Goal: Task Accomplishment & Management: Complete application form

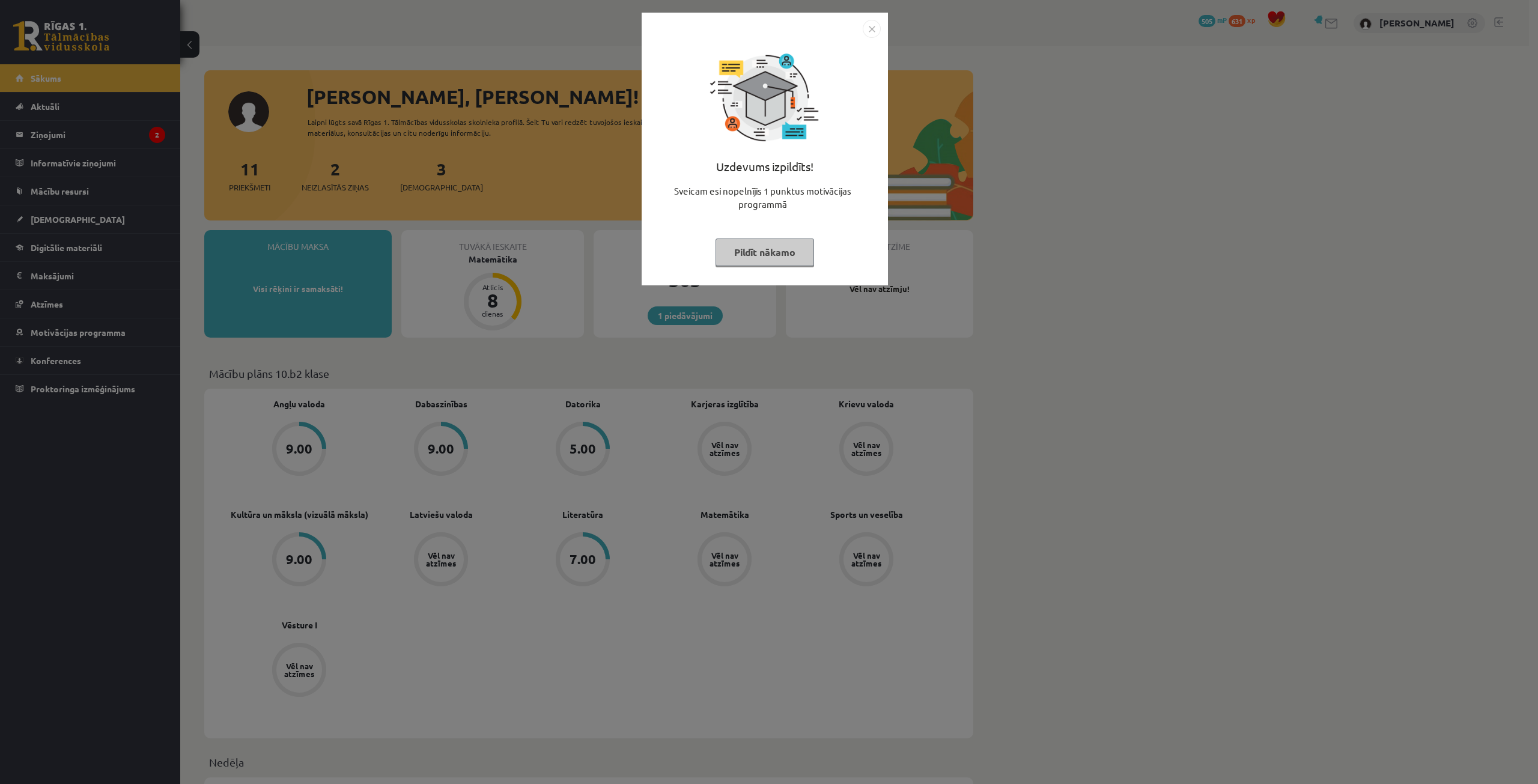
click at [796, 248] on button "Pildīt nākamo" at bounding box center [764, 253] width 98 height 28
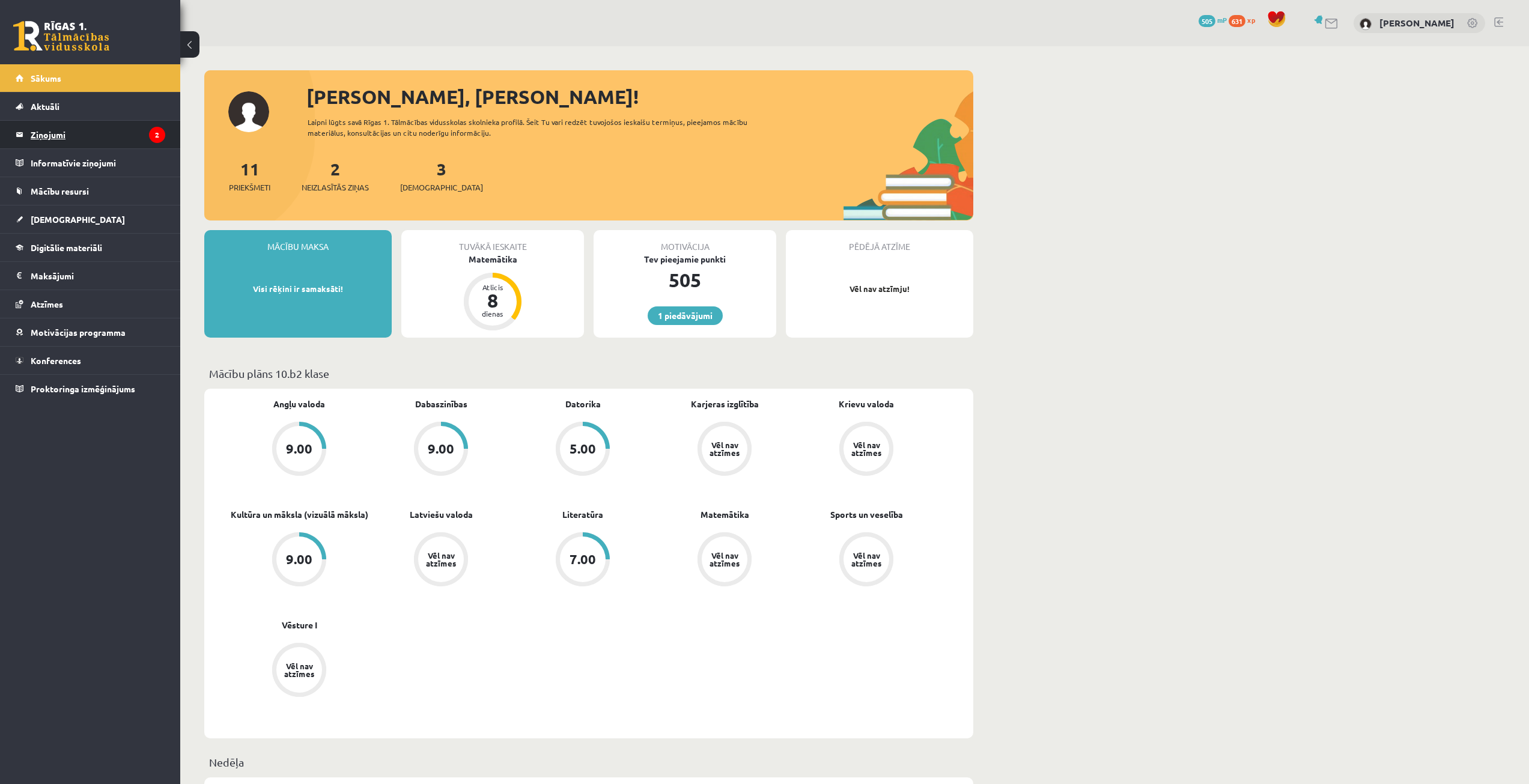
click at [78, 139] on legend "Ziņojumi 2" at bounding box center [98, 135] width 135 height 28
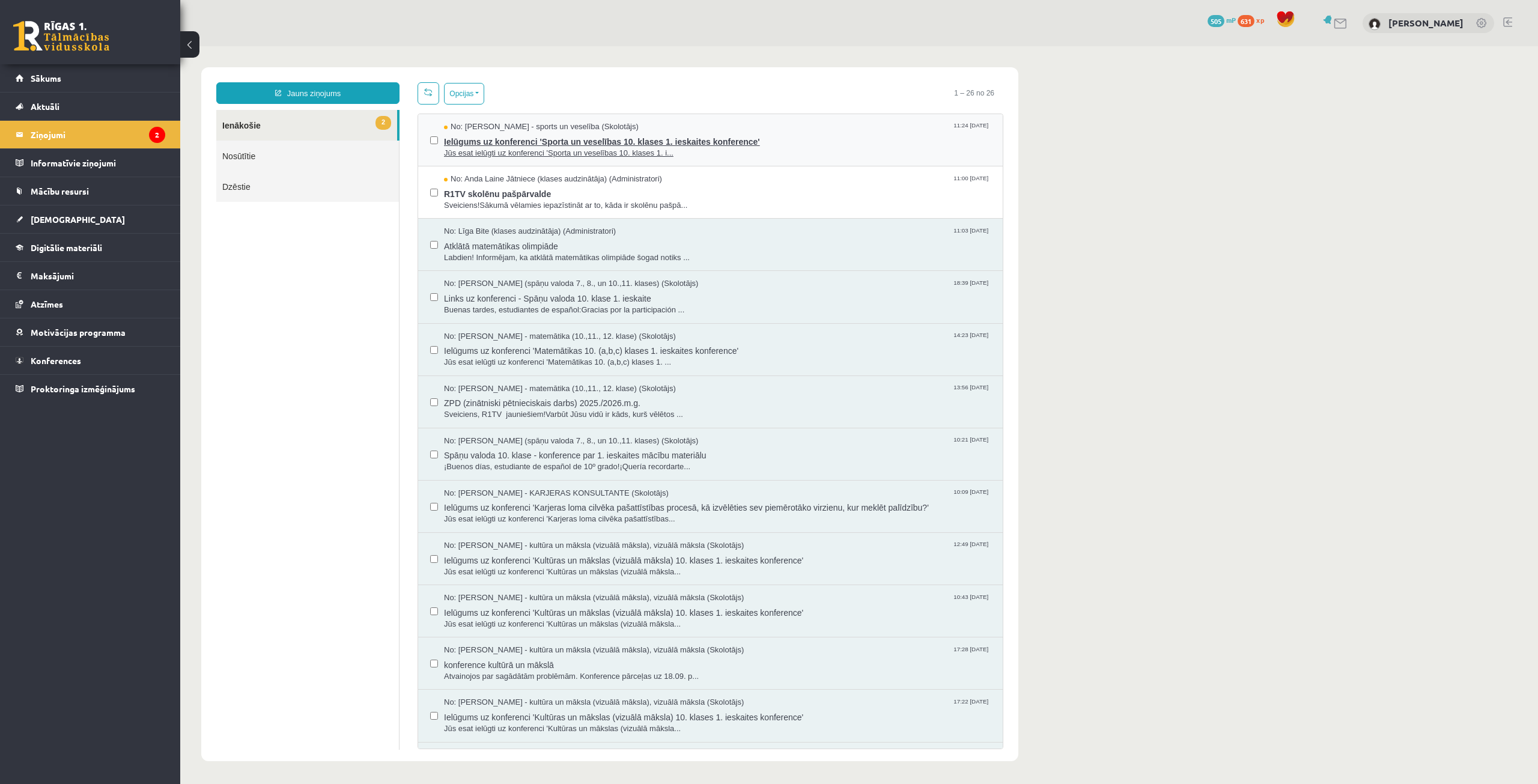
click at [562, 130] on span "No: Elvijs Antonišķis - sports un veselība (Skolotājs)" at bounding box center [541, 127] width 195 height 11
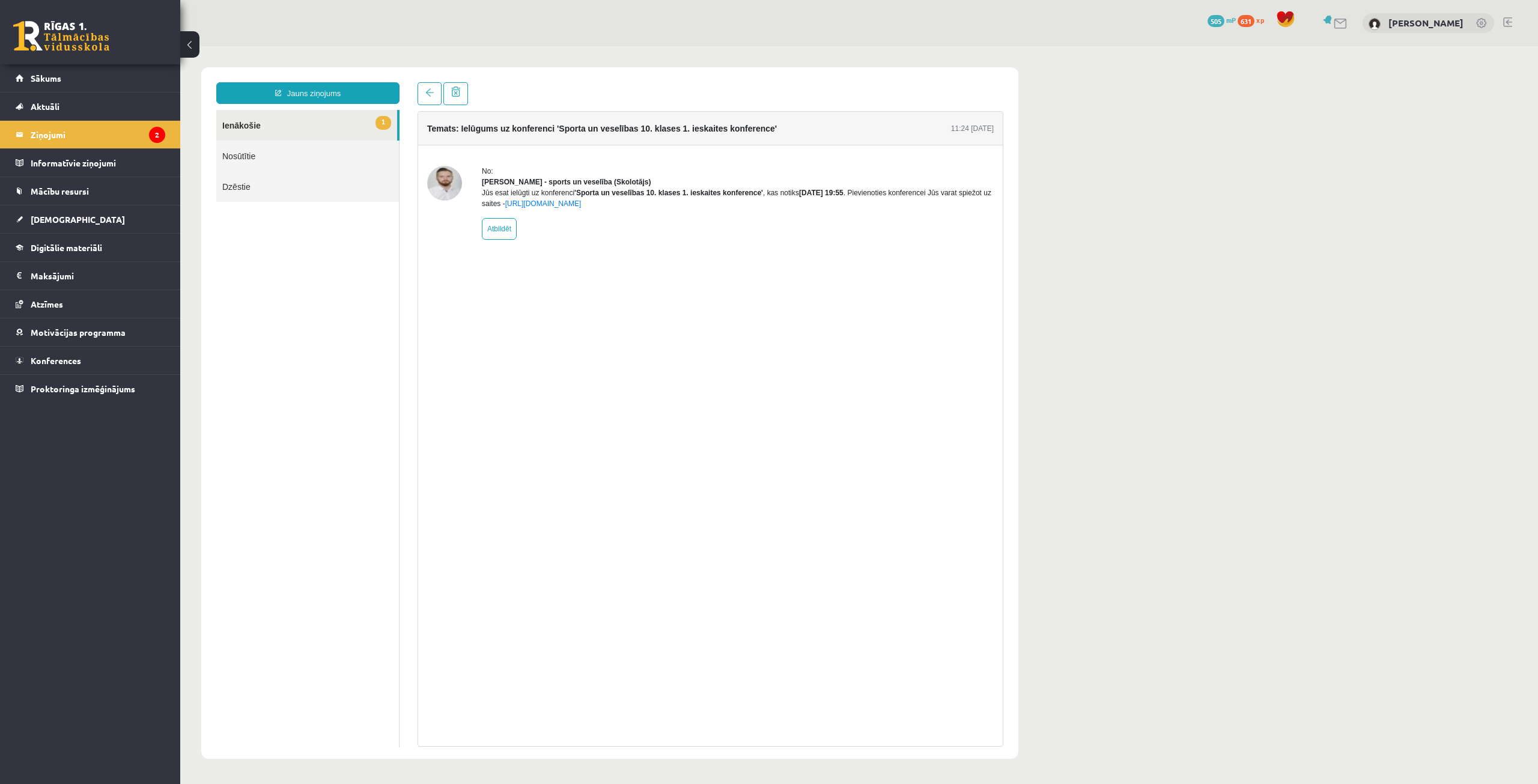
drag, startPoint x: 737, startPoint y: 279, endPoint x: 722, endPoint y: 276, distance: 15.3
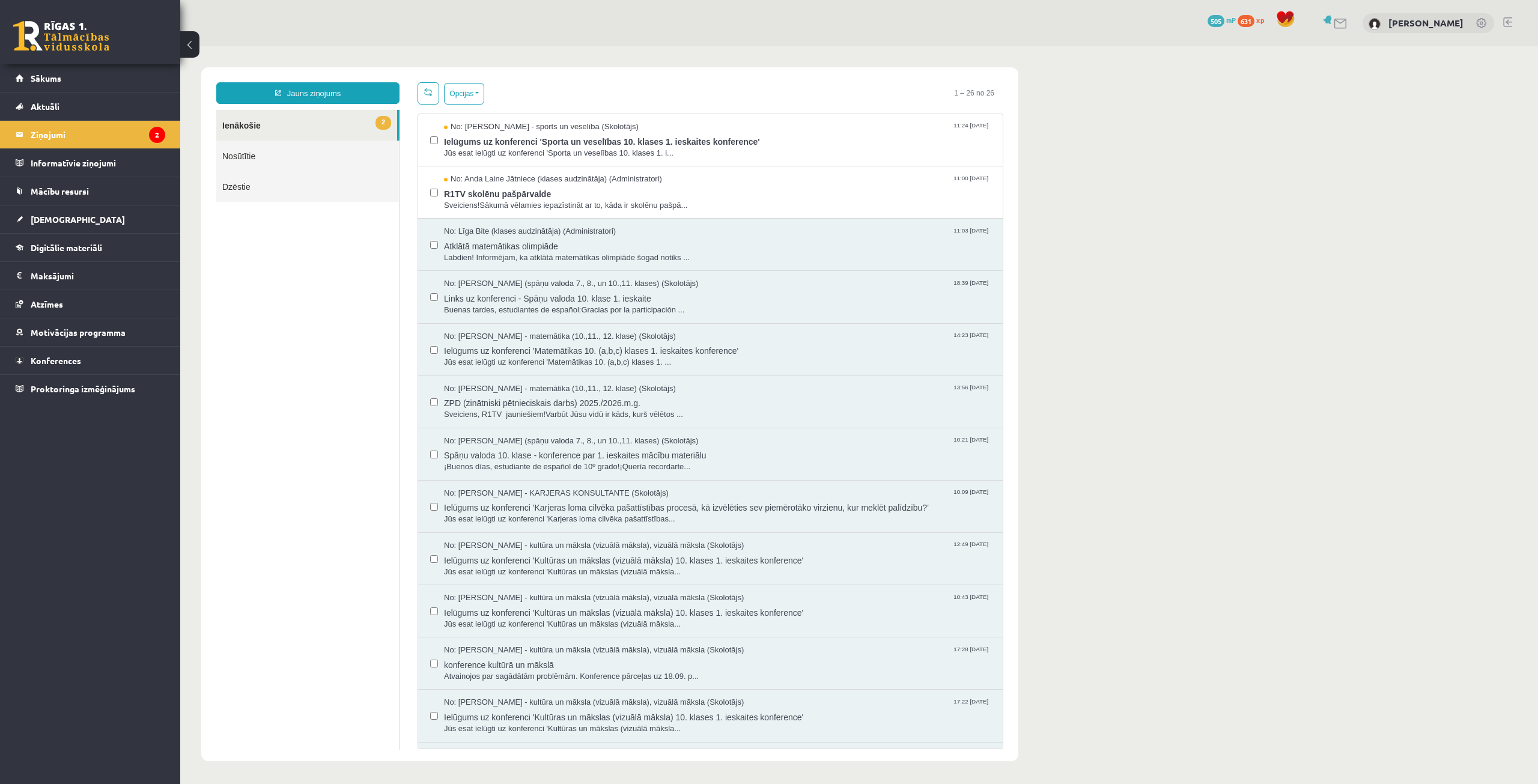
click at [294, 127] on link "2 Ienākošie" at bounding box center [306, 124] width 181 height 31
click at [573, 194] on span "R1TV skolēnu pašpārvalde" at bounding box center [717, 193] width 547 height 15
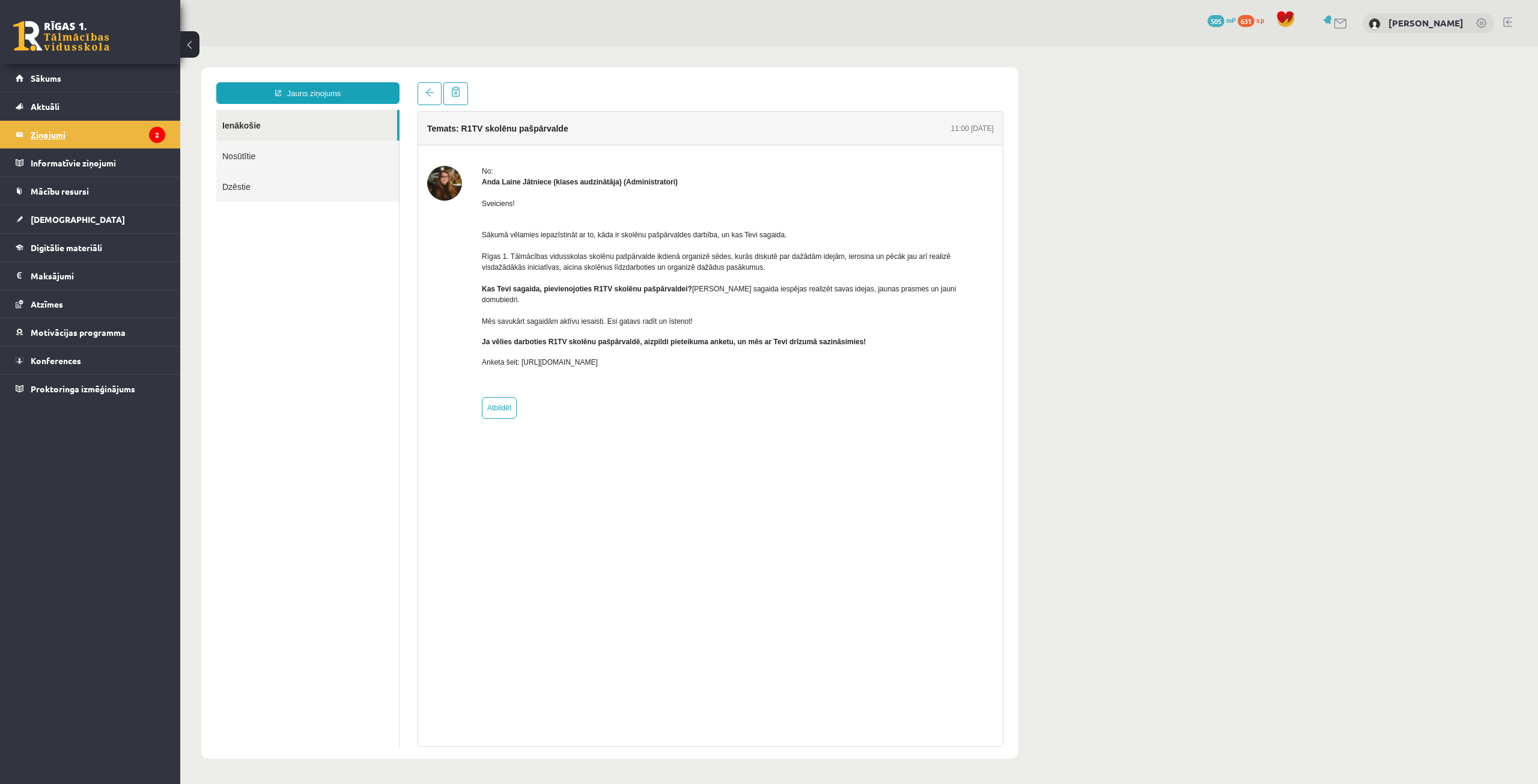
drag, startPoint x: 138, startPoint y: 121, endPoint x: 128, endPoint y: 138, distance: 19.7
click at [138, 122] on ul "Sākums Aktuāli Kā mācīties eSKOLĀ Kontakti Normatīvie akti Online konsultācijas…" at bounding box center [90, 233] width 181 height 338
click at [125, 139] on legend "Ziņojumi 2" at bounding box center [98, 135] width 135 height 28
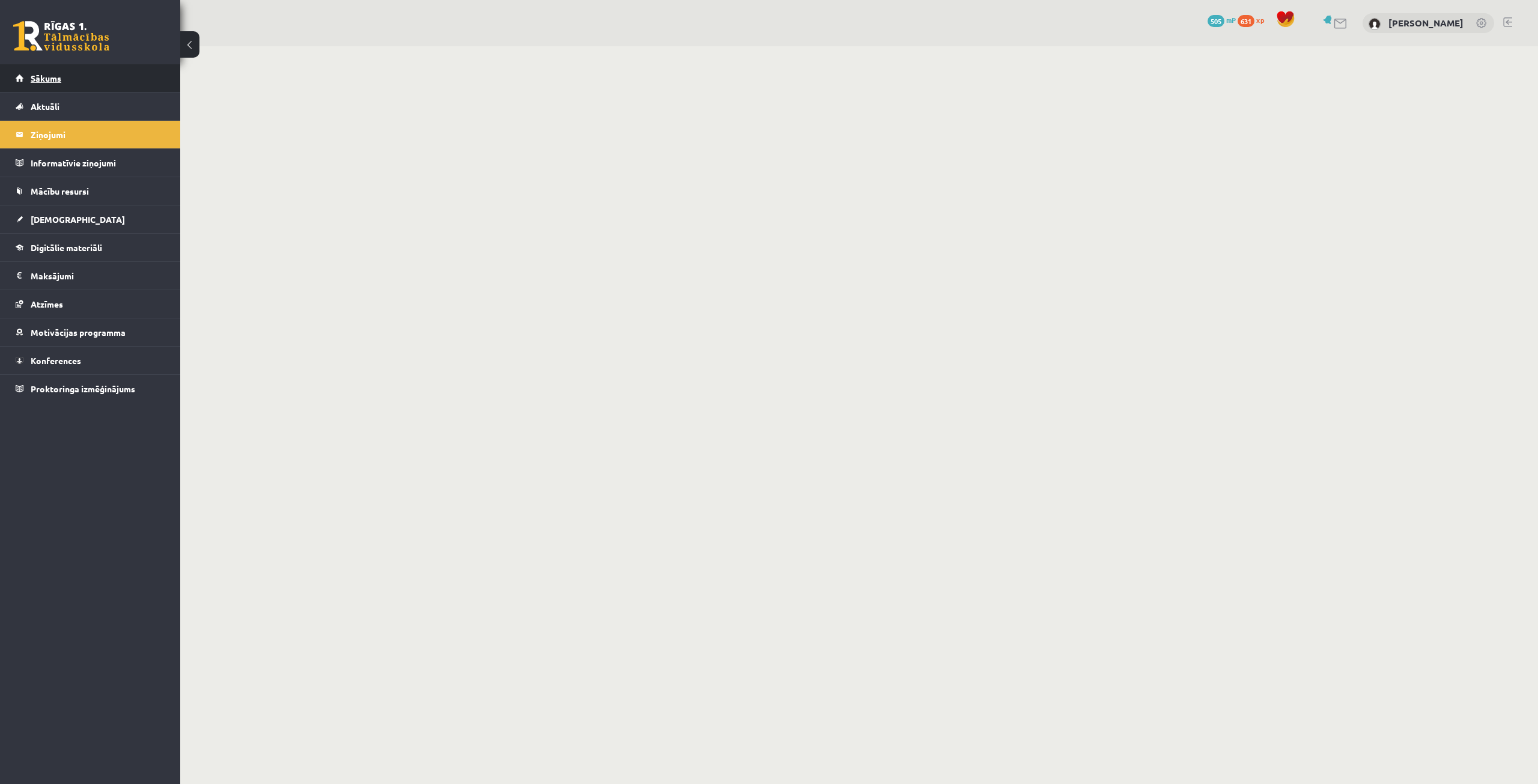
click at [82, 80] on link "Sākums" at bounding box center [91, 79] width 150 height 28
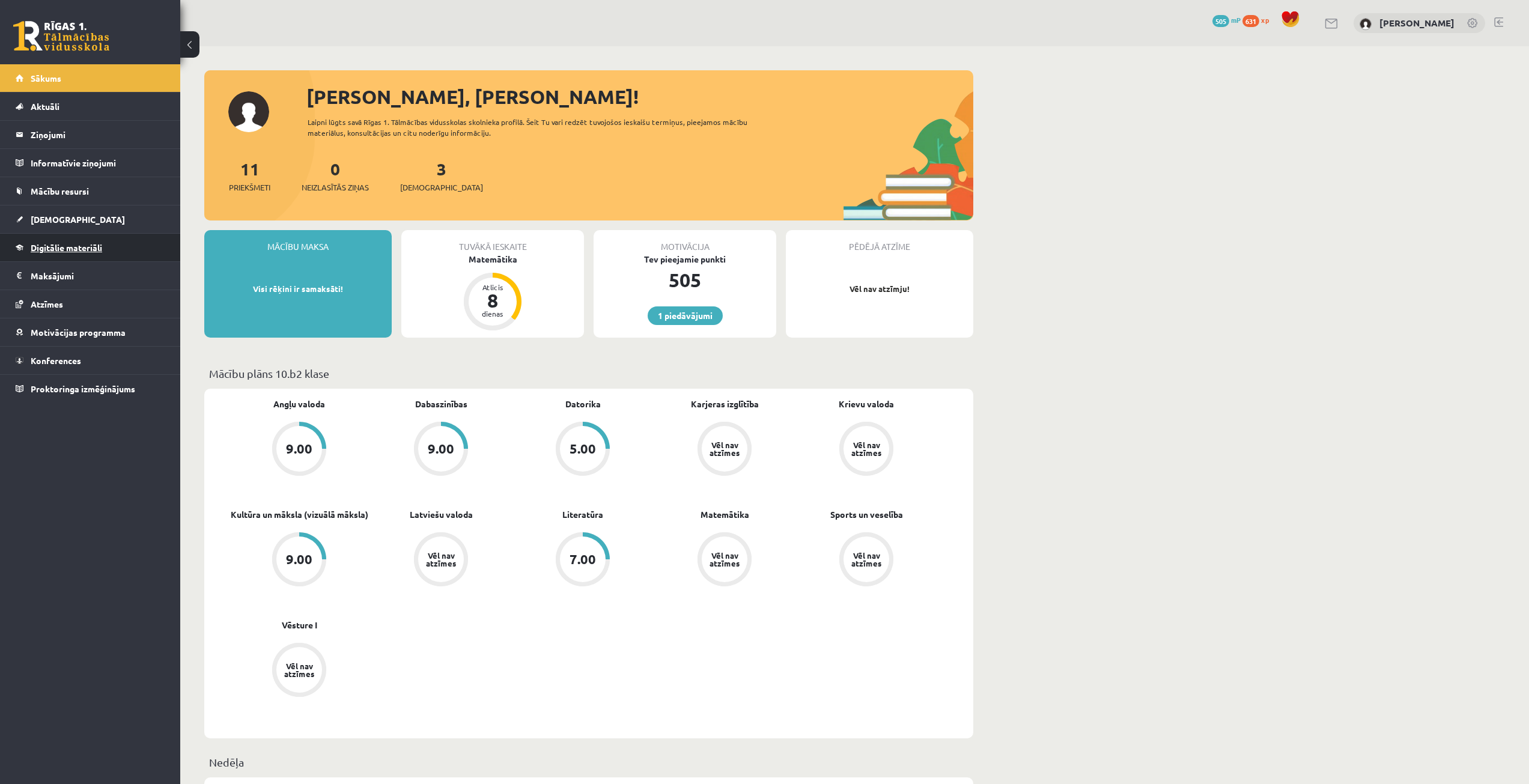
click at [71, 257] on link "Digitālie materiāli" at bounding box center [91, 248] width 150 height 28
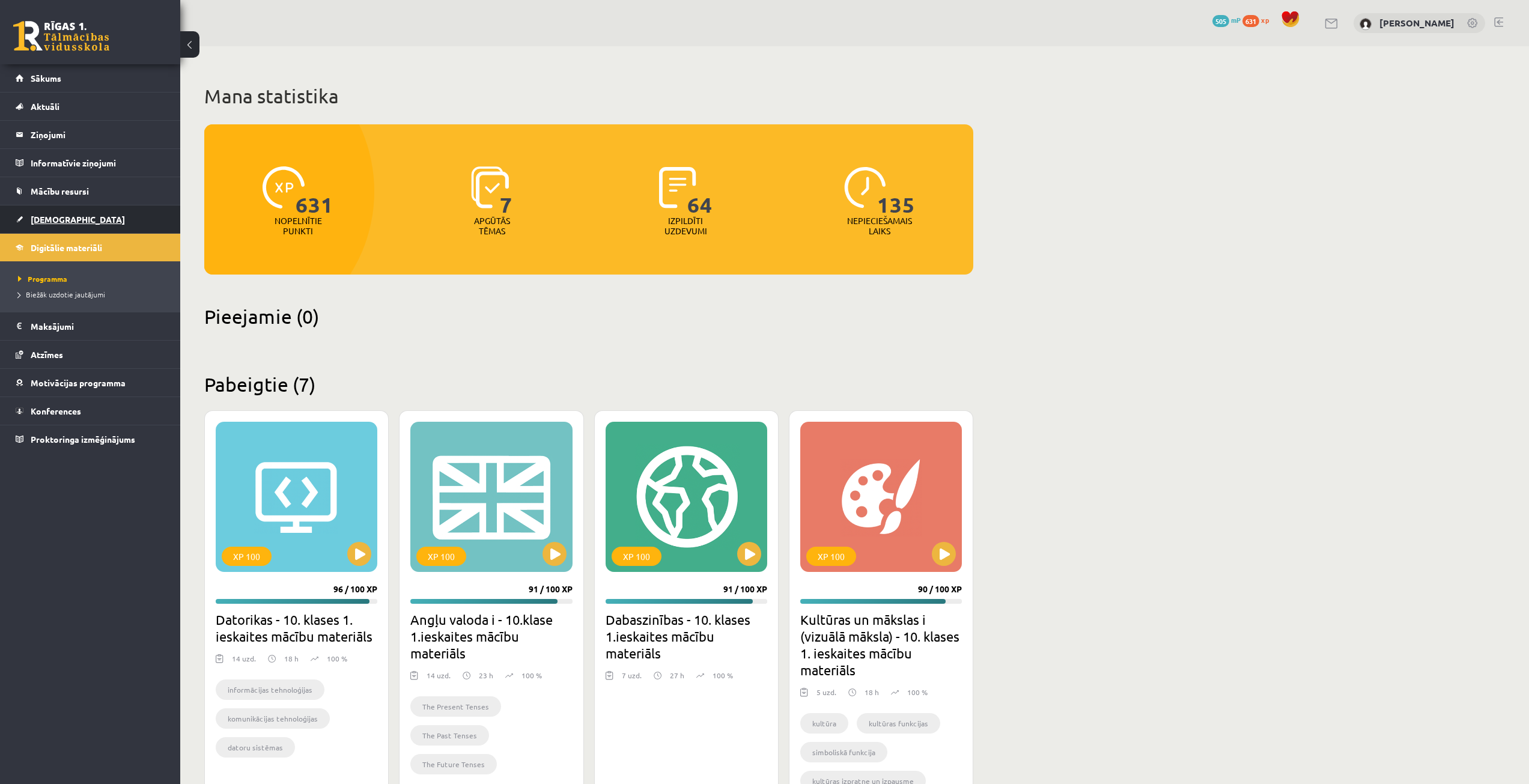
click at [98, 223] on link "[DEMOGRAPHIC_DATA]" at bounding box center [91, 220] width 150 height 28
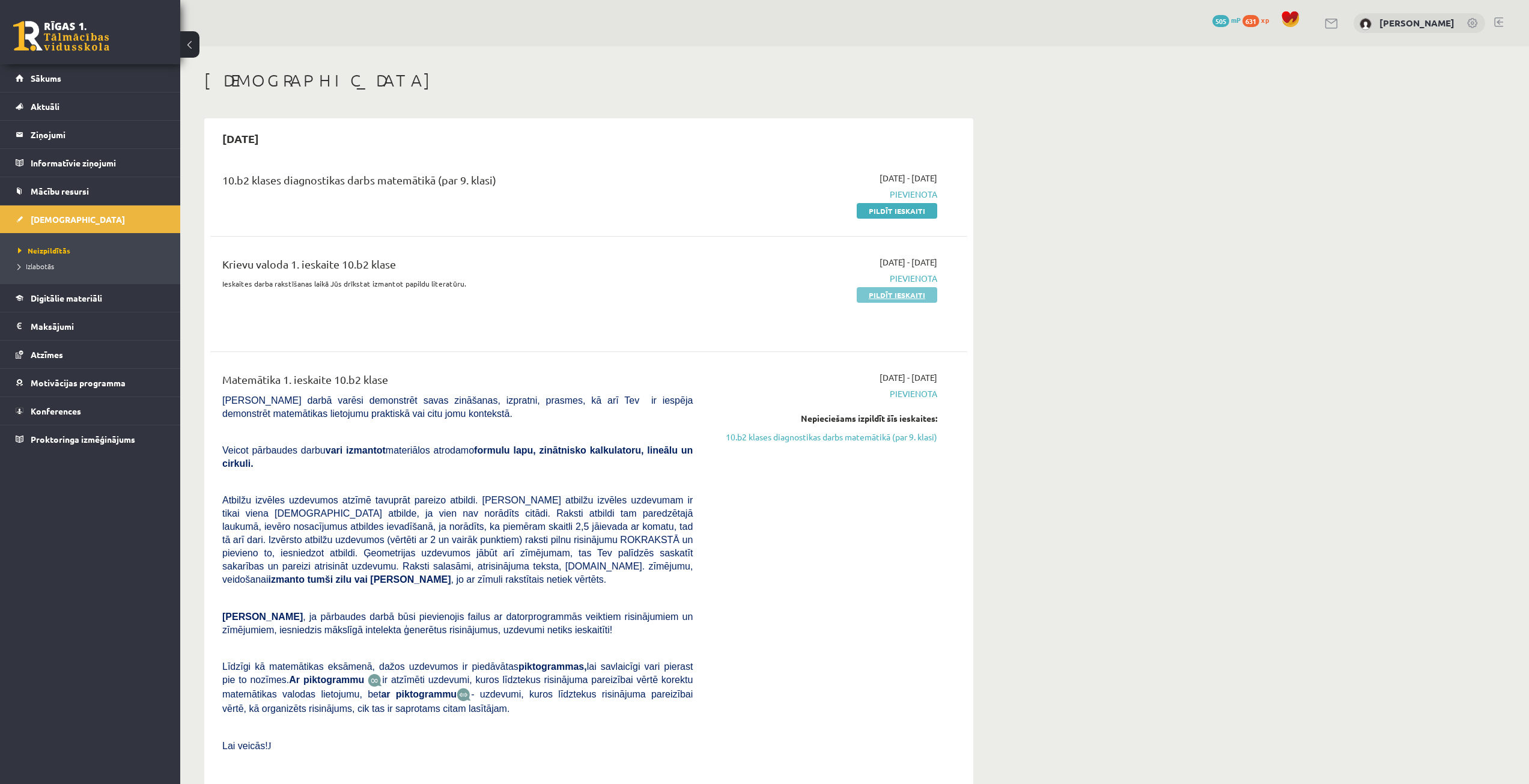
click at [900, 287] on link "Pildīt ieskaiti" at bounding box center [896, 295] width 80 height 16
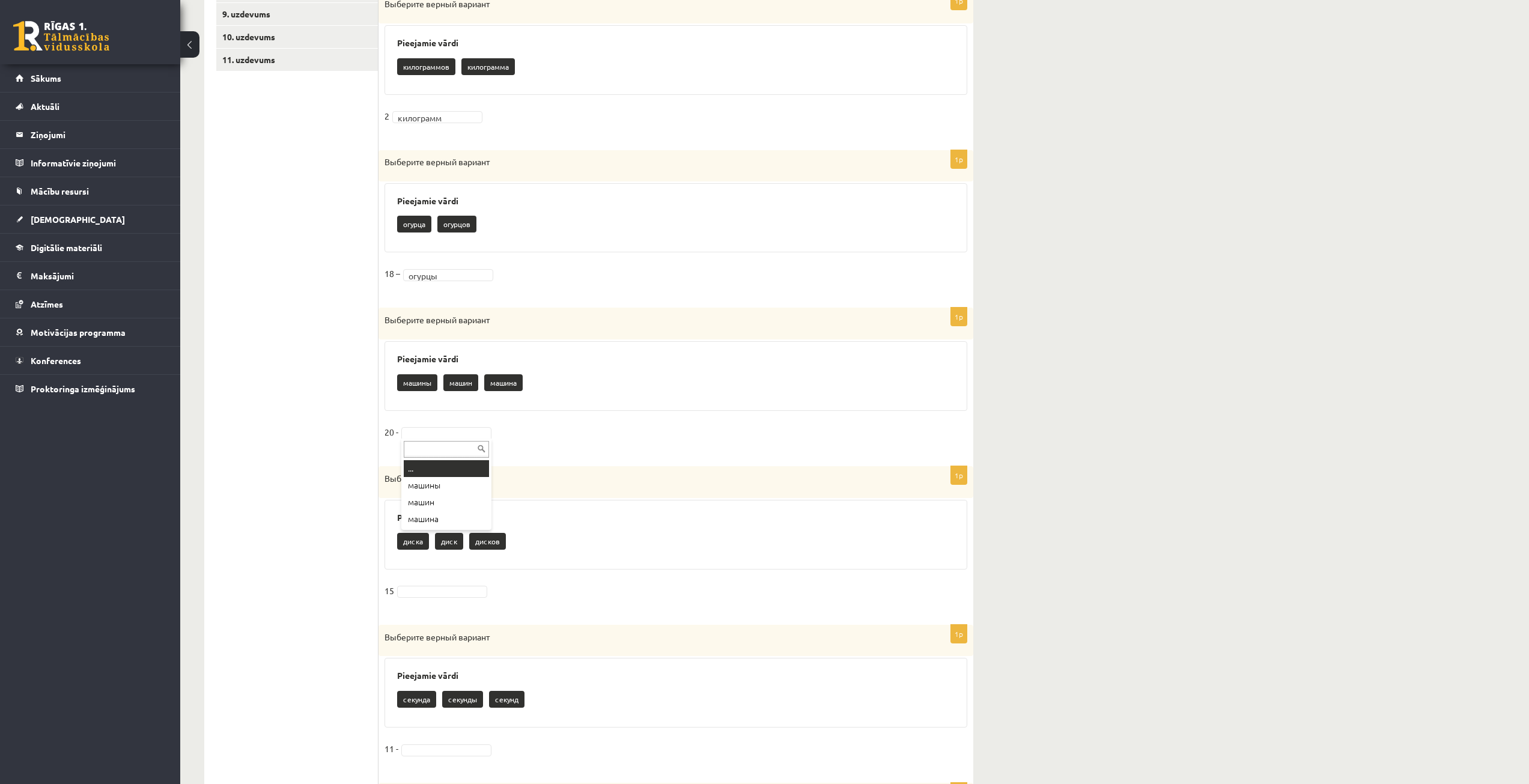
scroll to position [480, 0]
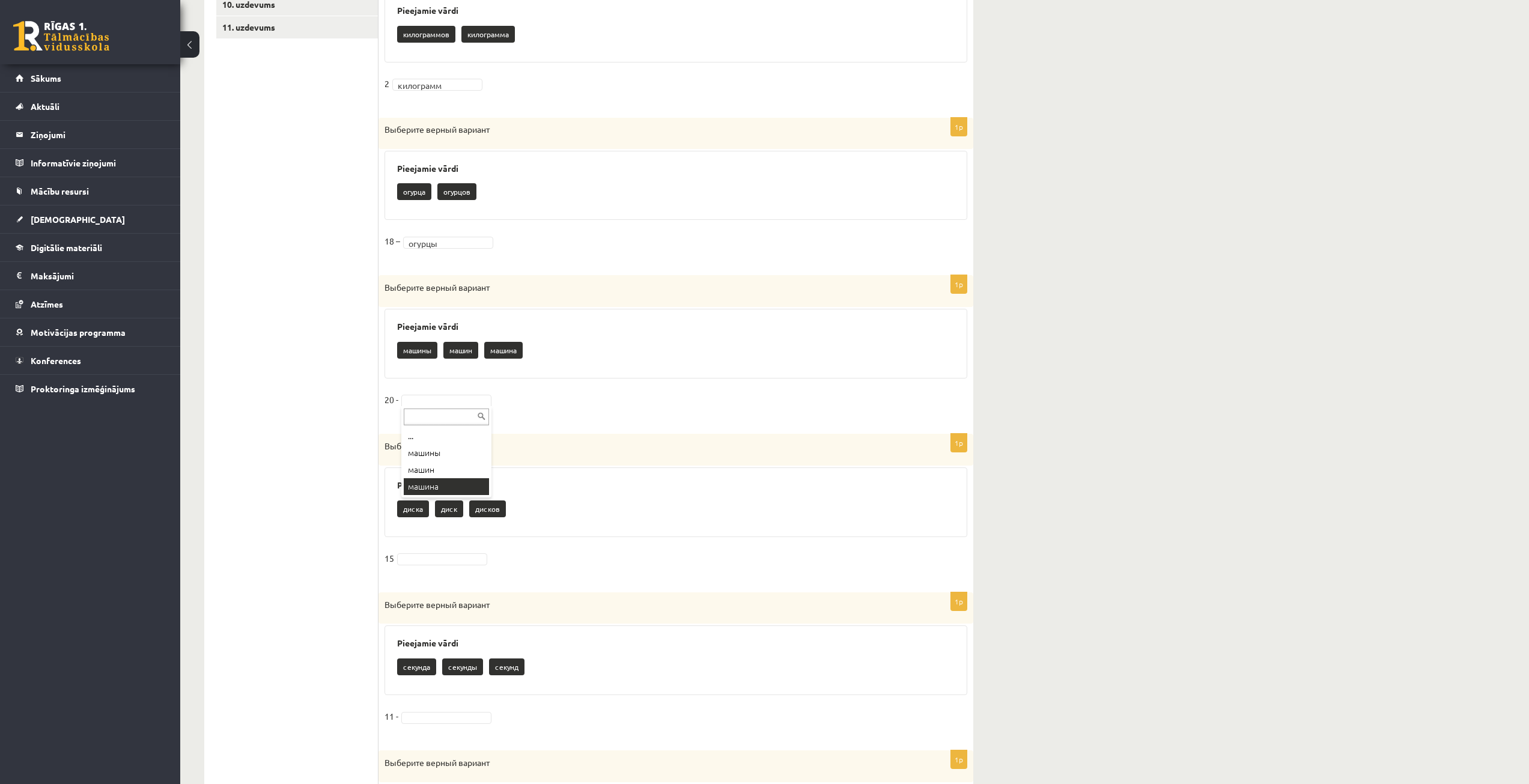
drag, startPoint x: 441, startPoint y: 490, endPoint x: 436, endPoint y: 525, distance: 35.4
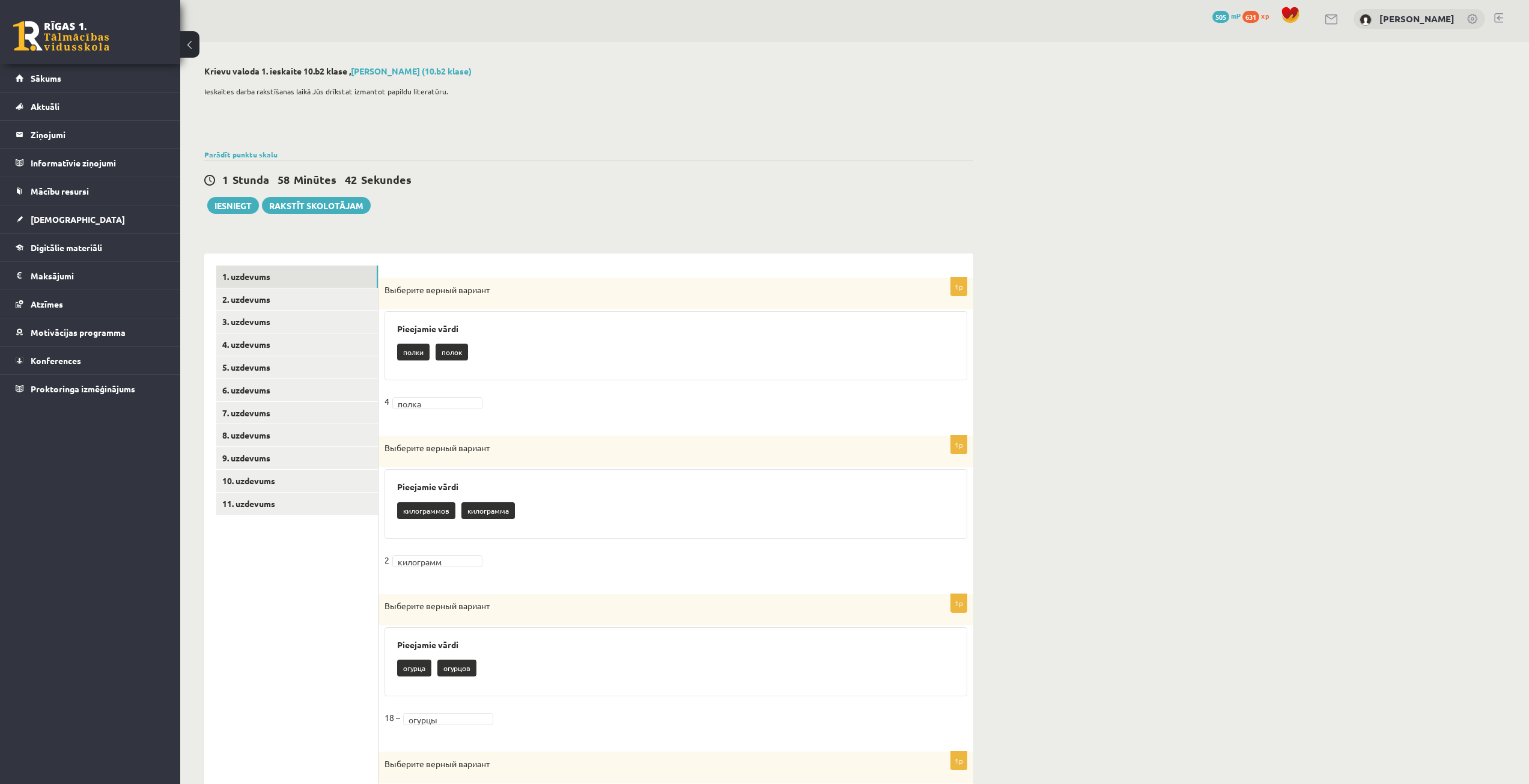
scroll to position [0, 0]
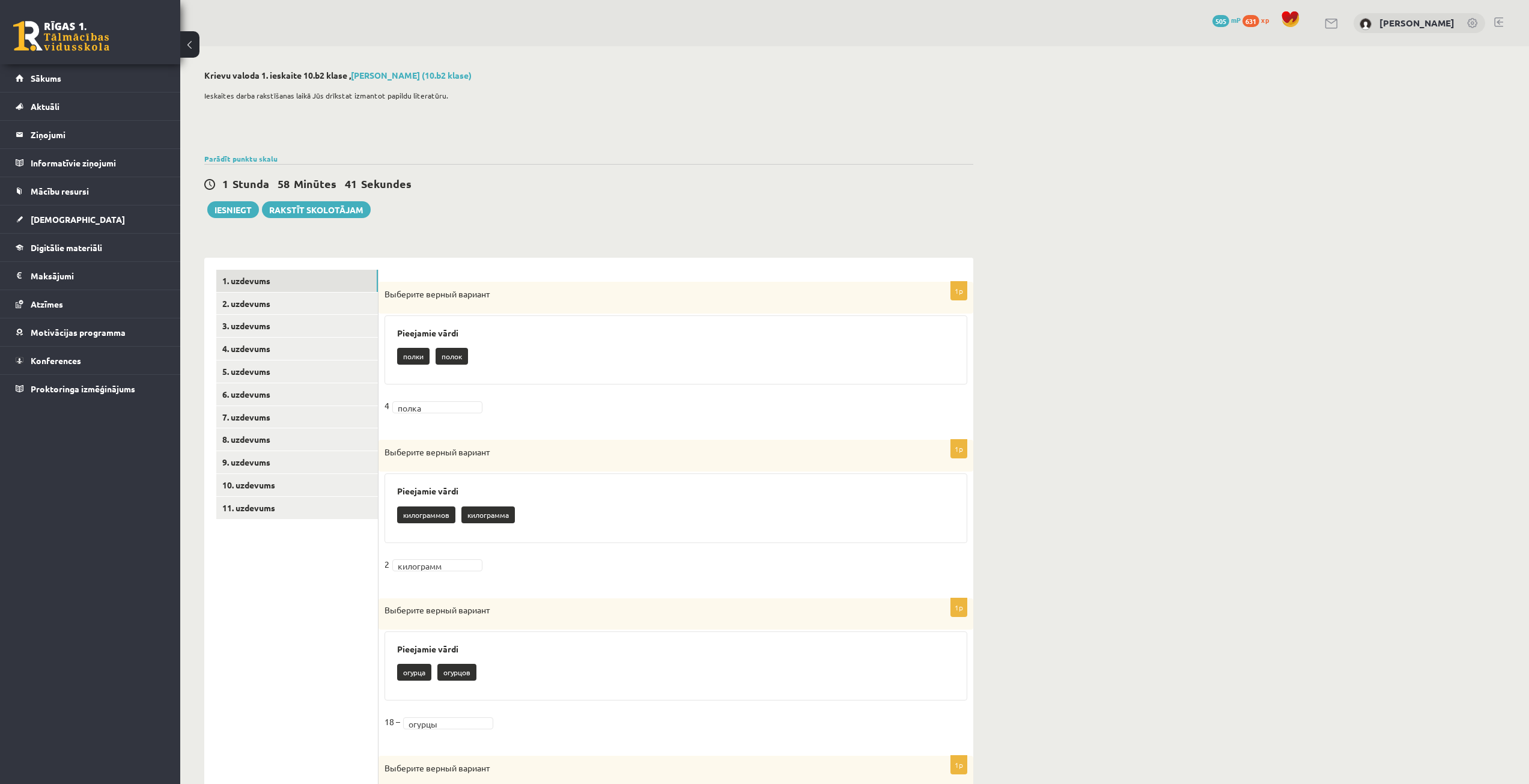
click at [444, 399] on fieldset "4 полка *****" at bounding box center [676, 409] width 583 height 25
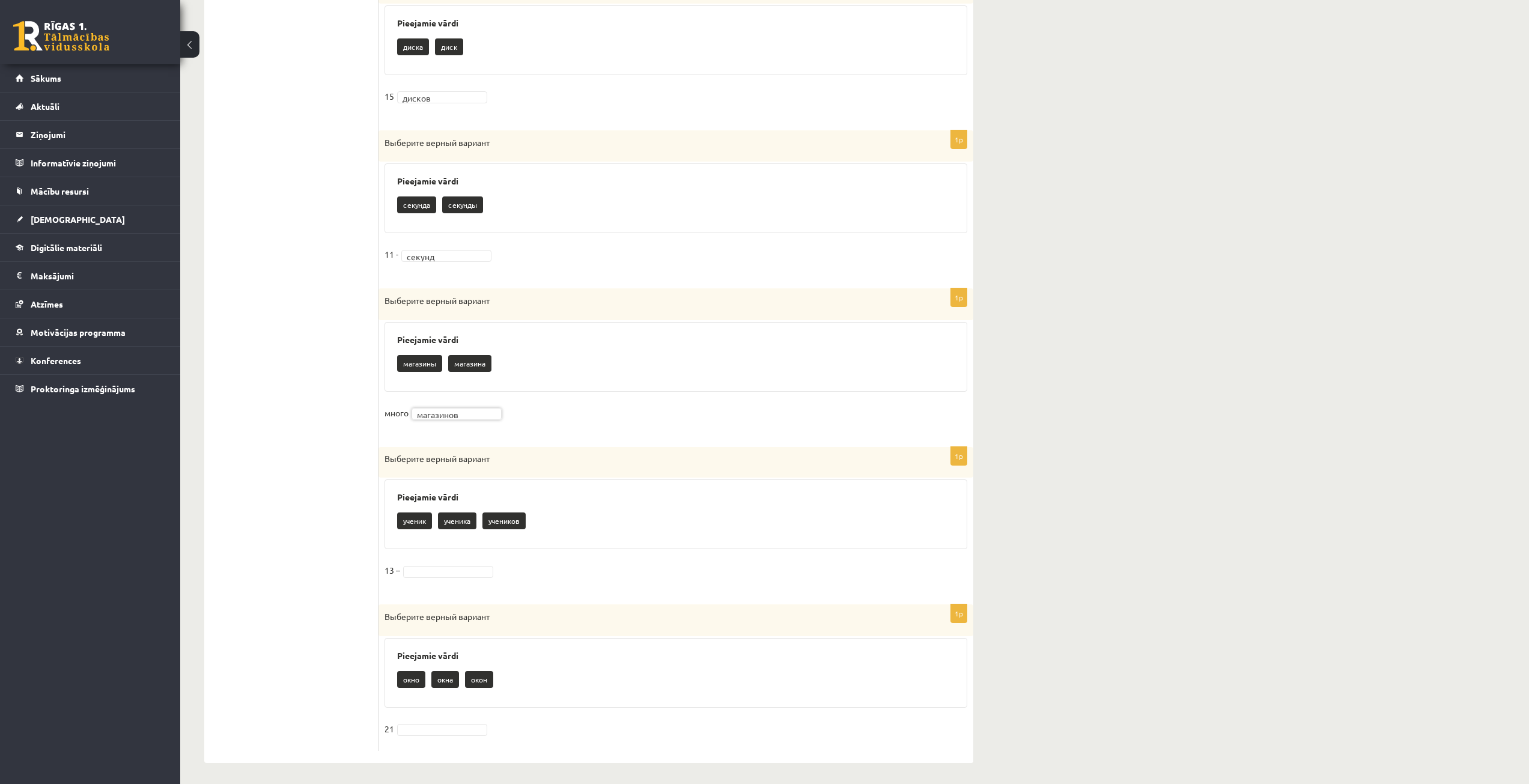
scroll to position [946, 0]
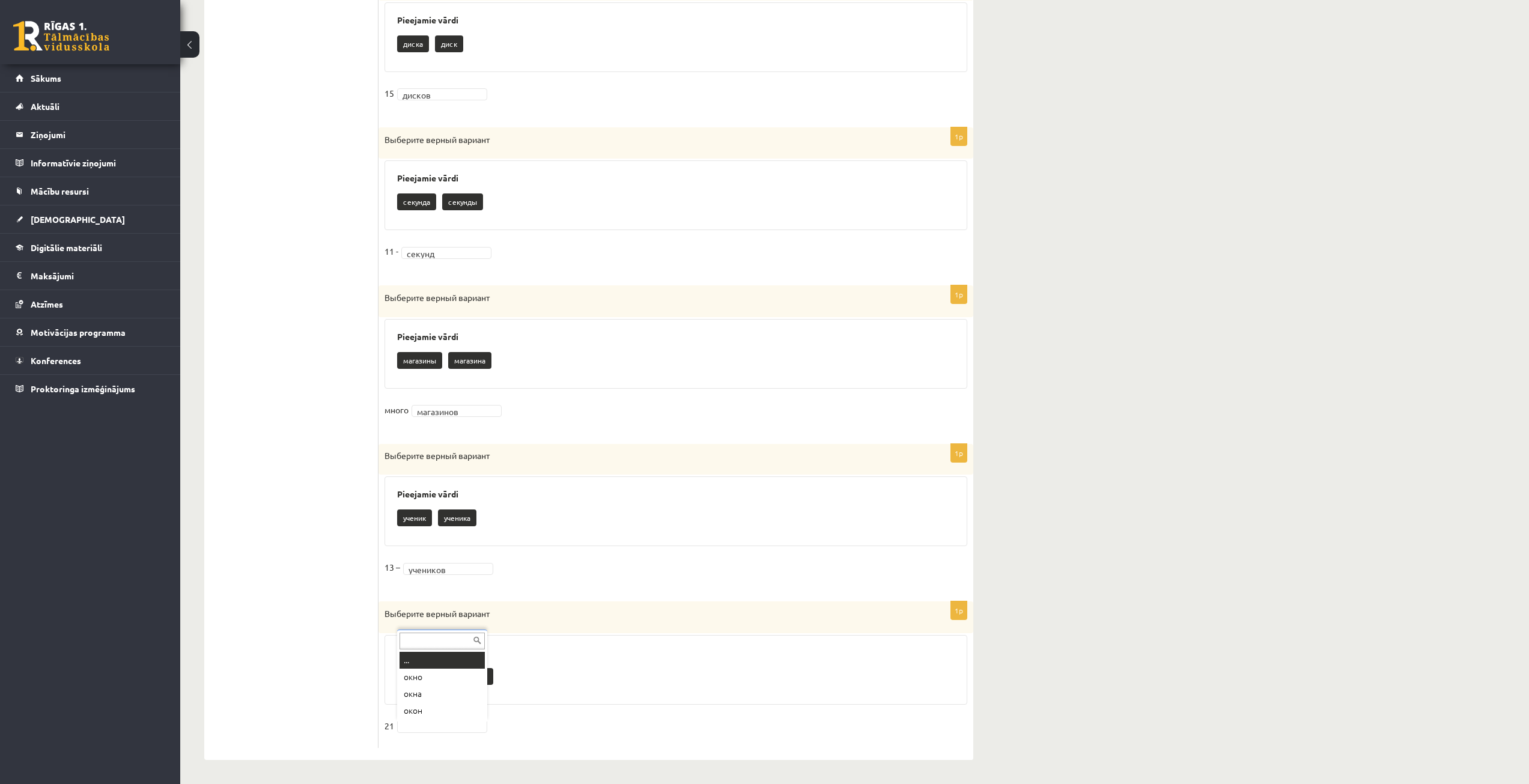
drag, startPoint x: 431, startPoint y: 725, endPoint x: 430, endPoint y: 739, distance: 14.0
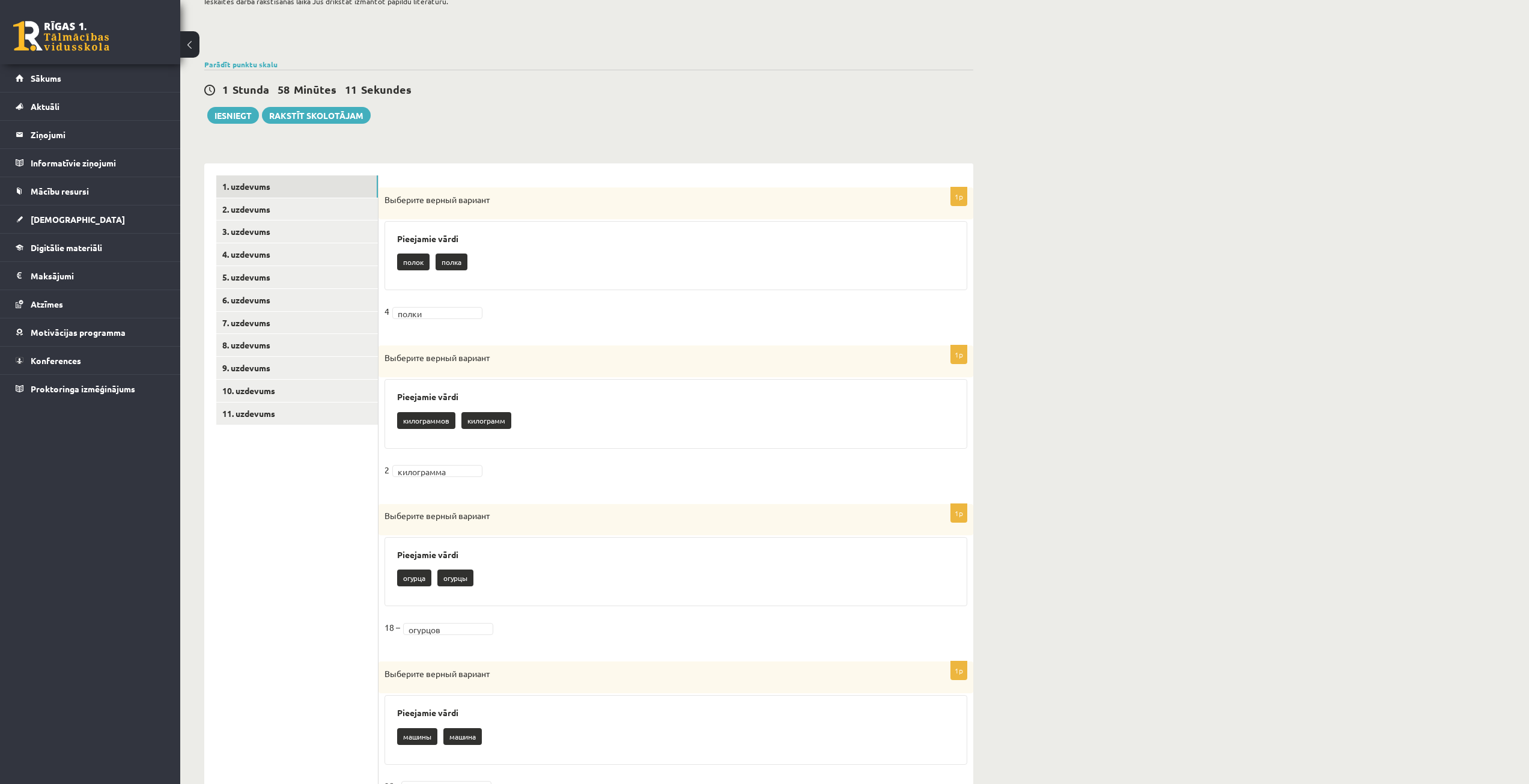
scroll to position [0, 0]
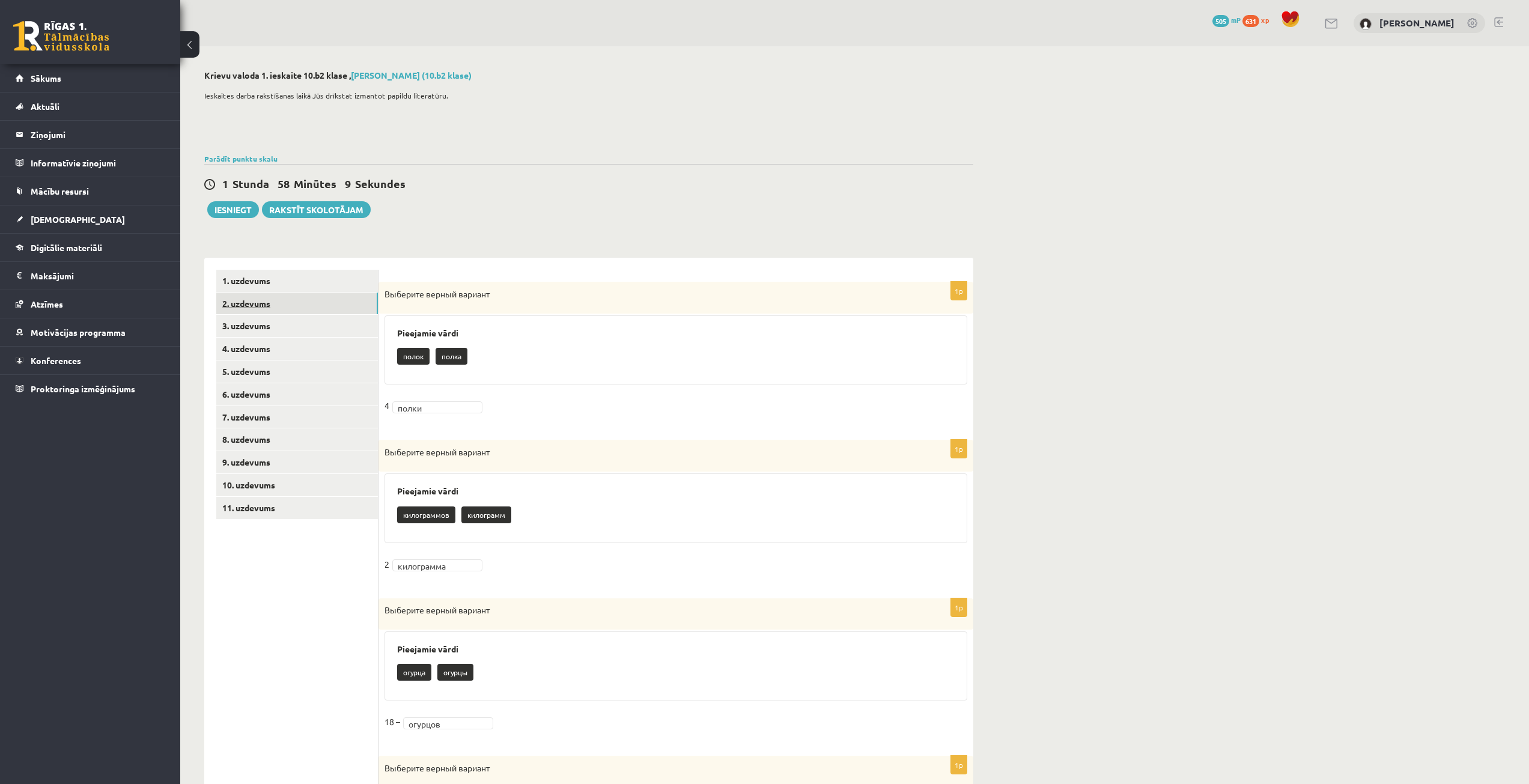
click at [337, 298] on link "2. uzdevums" at bounding box center [297, 304] width 162 height 22
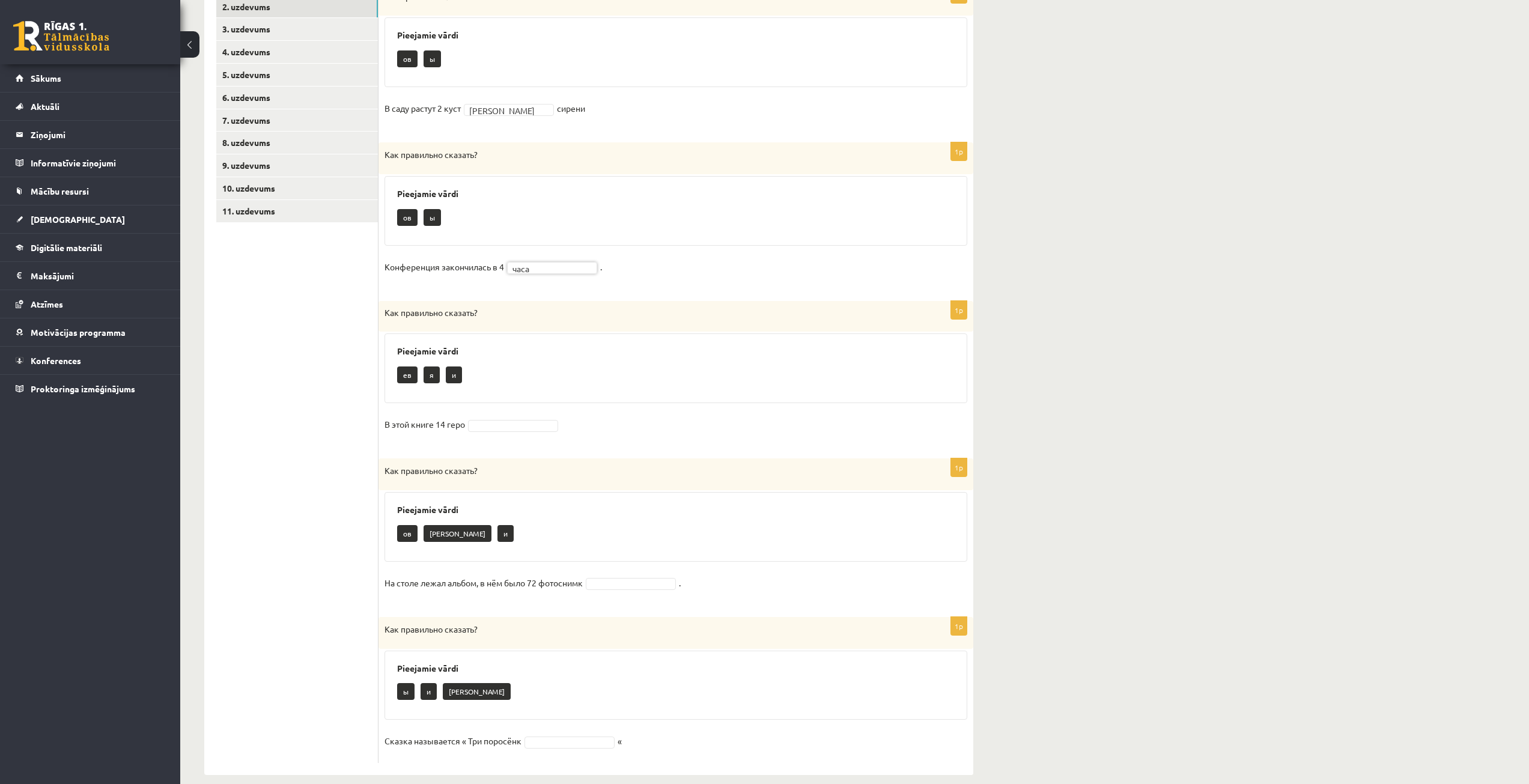
scroll to position [300, 0]
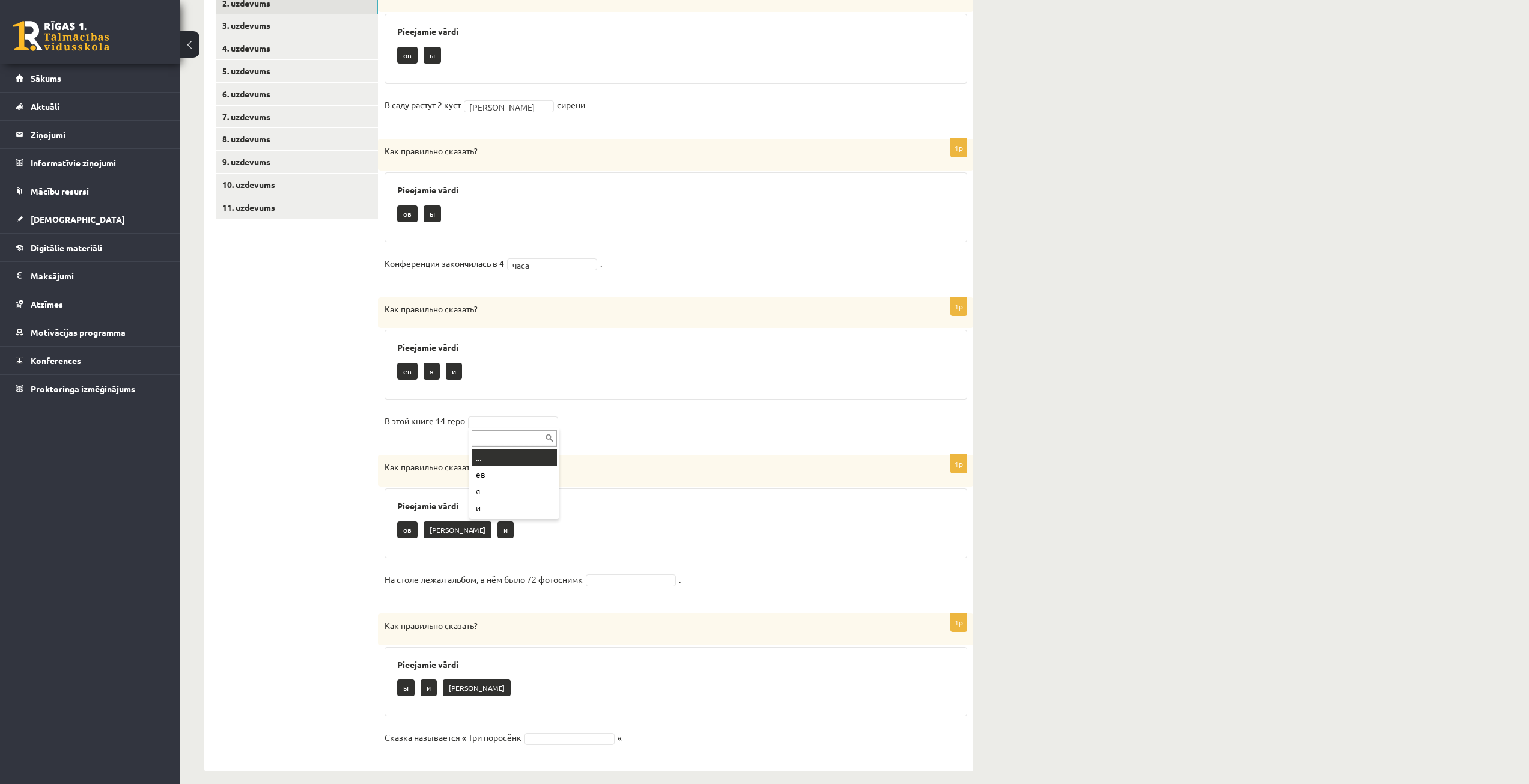
drag, startPoint x: 513, startPoint y: 416, endPoint x: 512, endPoint y: 425, distance: 9.1
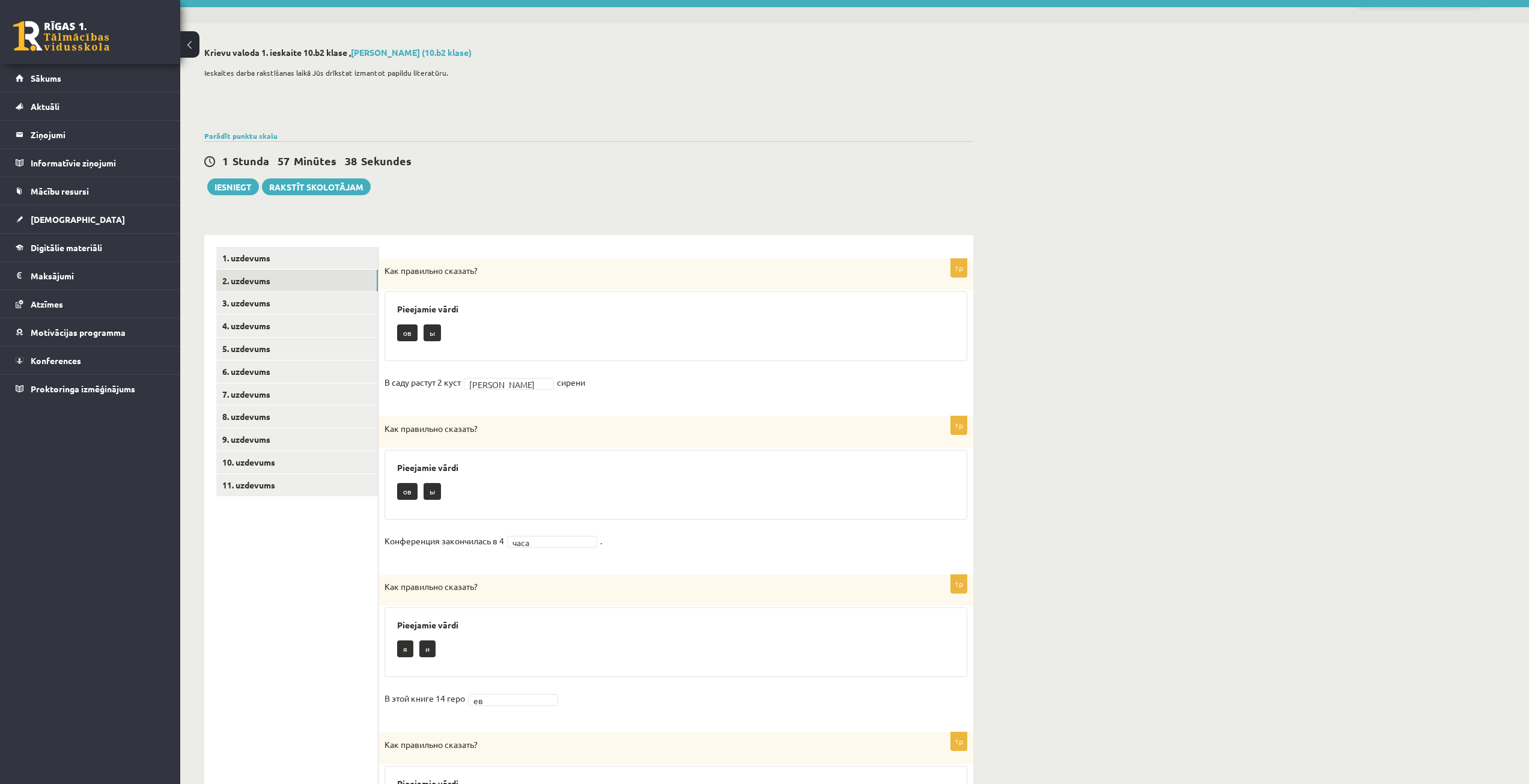
scroll to position [0, 0]
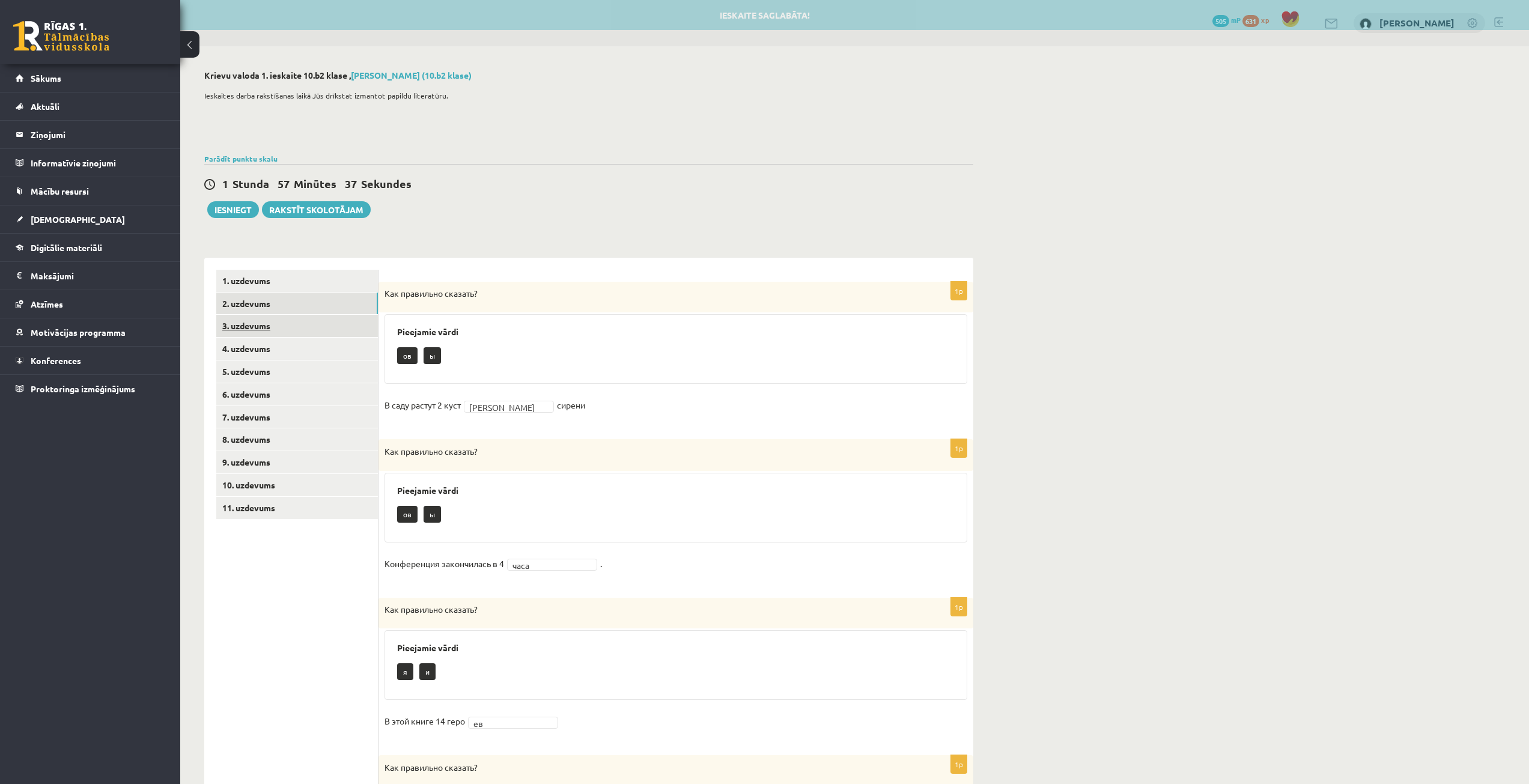
click at [304, 329] on link "3. uzdevums" at bounding box center [297, 326] width 162 height 22
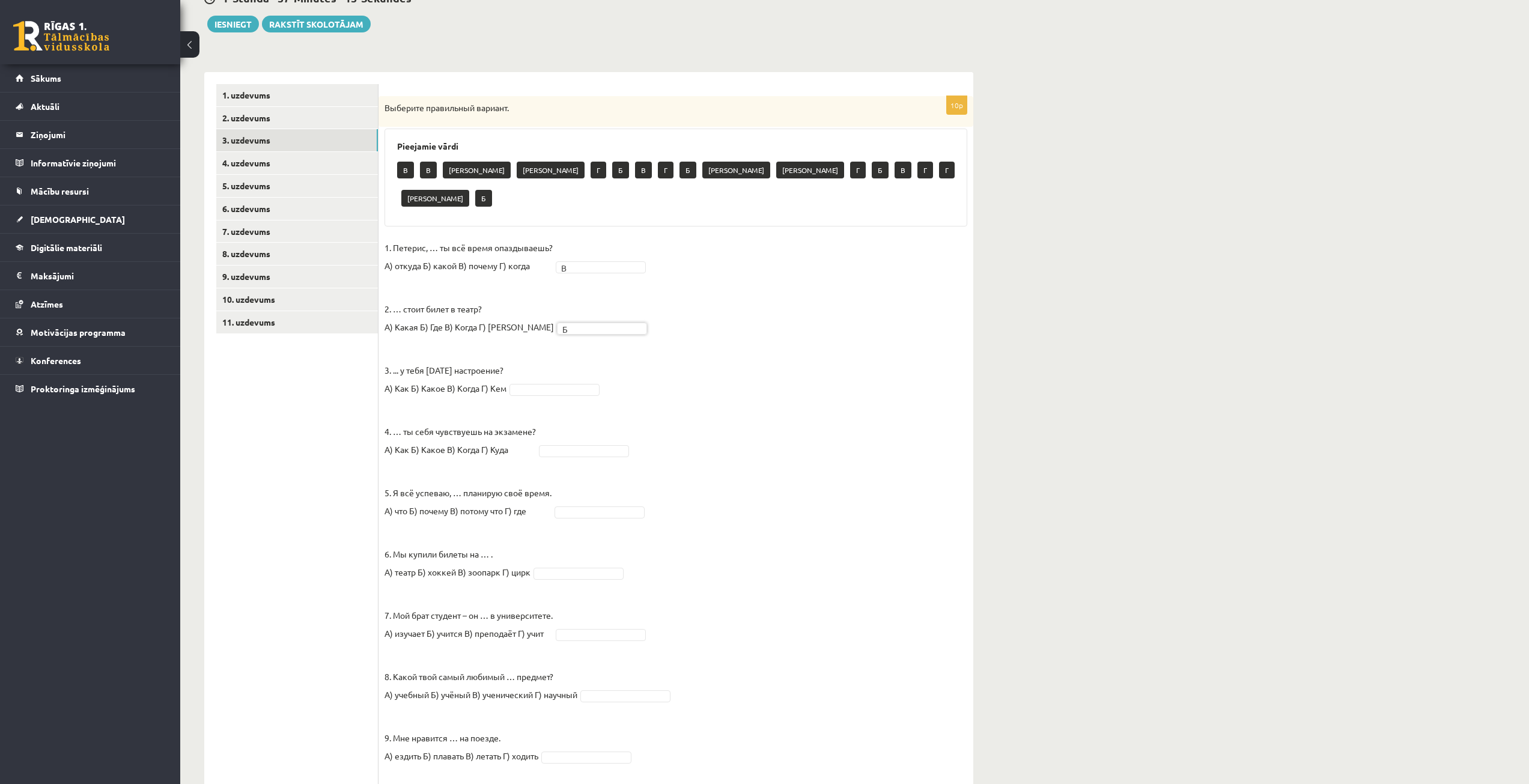
scroll to position [249, 0]
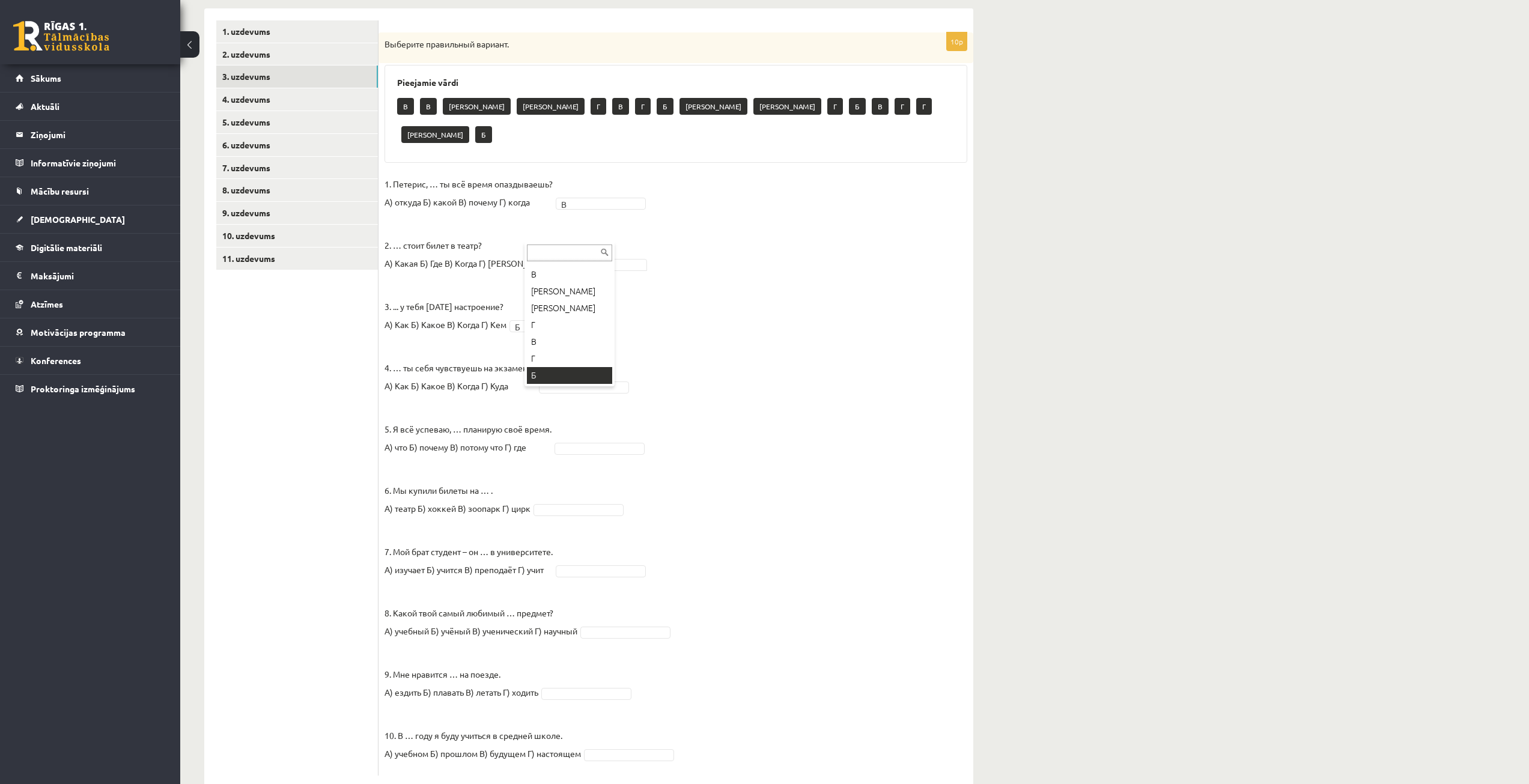
drag, startPoint x: 546, startPoint y: 239, endPoint x: 546, endPoint y: 258, distance: 19.0
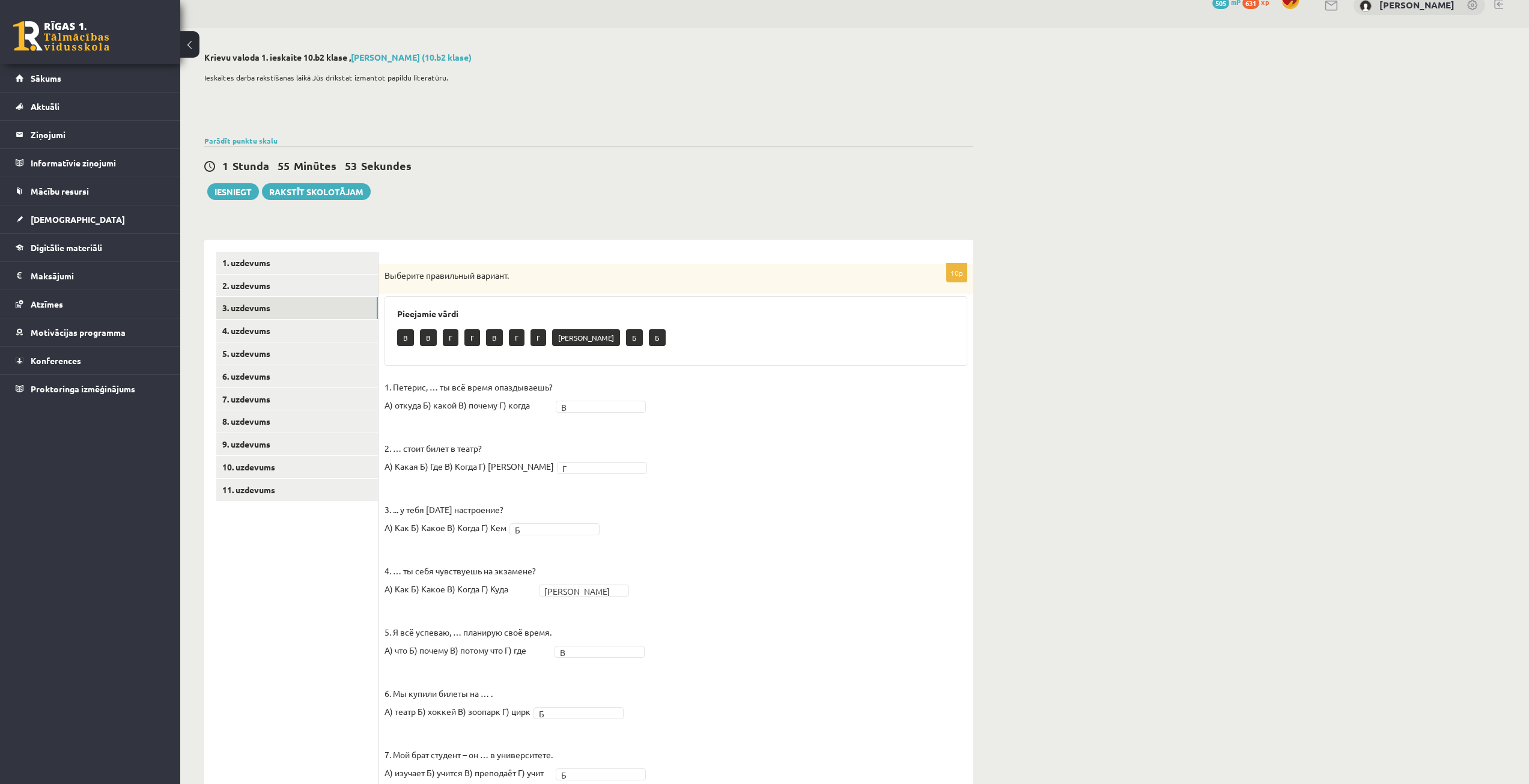
scroll to position [0, 0]
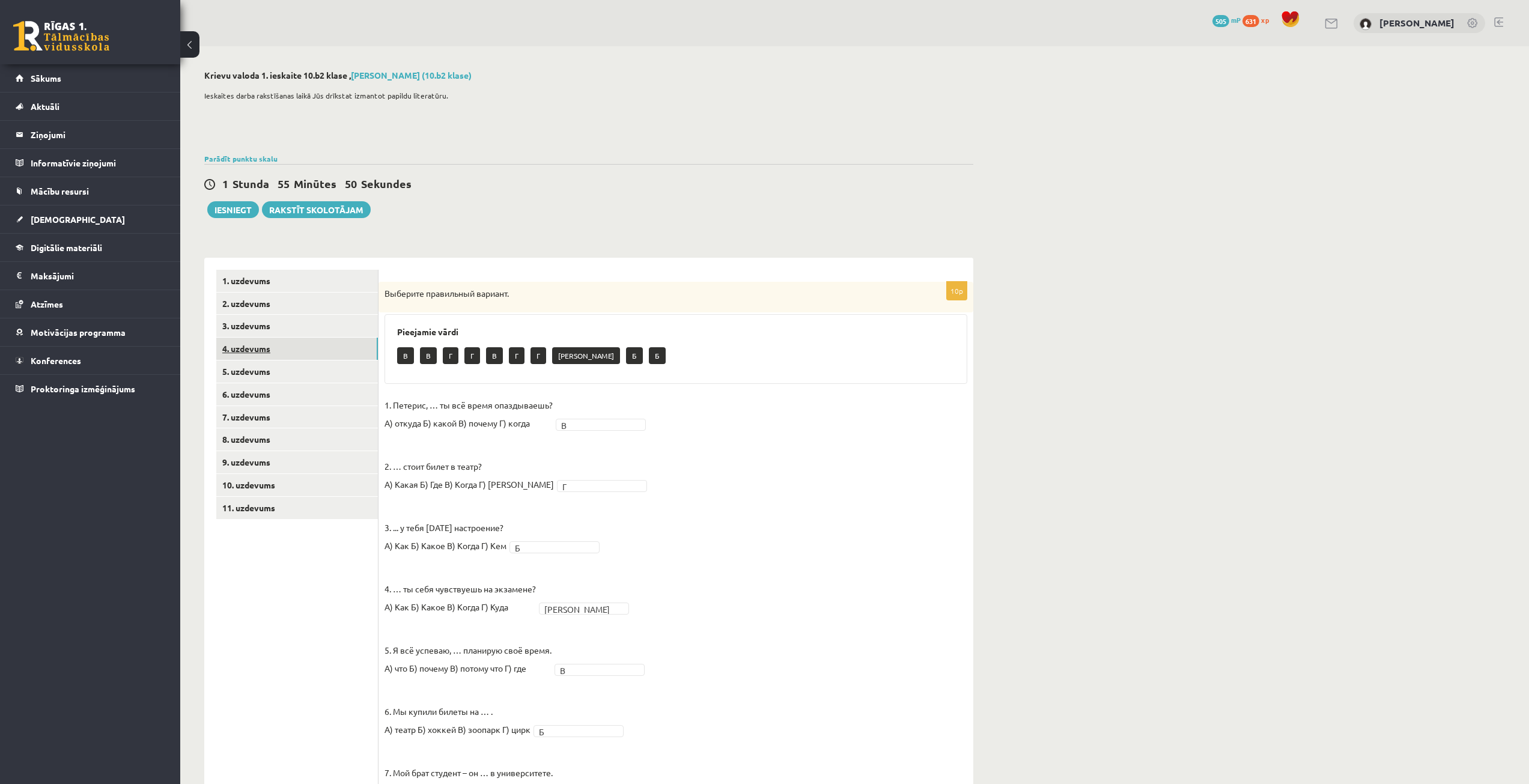
click at [298, 353] on link "4. uzdevums" at bounding box center [297, 349] width 162 height 22
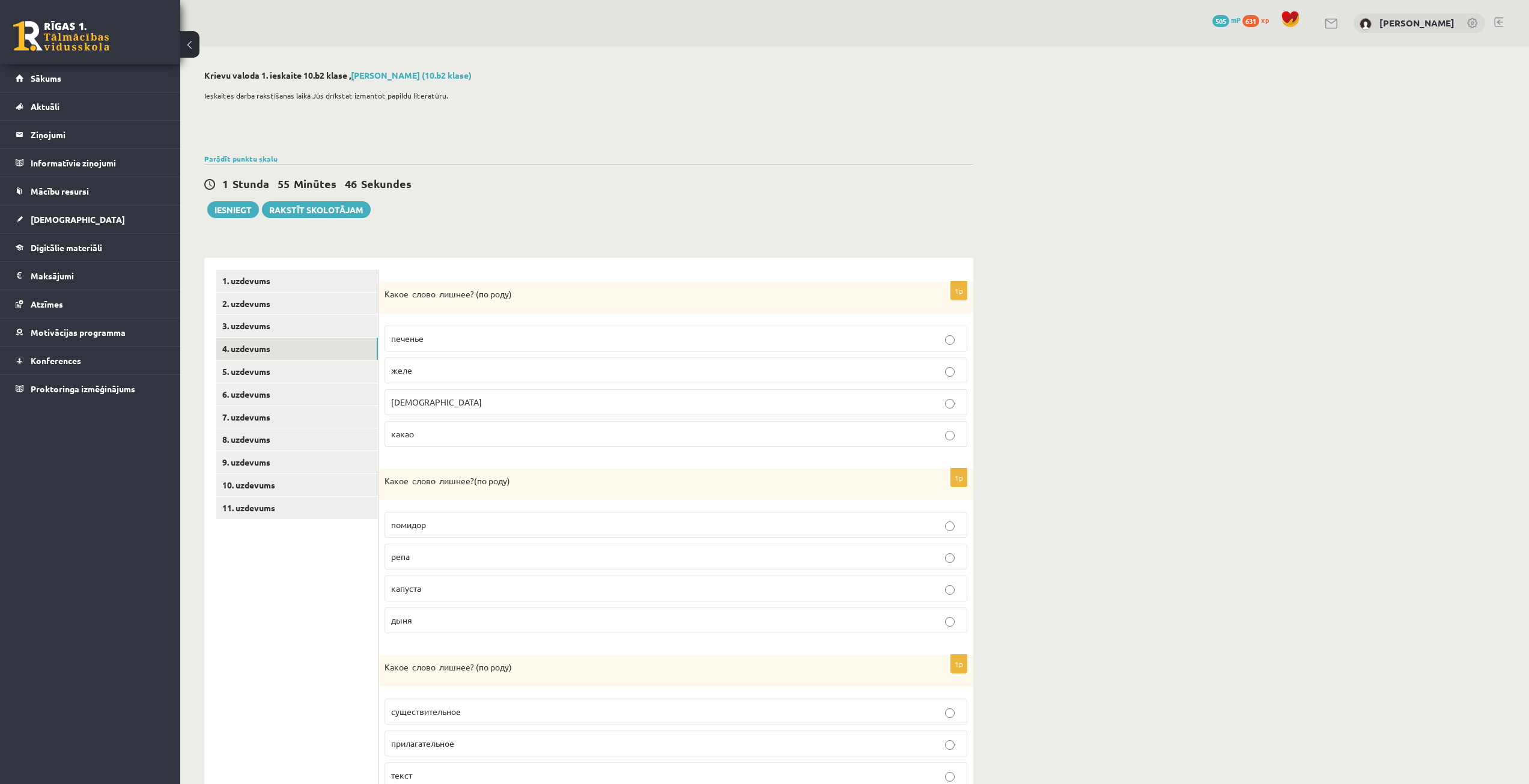
click at [663, 430] on p "какао" at bounding box center [676, 433] width 569 height 12
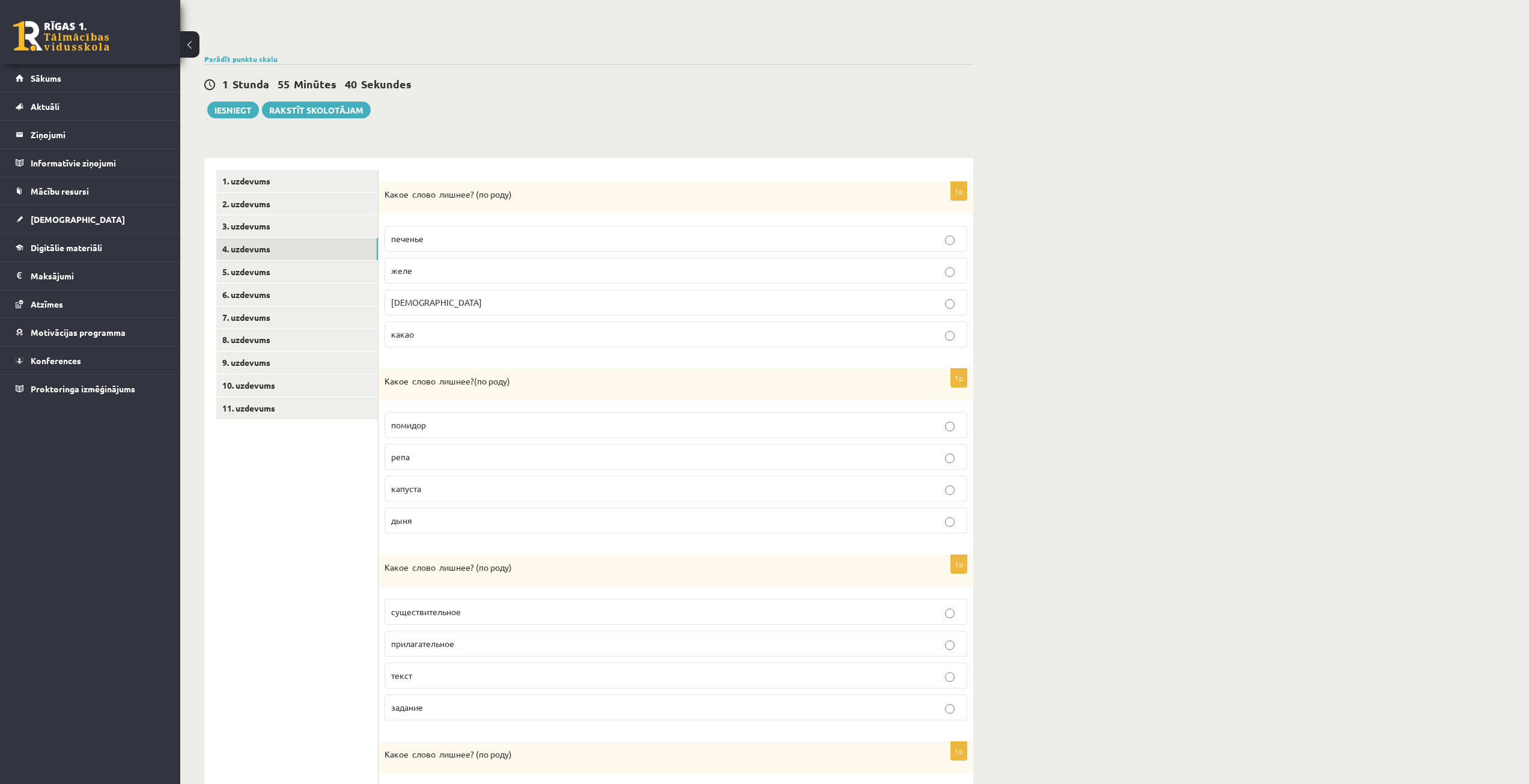
scroll to position [120, 0]
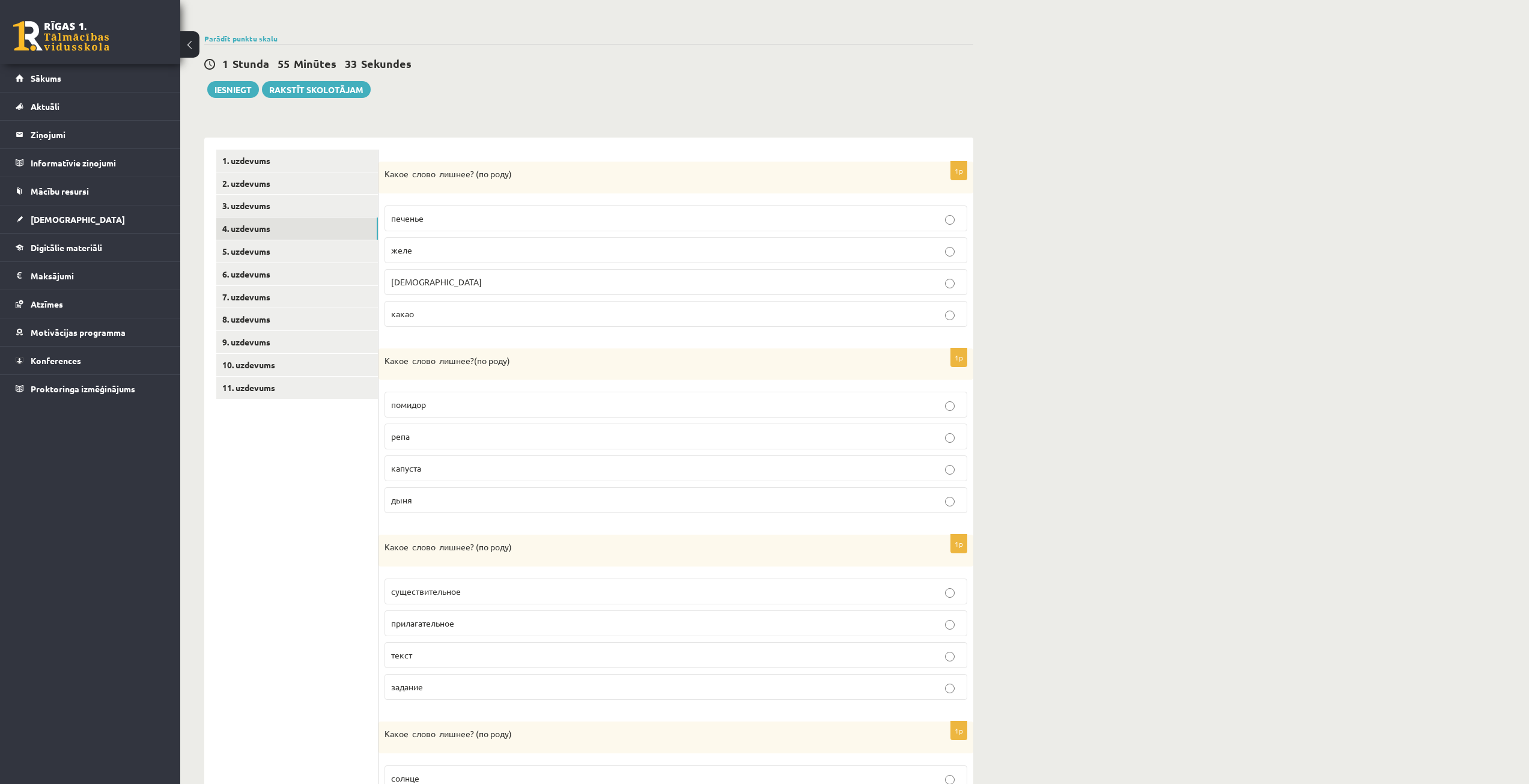
click at [486, 281] on p "[DEMOGRAPHIC_DATA]" at bounding box center [676, 282] width 569 height 12
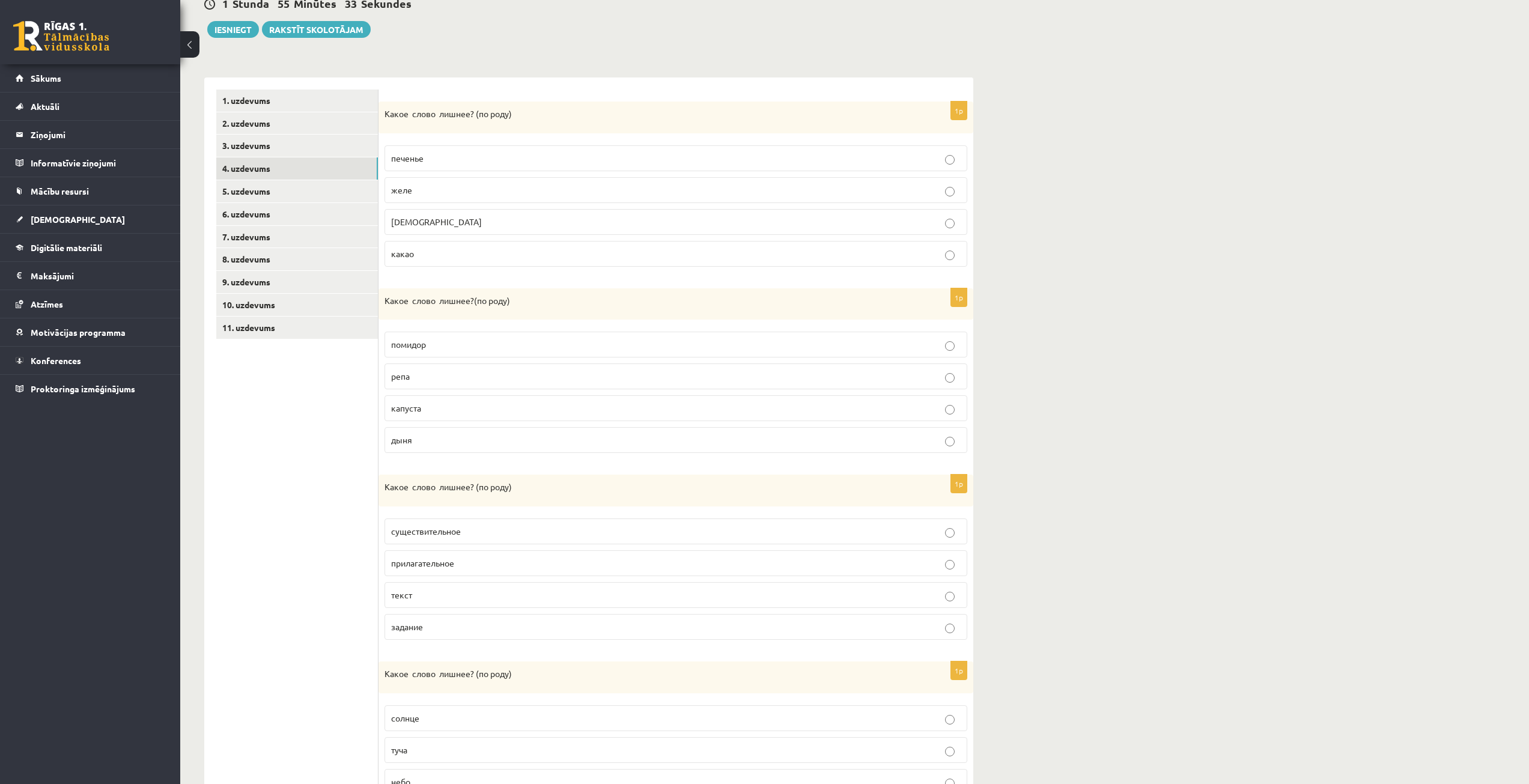
scroll to position [240, 0]
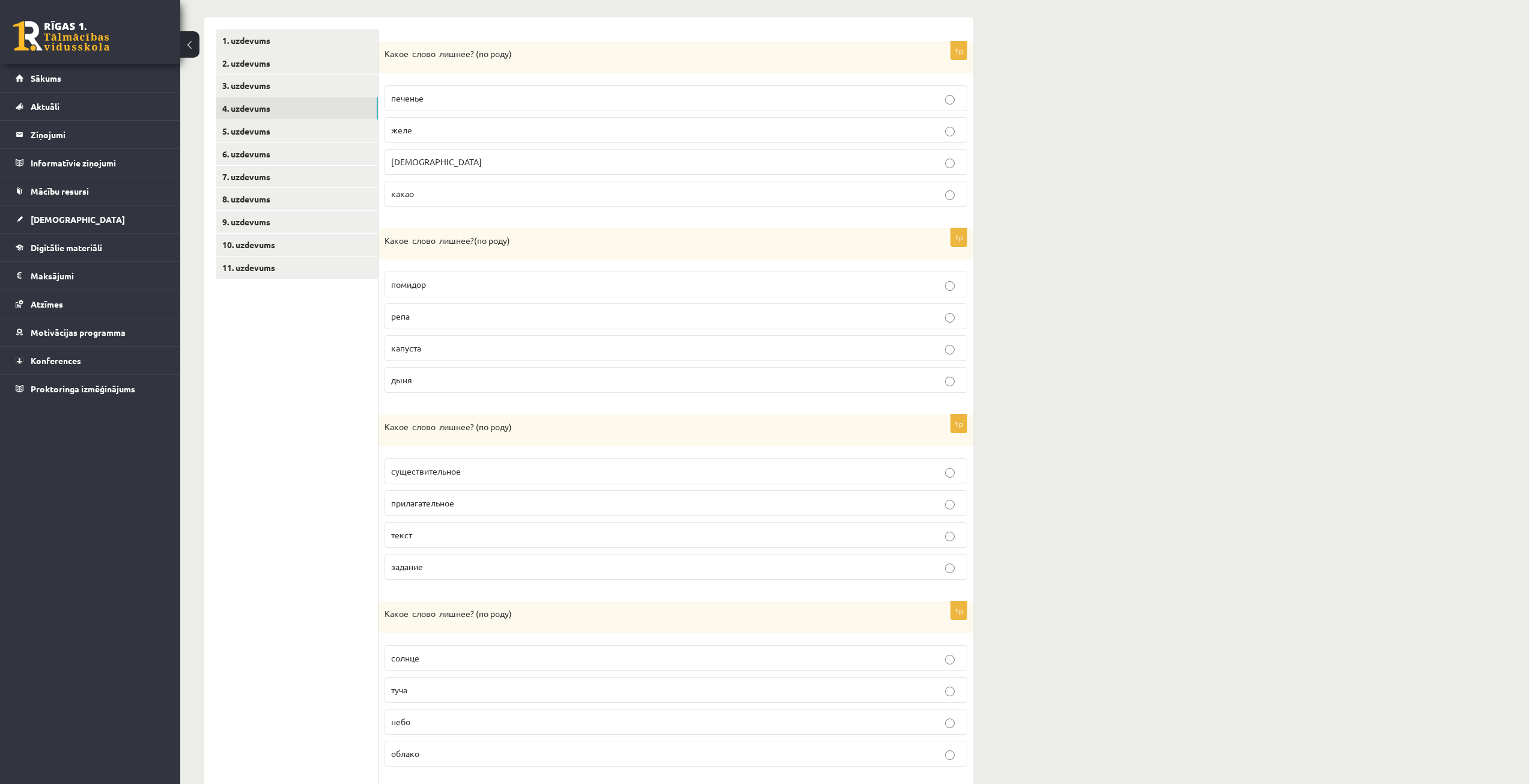
click at [438, 281] on p "помидор" at bounding box center [676, 283] width 569 height 12
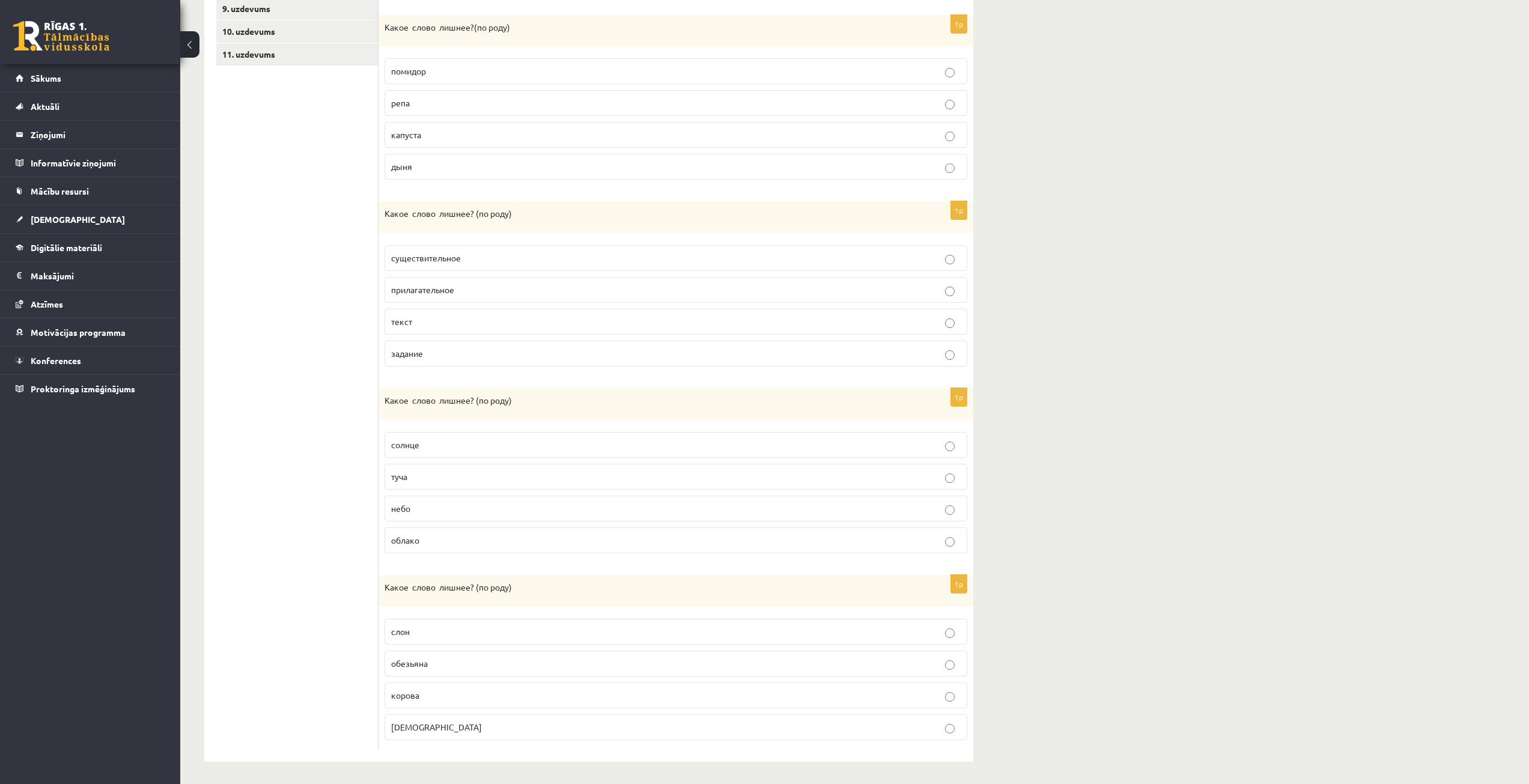
scroll to position [456, 0]
click at [457, 327] on label "текст" at bounding box center [676, 320] width 583 height 26
click at [496, 465] on label "туча" at bounding box center [676, 475] width 583 height 26
click at [516, 628] on p "слон" at bounding box center [676, 629] width 569 height 12
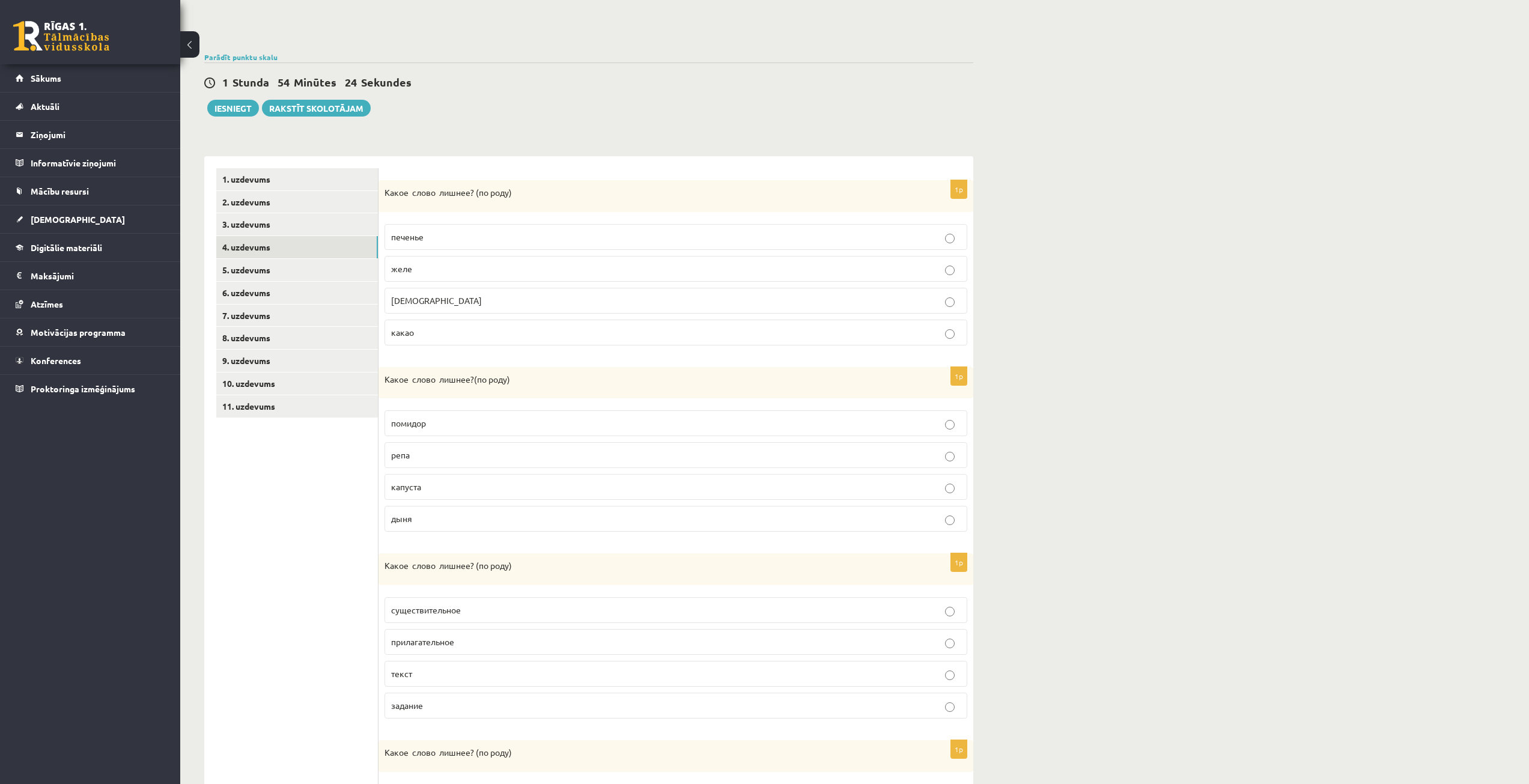
scroll to position [95, 0]
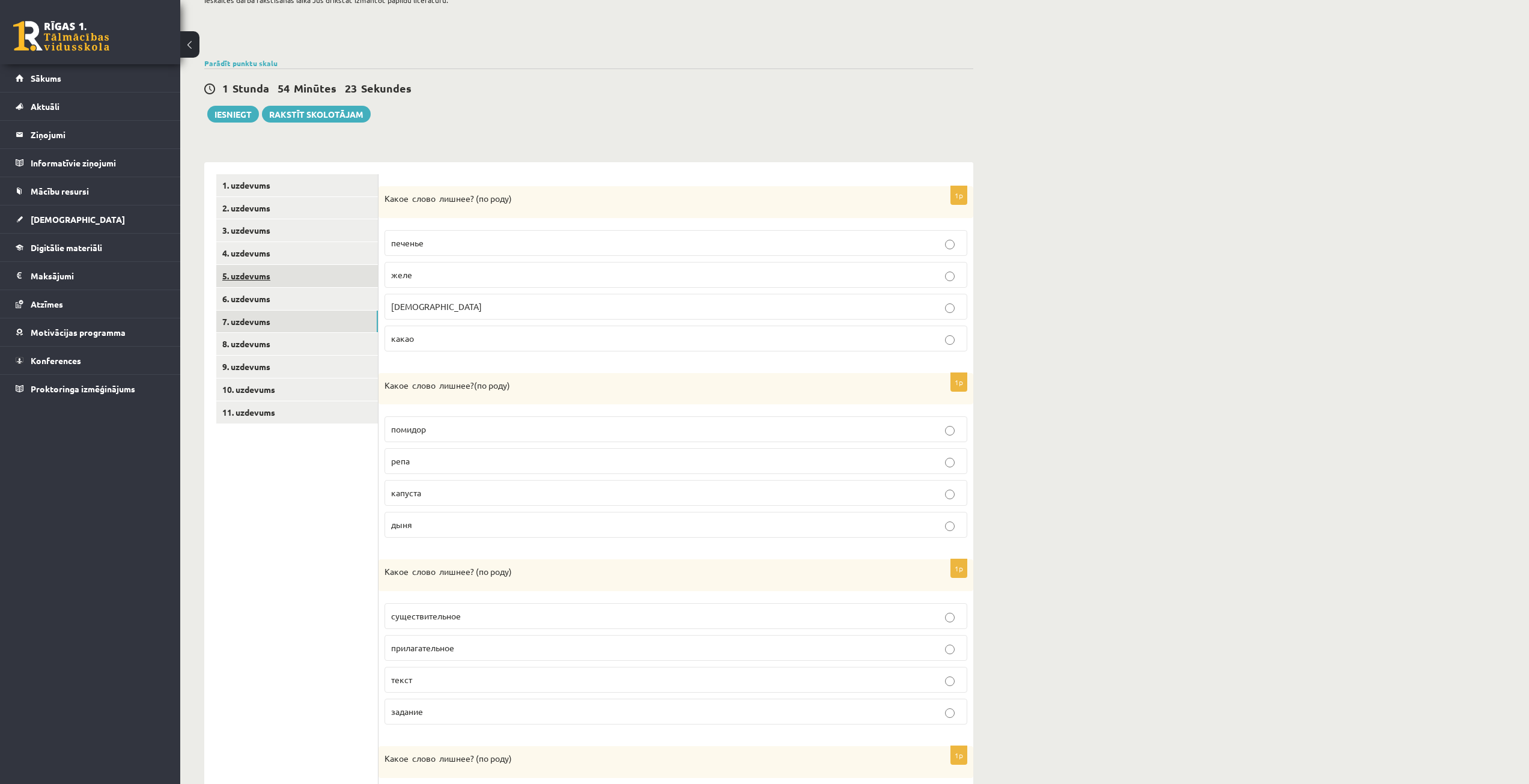
click at [361, 275] on link "5. uzdevums" at bounding box center [297, 276] width 162 height 22
click at [439, 273] on p "кольцо" at bounding box center [676, 273] width 569 height 12
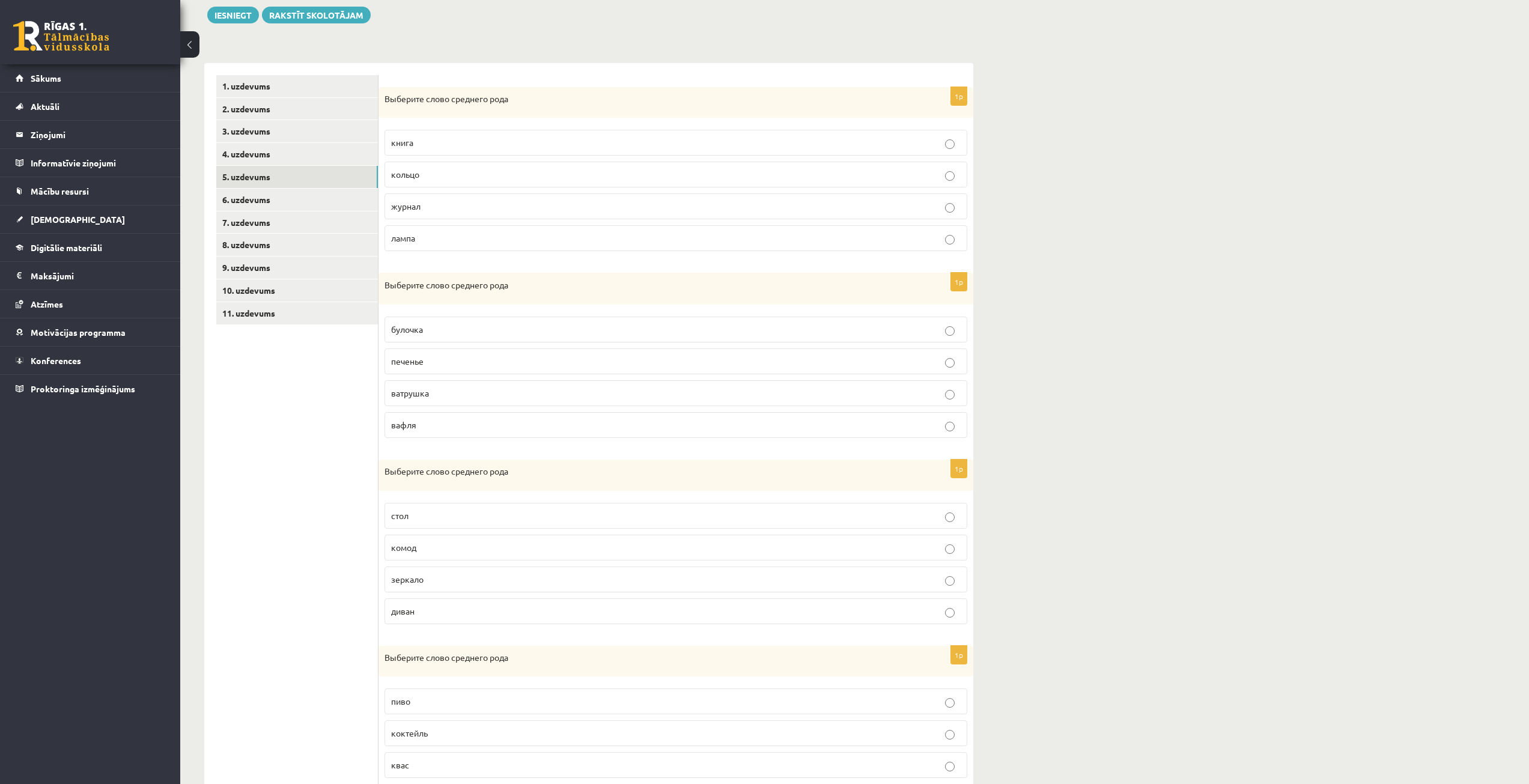
scroll to position [276, 0]
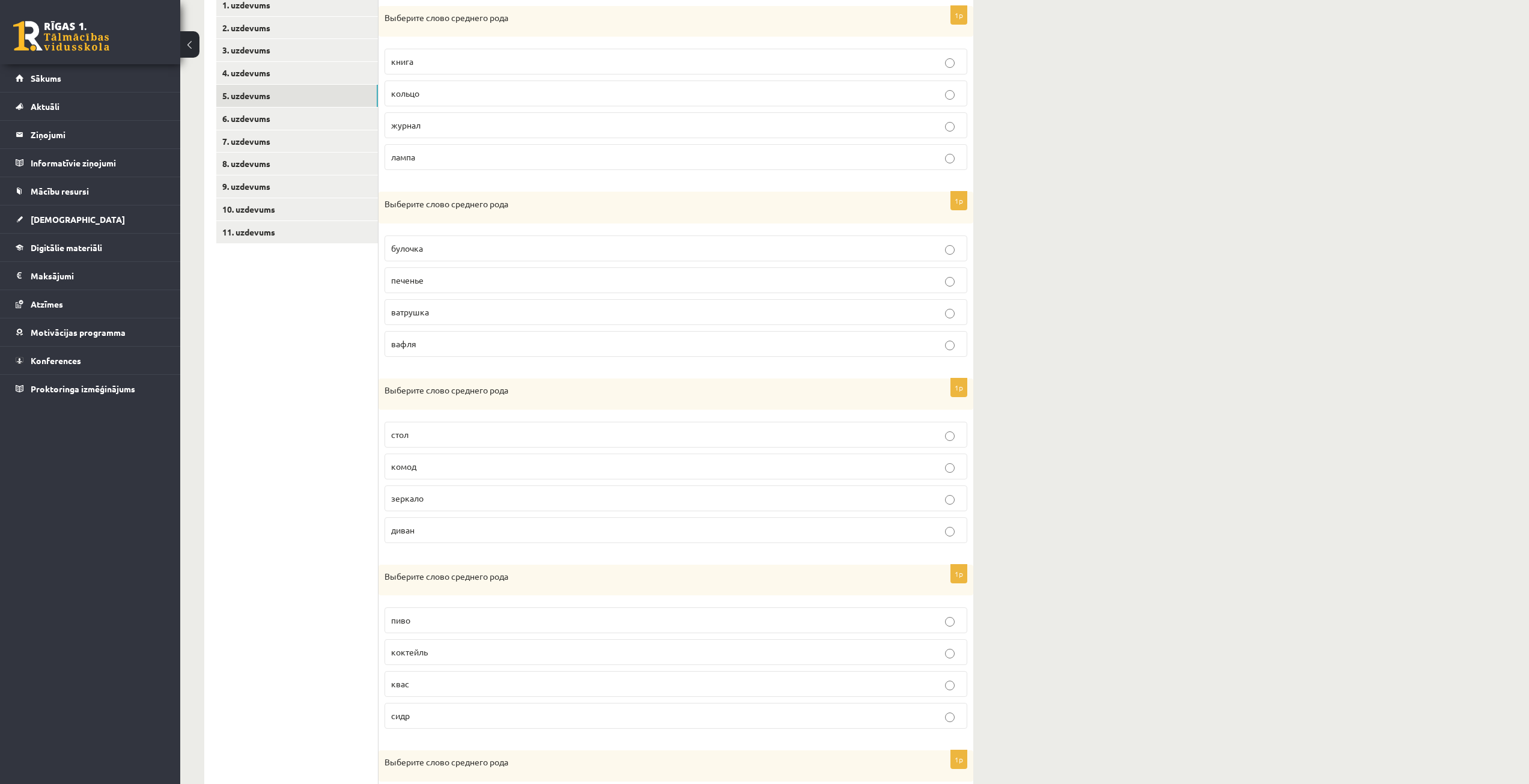
click at [458, 285] on p "печенье" at bounding box center [676, 280] width 569 height 12
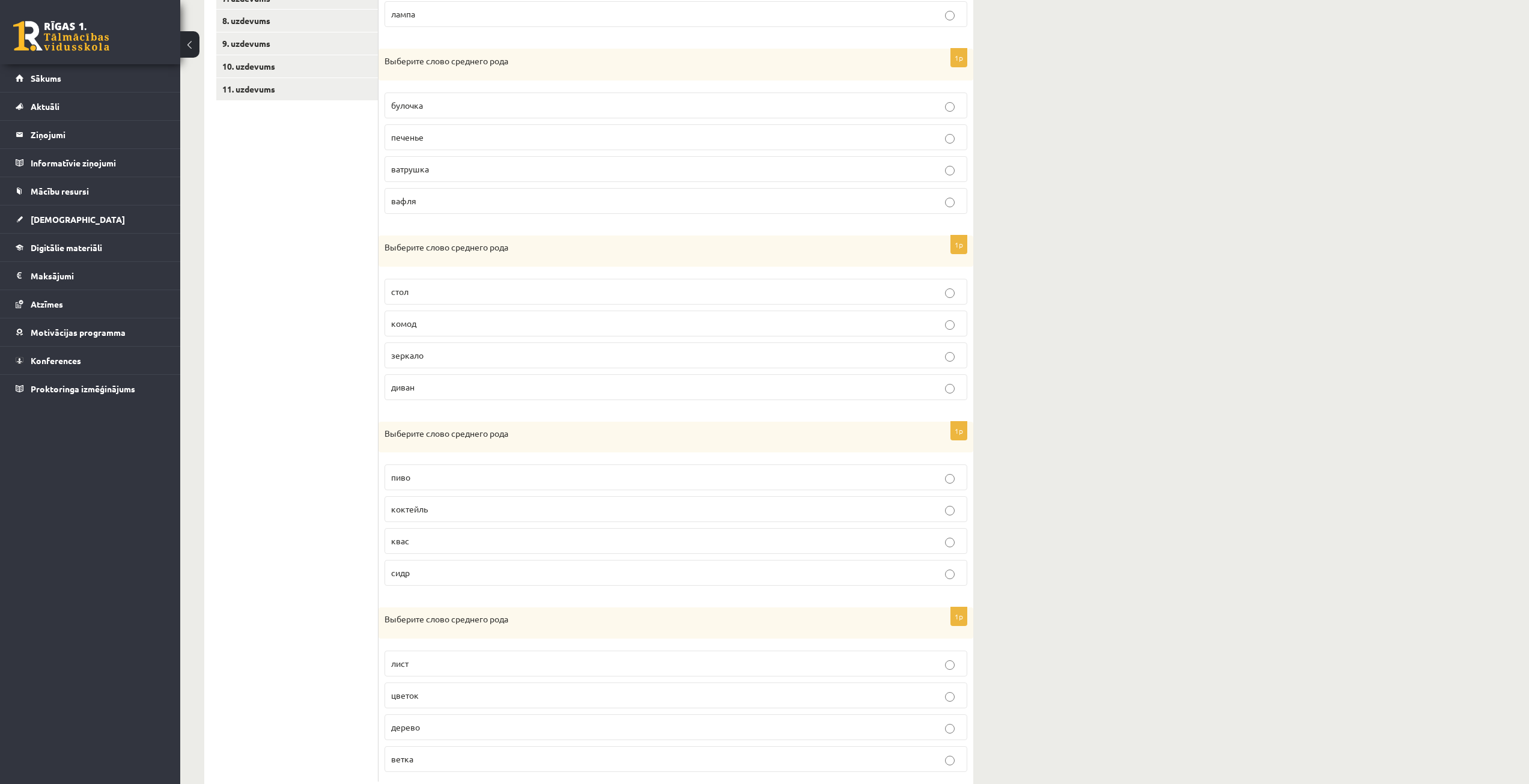
scroll to position [453, 0]
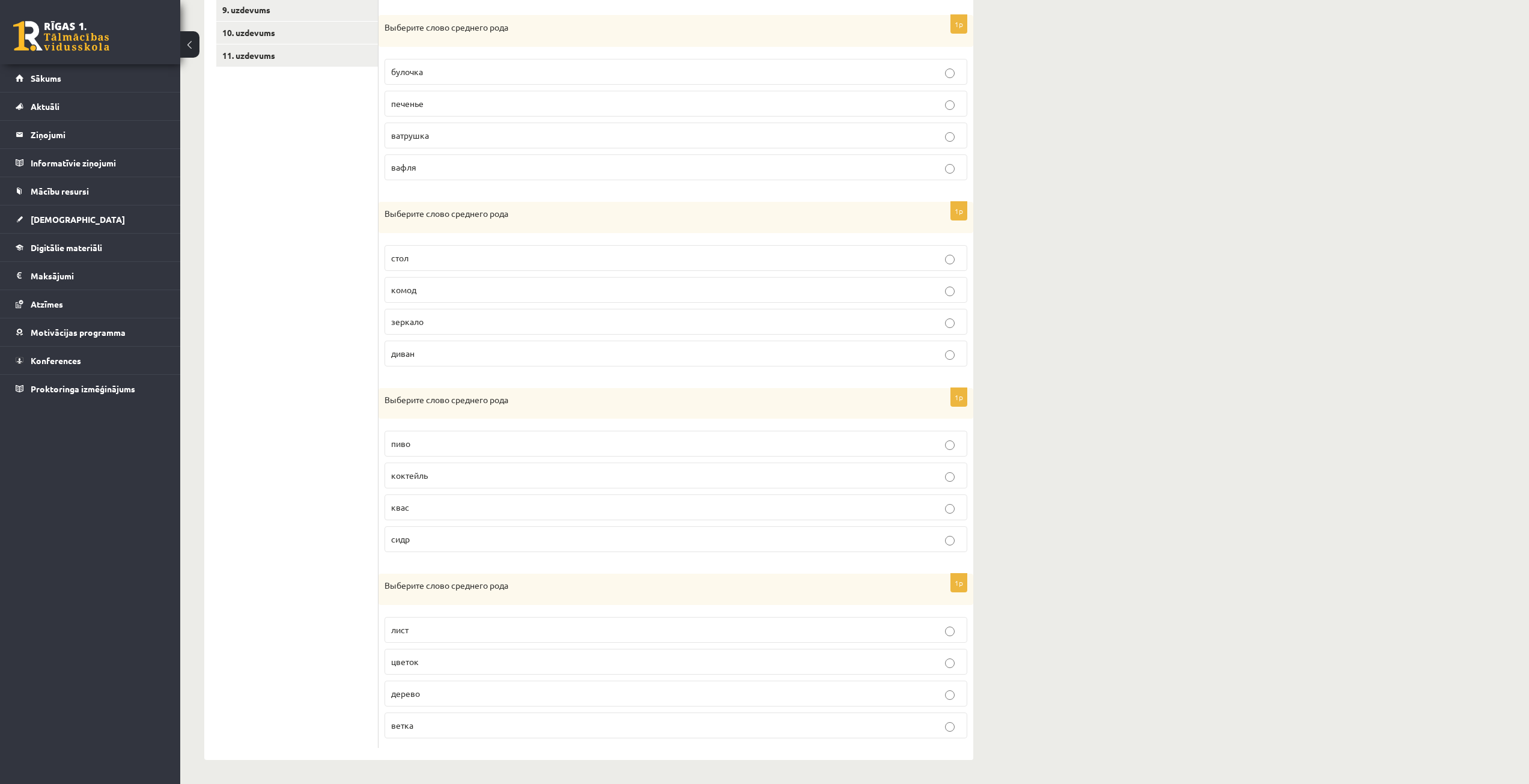
click at [461, 314] on label "зеркало" at bounding box center [676, 322] width 583 height 26
click at [458, 441] on p "пиво" at bounding box center [676, 443] width 569 height 12
click at [472, 690] on p "дерево" at bounding box center [676, 692] width 569 height 12
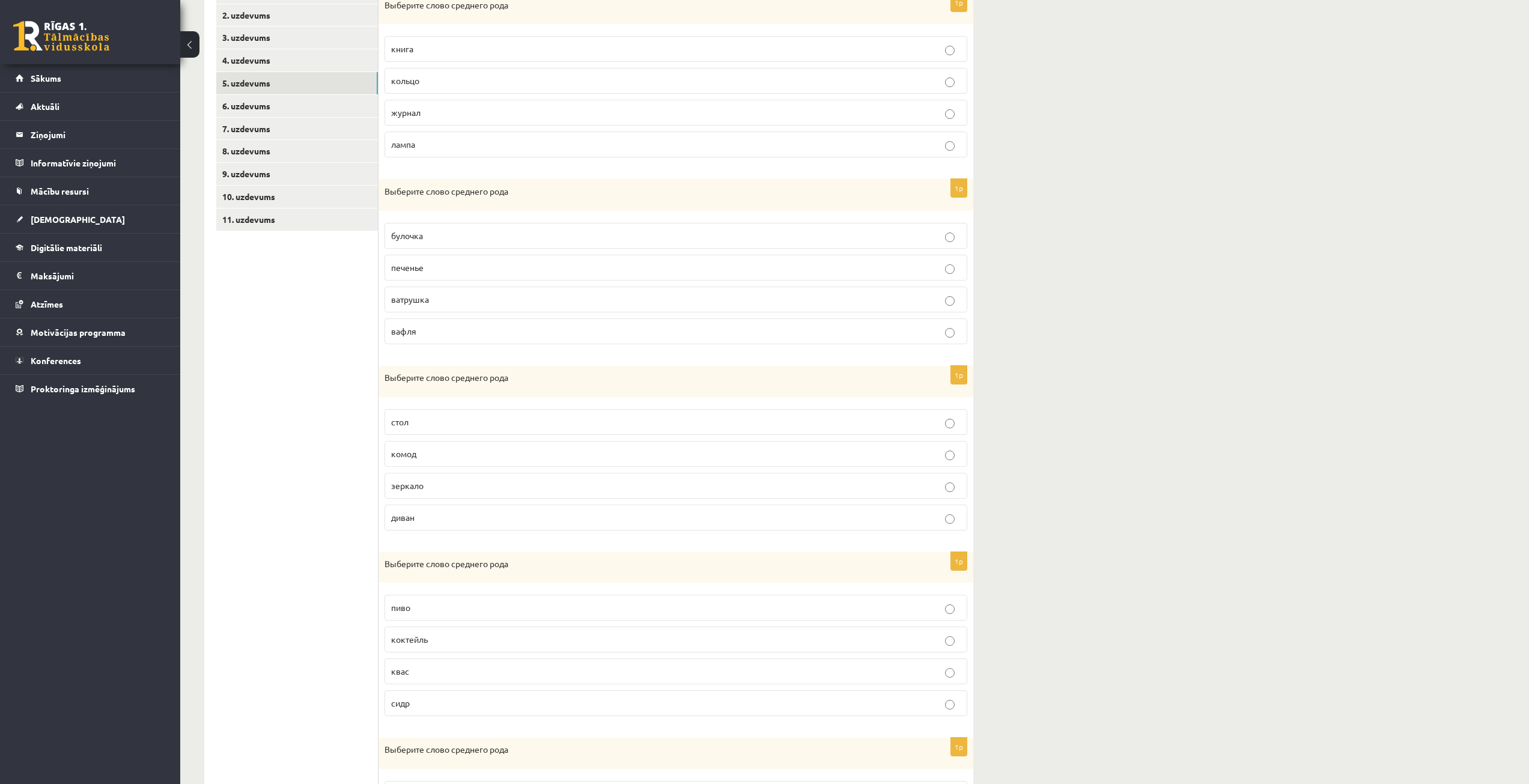
scroll to position [212, 0]
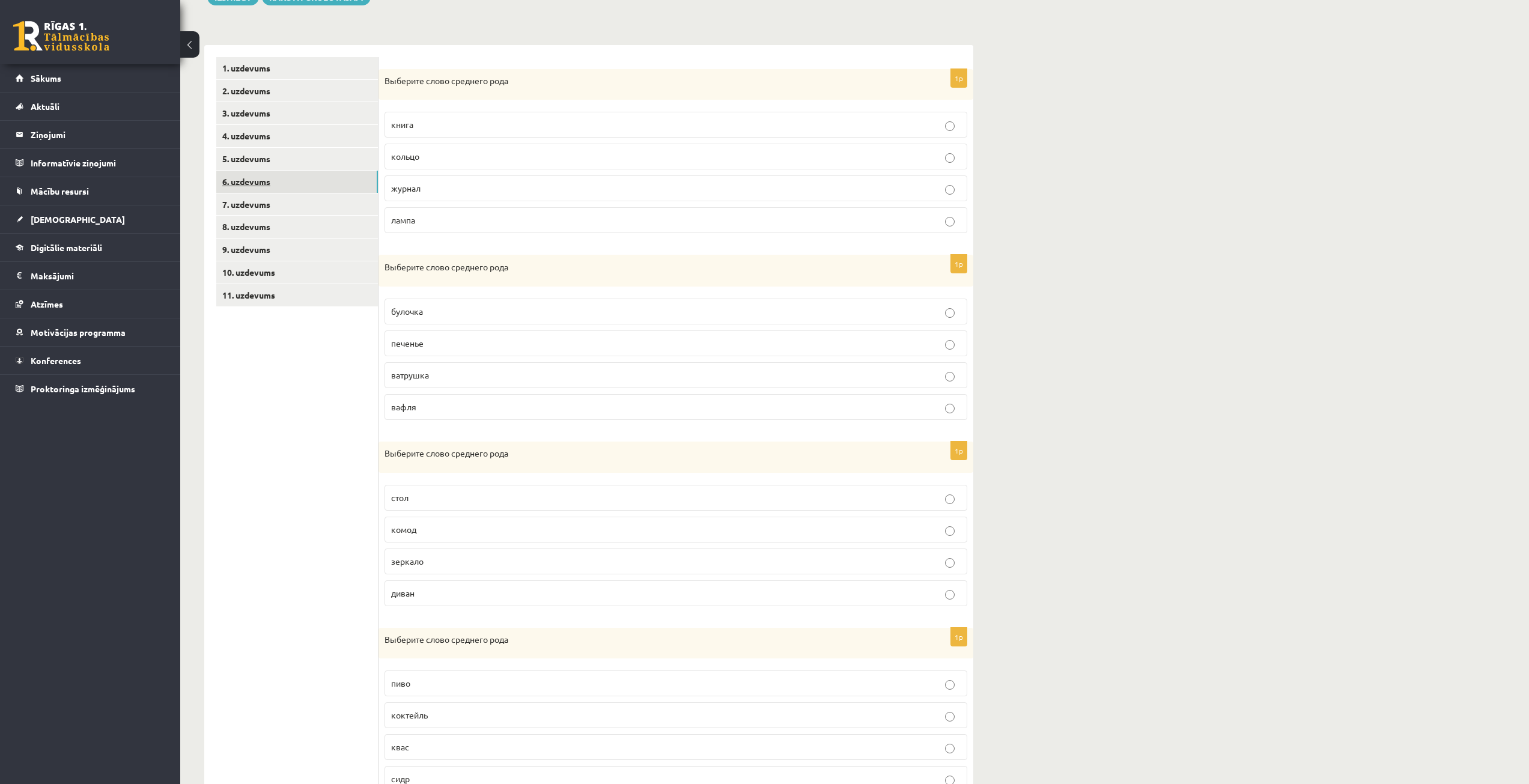
click at [342, 180] on link "6. uzdevums" at bounding box center [297, 181] width 162 height 22
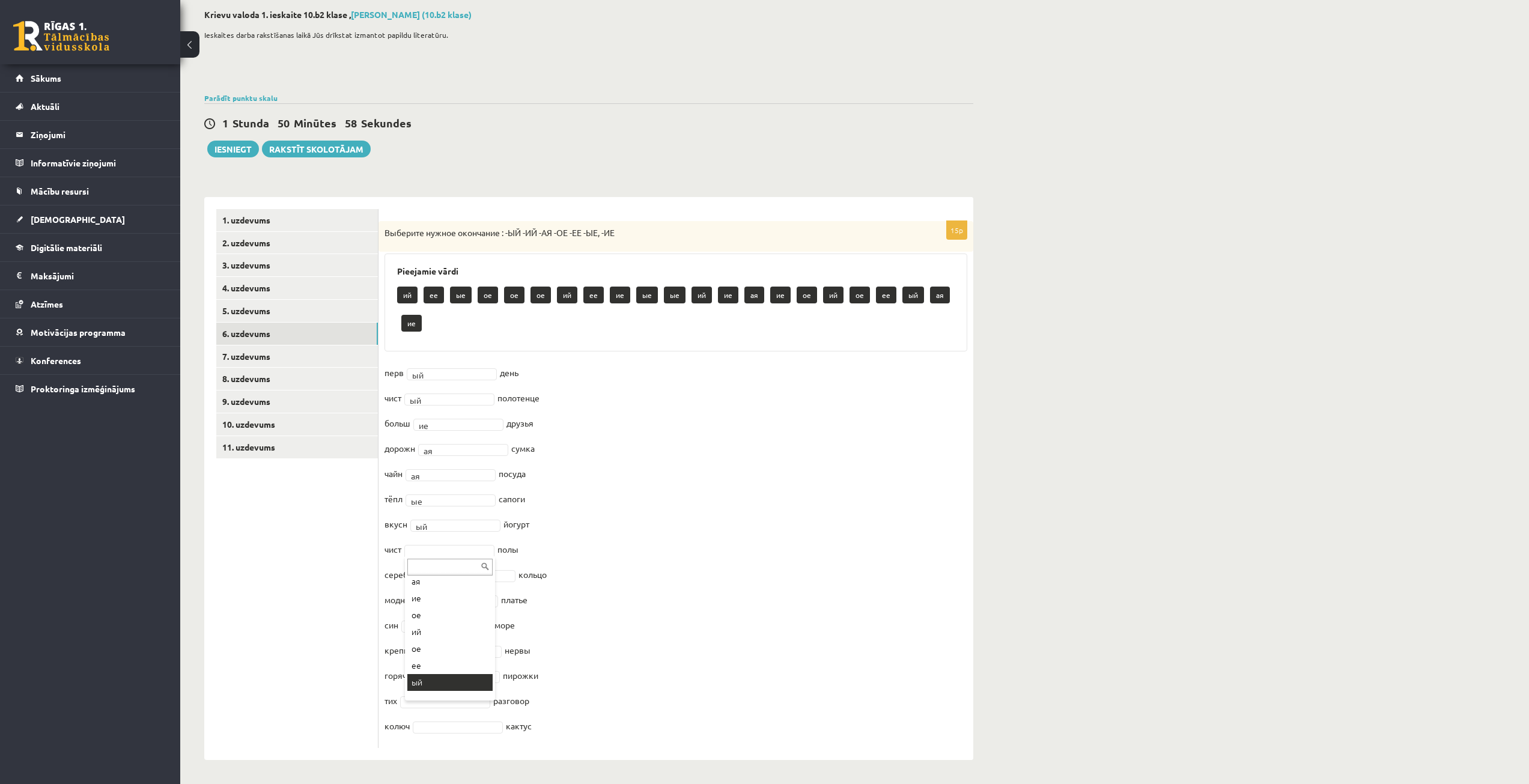
scroll to position [33, 0]
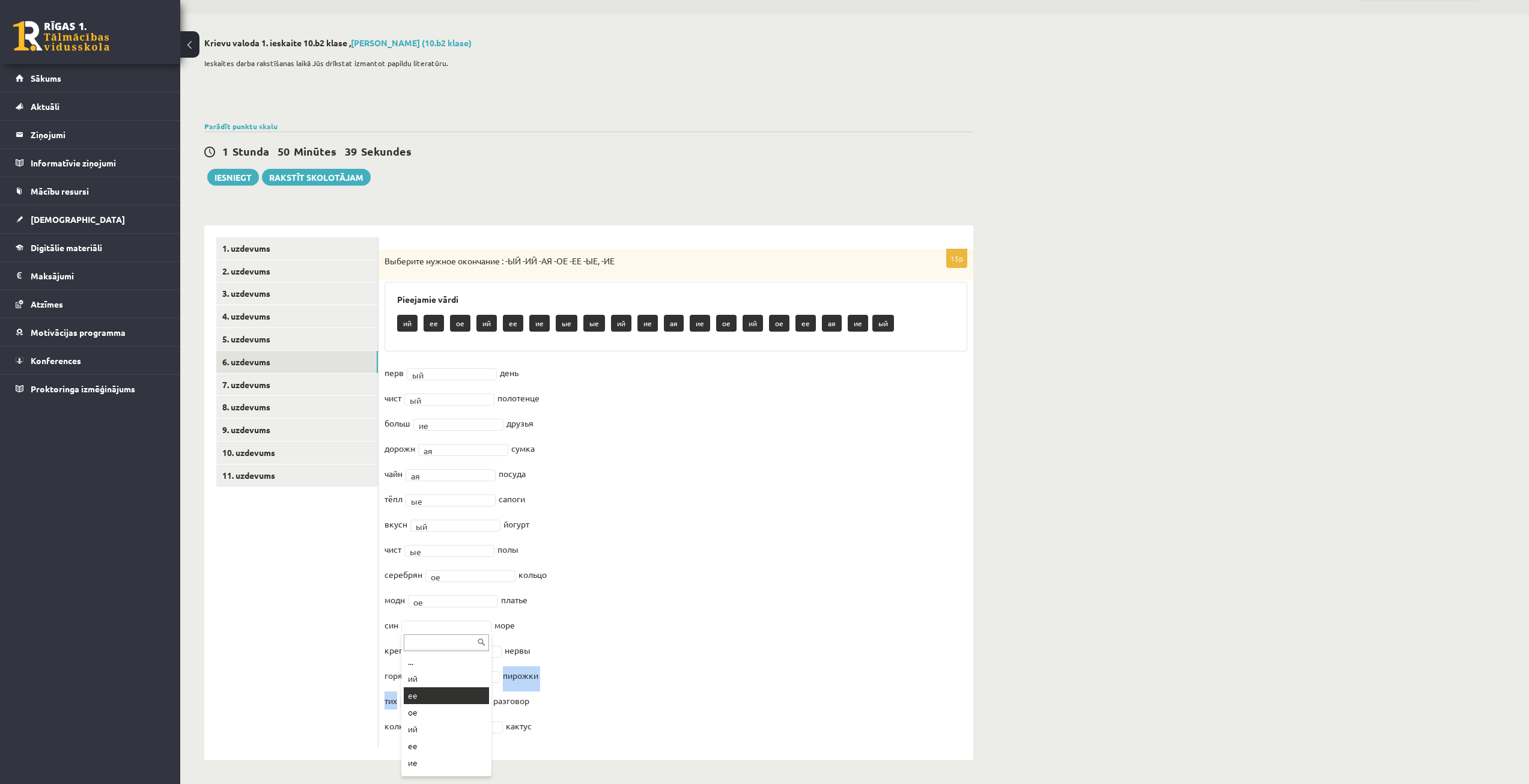
click at [437, 691] on fieldset "перв ый ** день чист ый ** полотенце больш ие ** друзья дорожн ая ** сумка чайн…" at bounding box center [676, 552] width 583 height 378
click at [433, 637] on fieldset "перв ый ** день чист ый ** полотенце больш ие ** друзья дорожн ая ** сумка чайн…" at bounding box center [676, 552] width 583 height 378
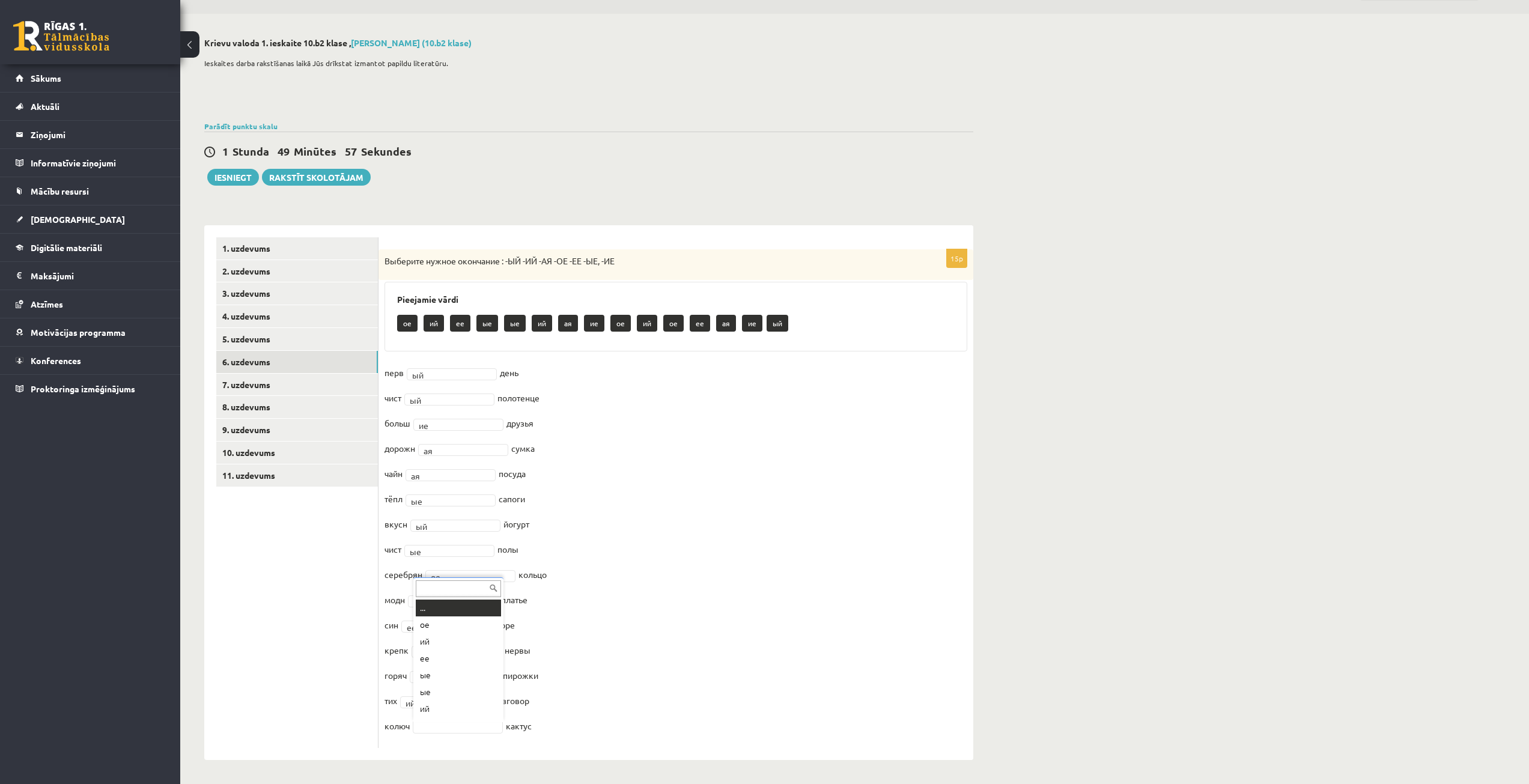
scroll to position [14, 0]
click at [296, 380] on link "7. uzdevums" at bounding box center [297, 385] width 162 height 22
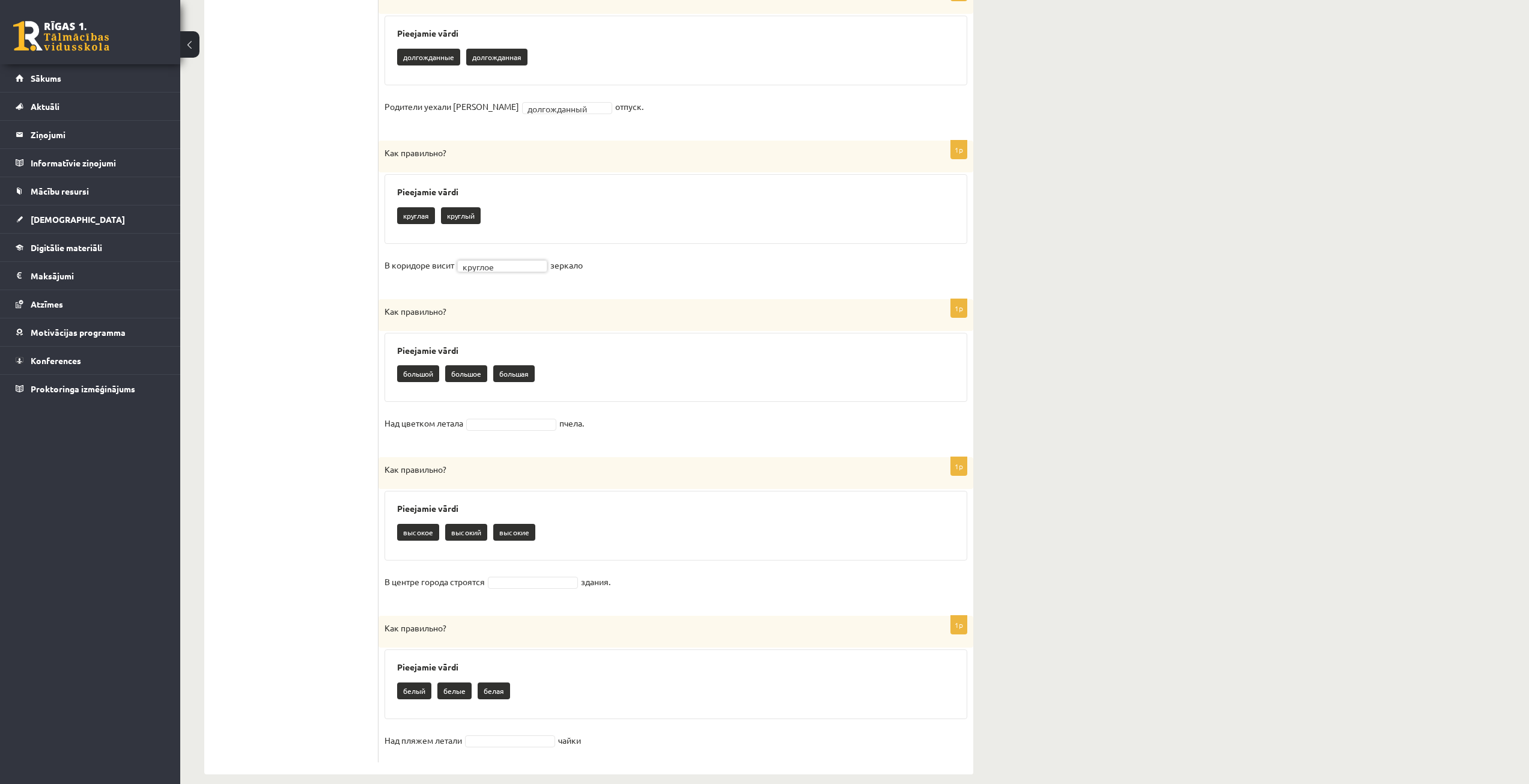
scroll to position [1105, 0]
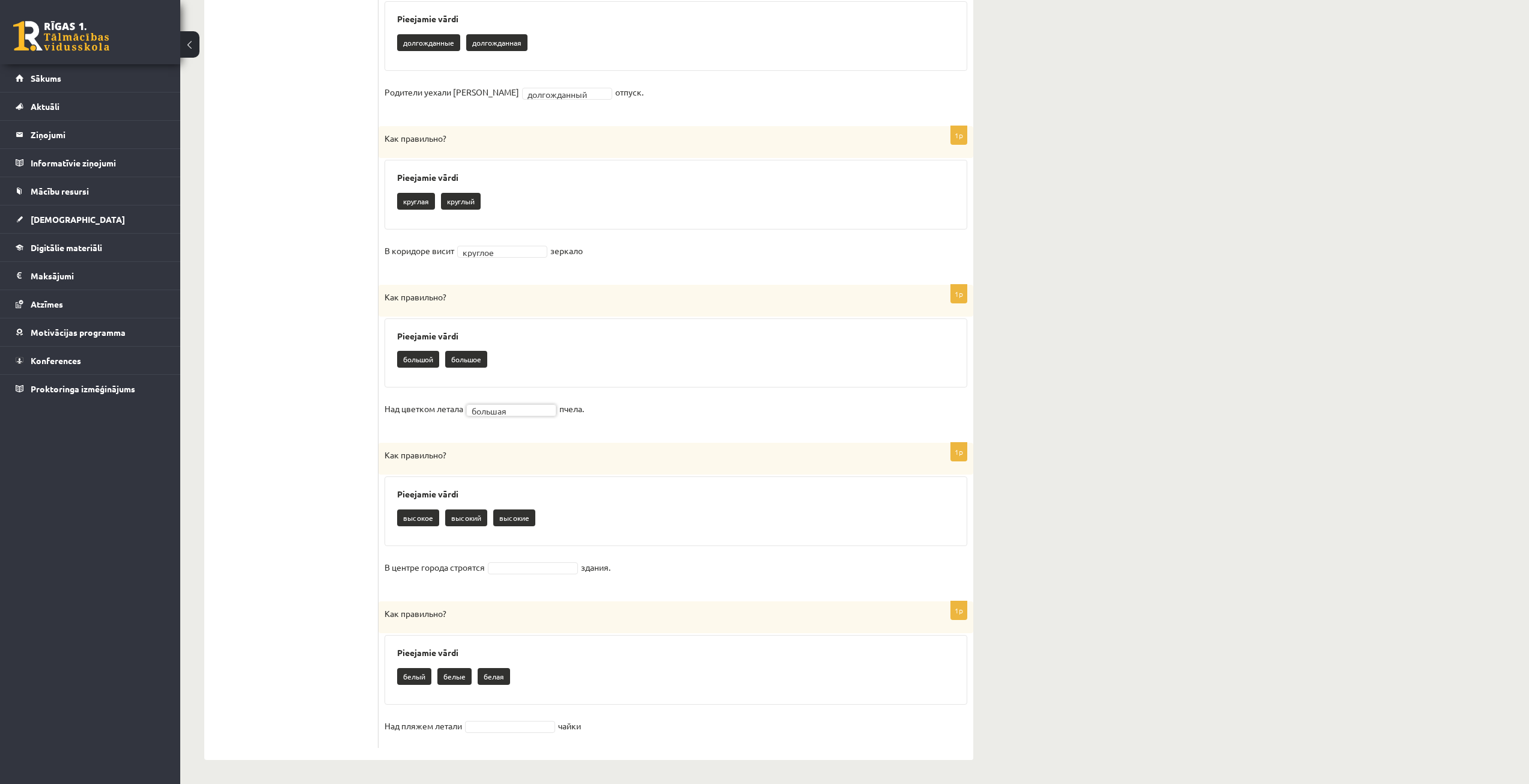
click at [518, 561] on fieldset "В центре города строятся здания." at bounding box center [676, 570] width 583 height 25
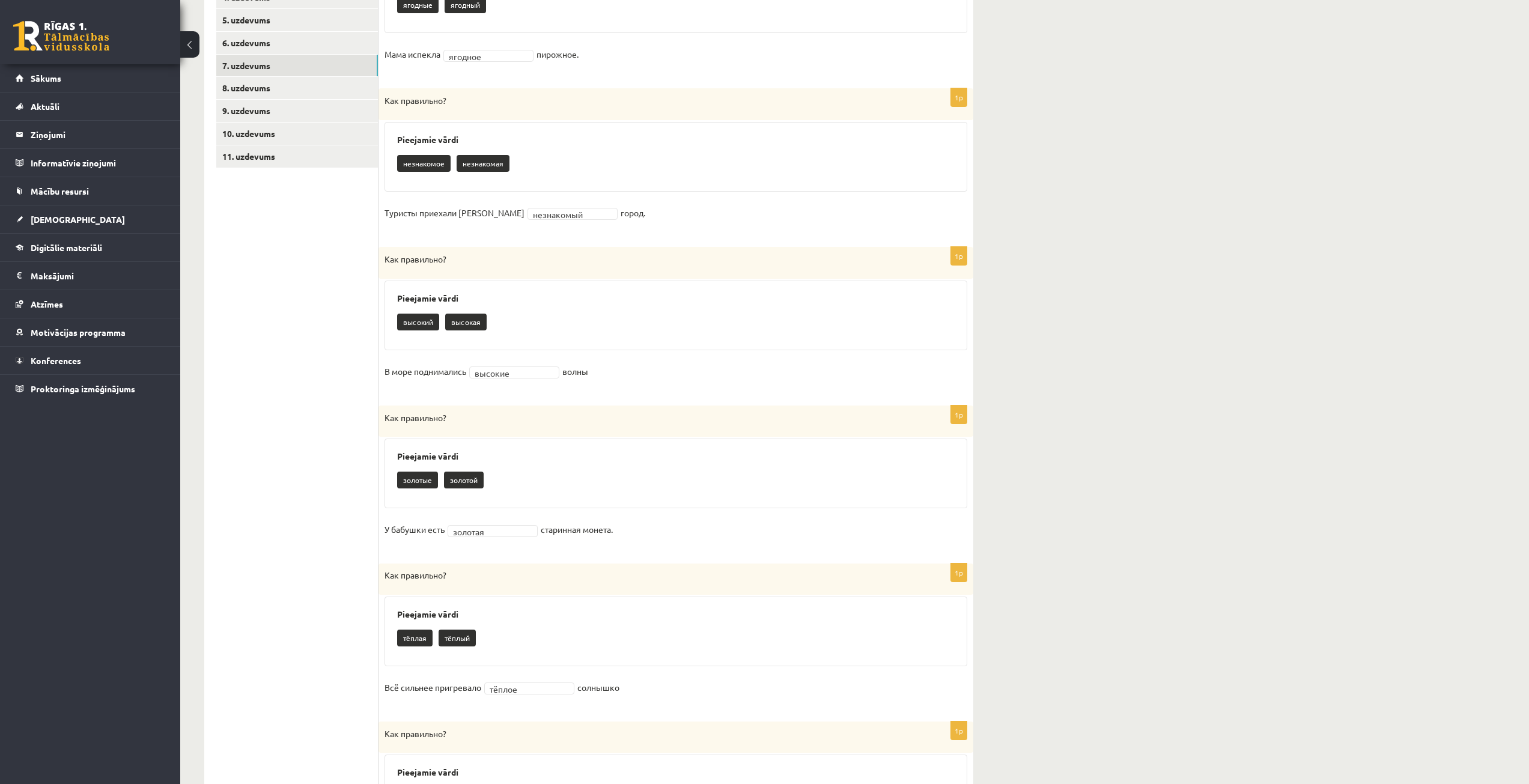
scroll to position [264, 0]
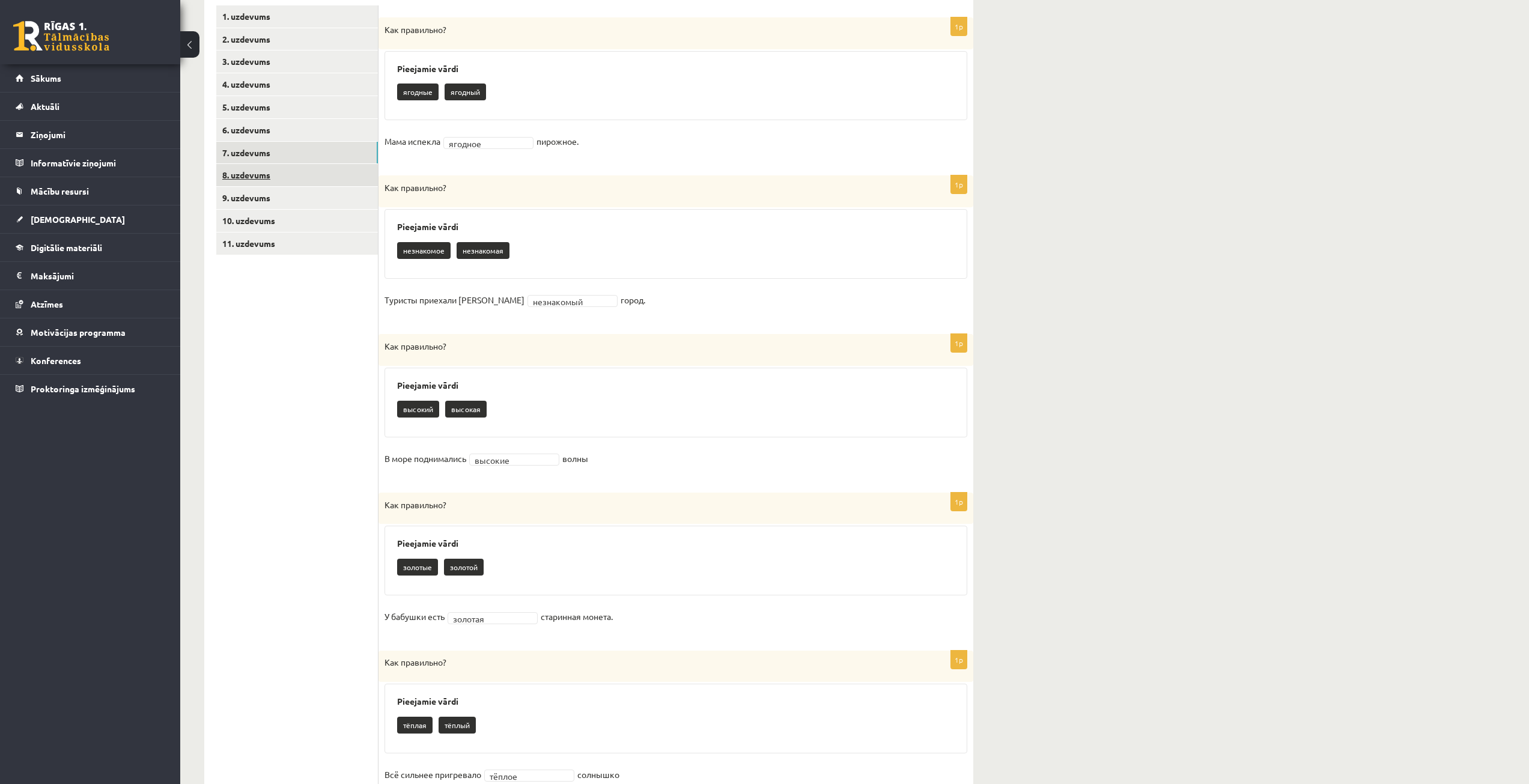
click at [290, 180] on link "8. uzdevums" at bounding box center [297, 175] width 162 height 22
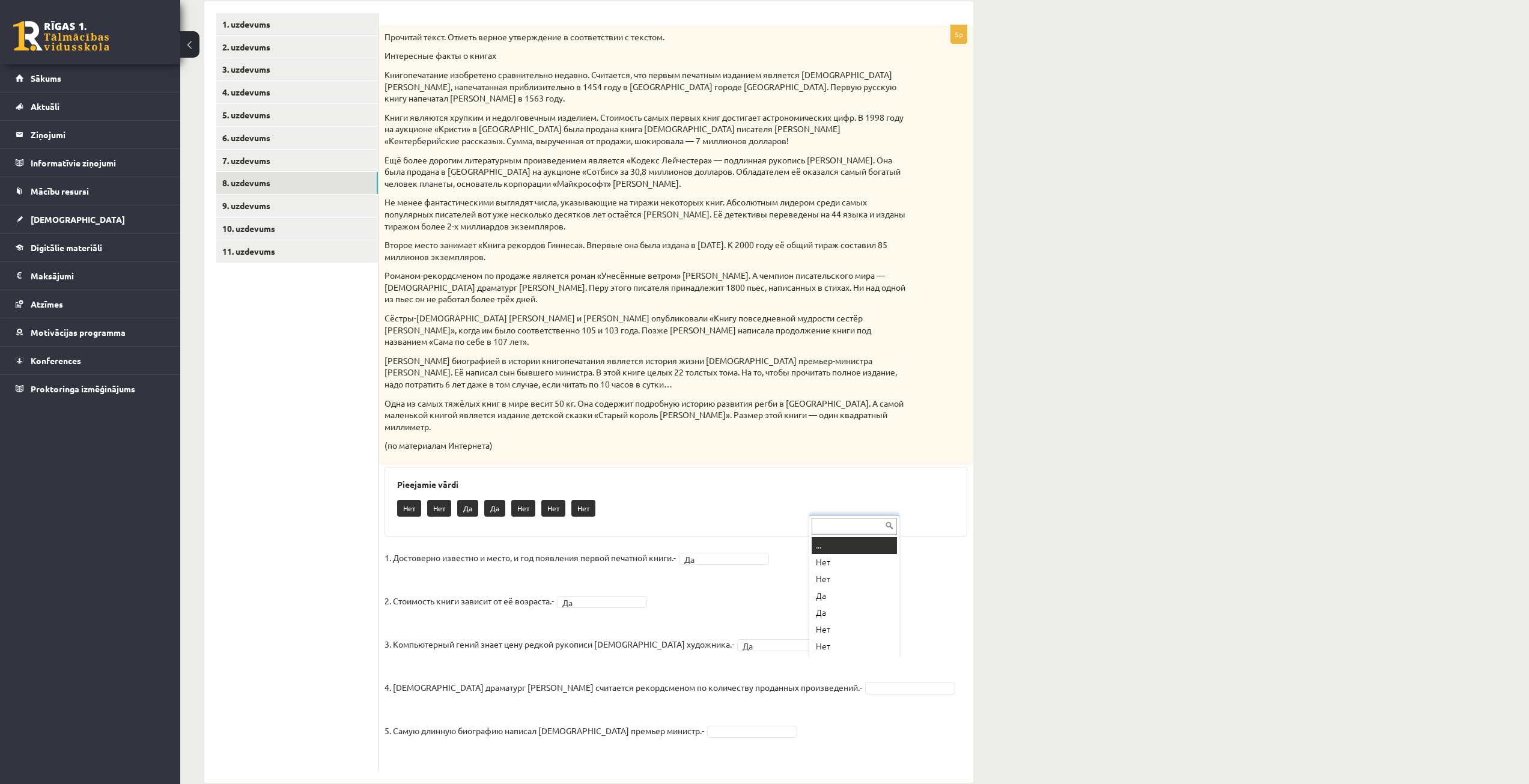
scroll to position [14, 0]
click at [267, 197] on link "9. uzdevums" at bounding box center [297, 206] width 162 height 22
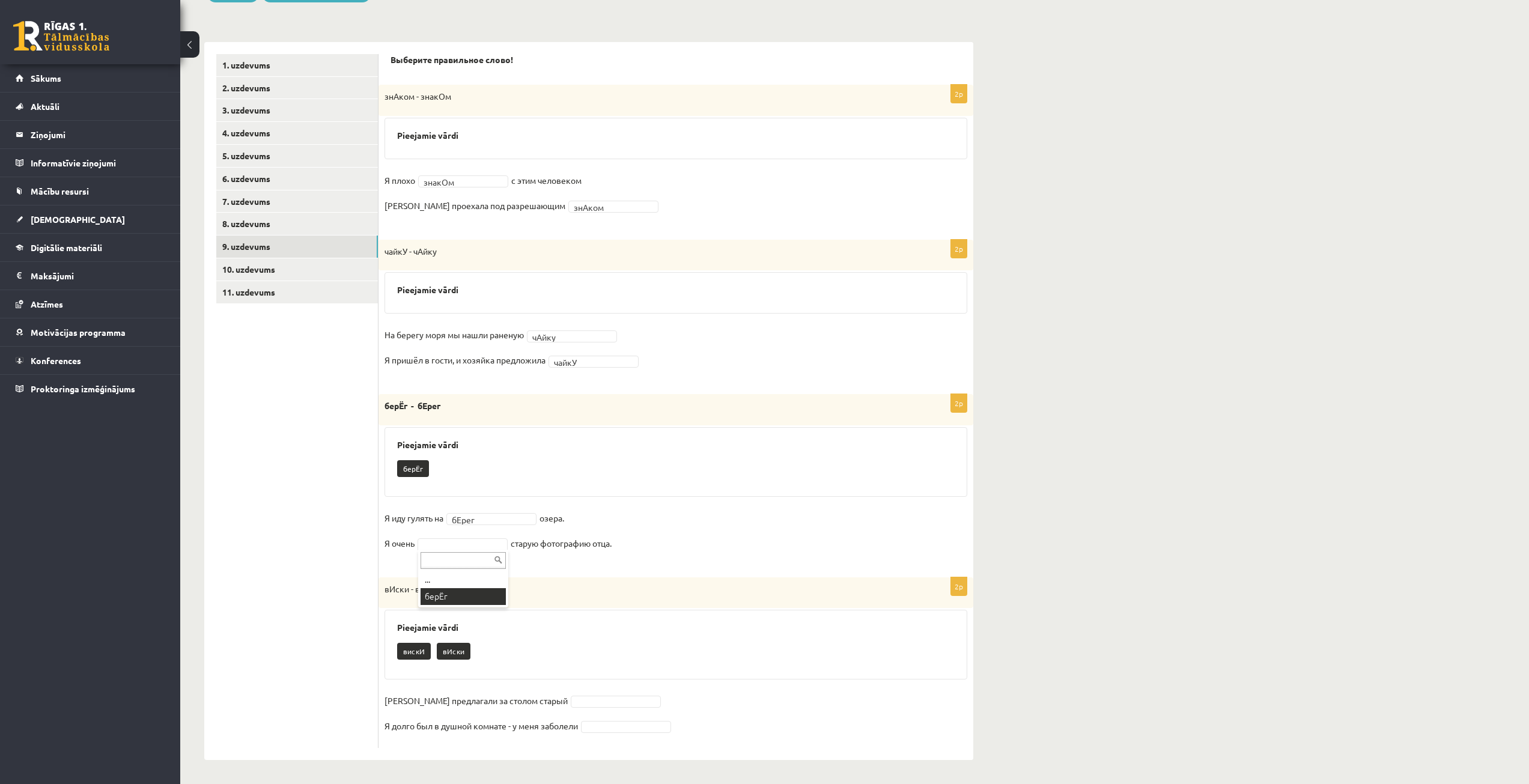
scroll to position [188, 0]
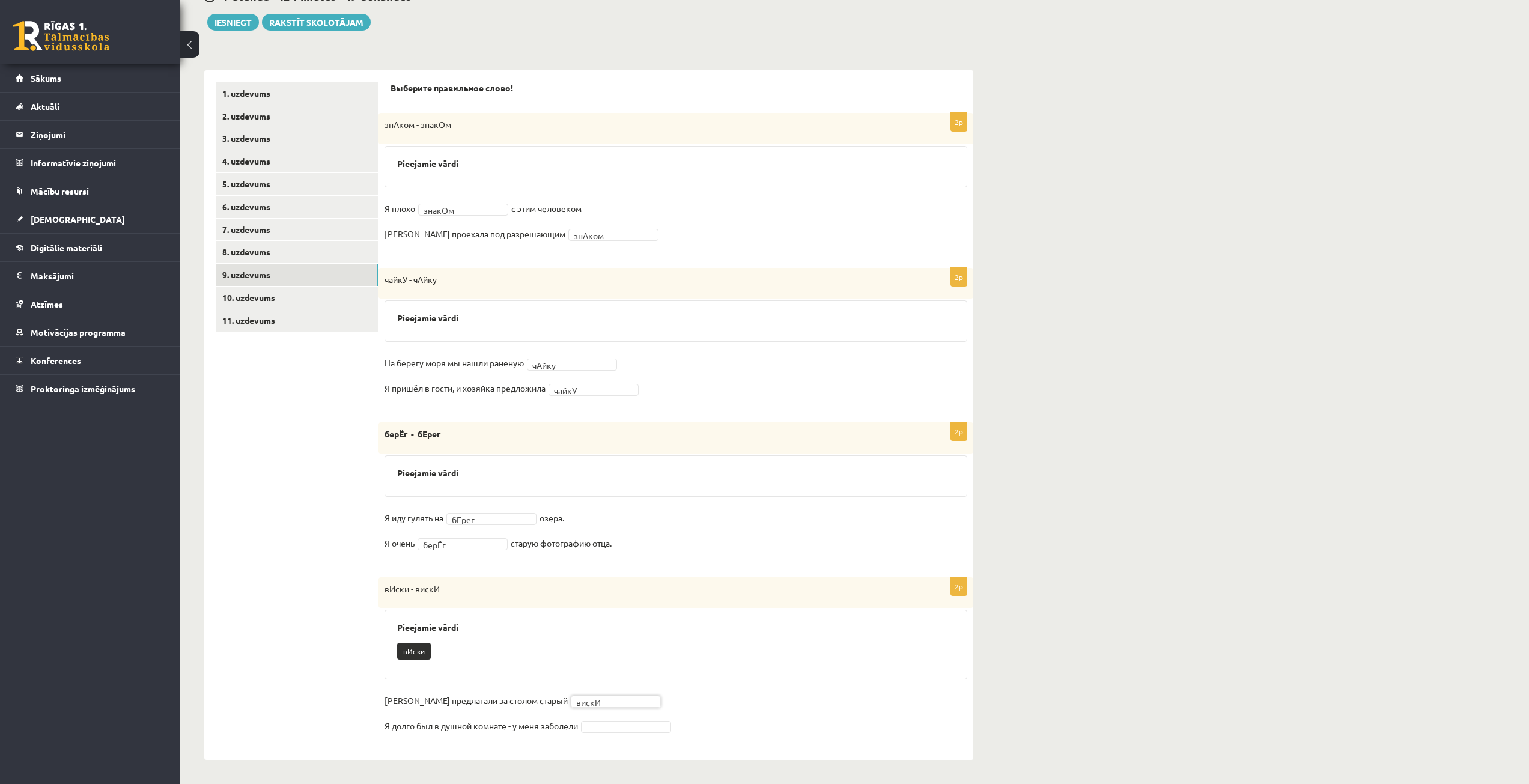
drag, startPoint x: 583, startPoint y: 698, endPoint x: 582, endPoint y: 704, distance: 6.1
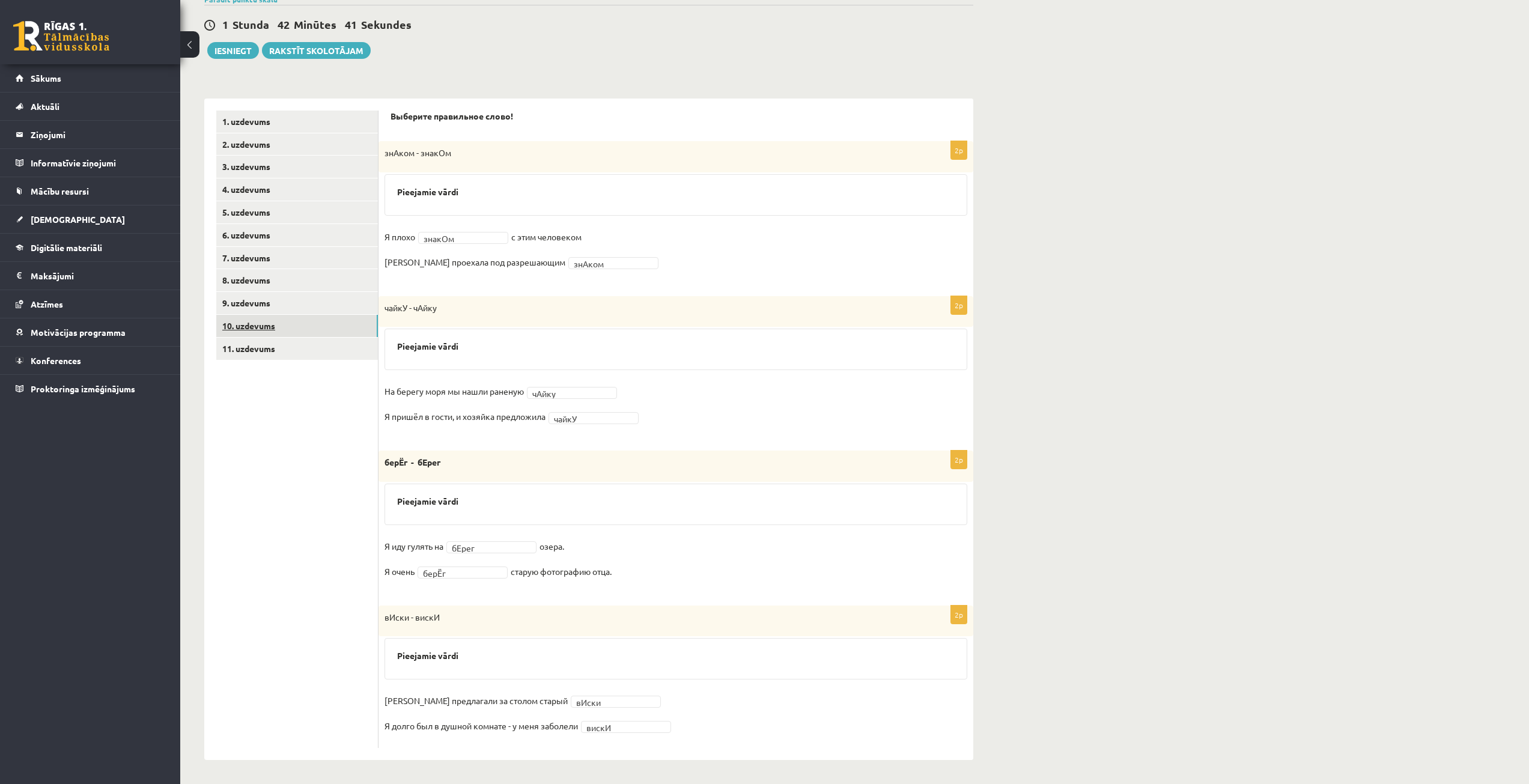
click at [296, 327] on link "10. uzdevums" at bounding box center [297, 326] width 162 height 22
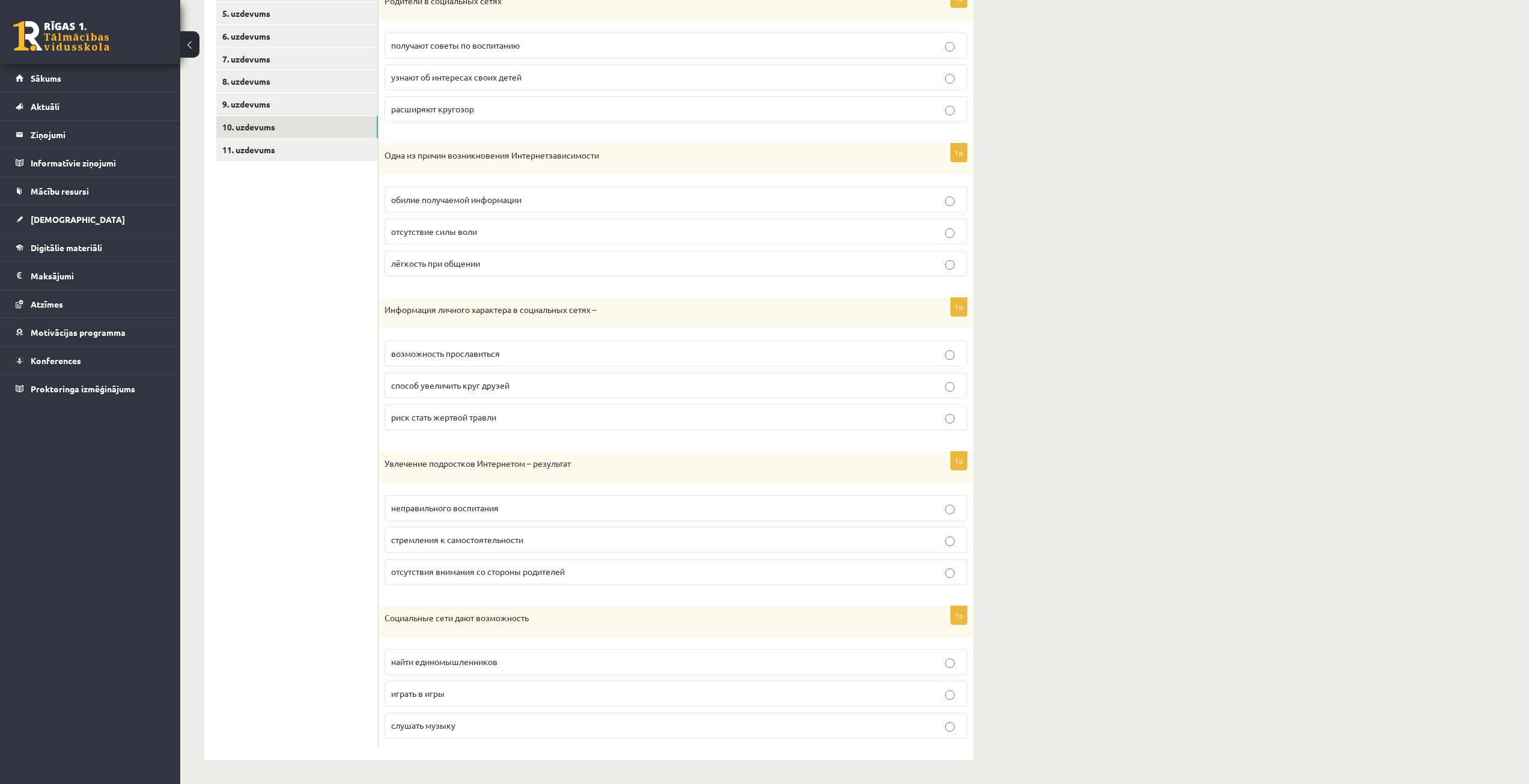
scroll to position [359, 0]
click at [666, 416] on p "риск стать жертвой травли" at bounding box center [676, 416] width 569 height 12
click at [602, 672] on label "найти единомышленников" at bounding box center [676, 661] width 583 height 26
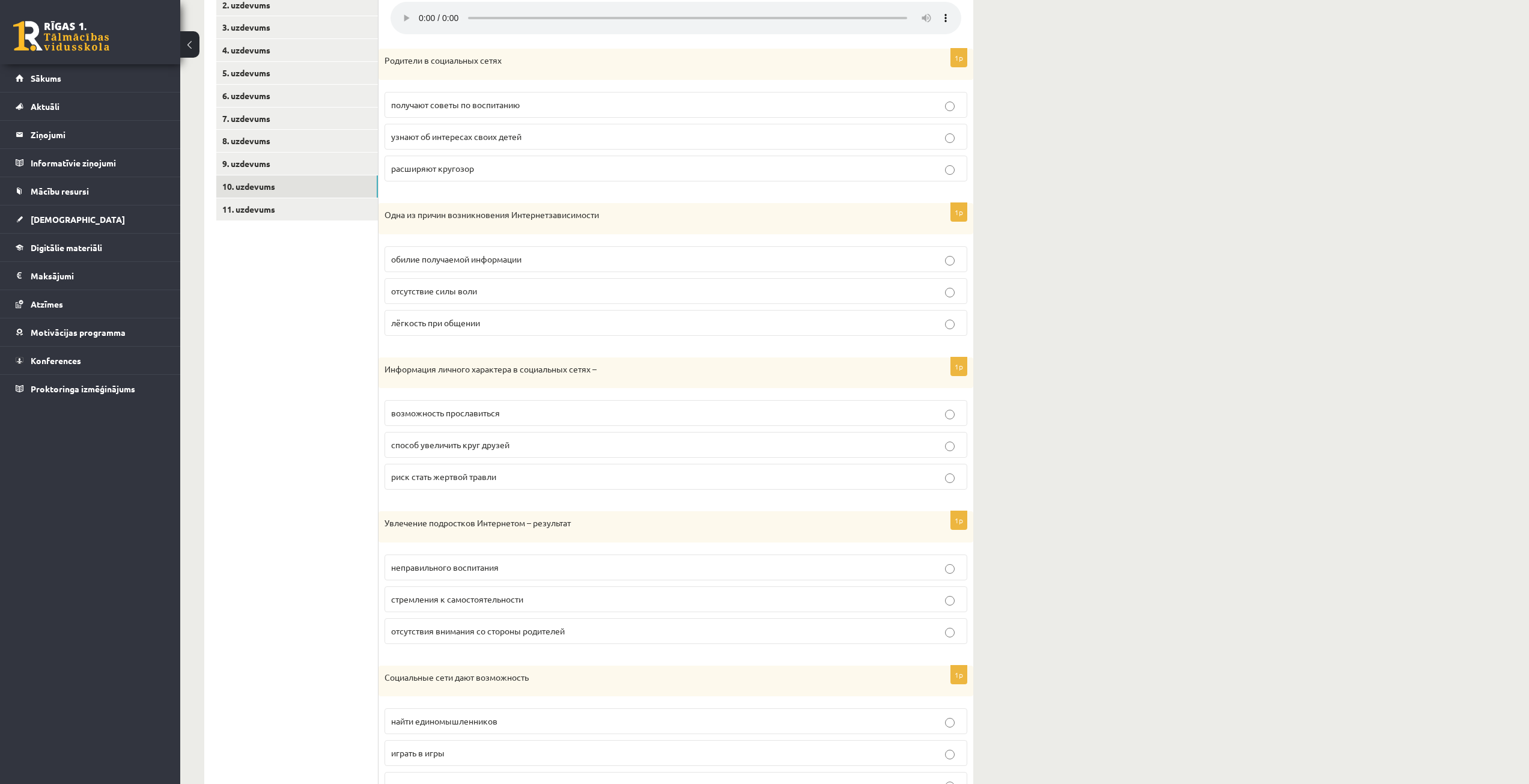
scroll to position [299, 0]
click at [528, 591] on label "стремления к самостоятельности" at bounding box center [676, 599] width 583 height 26
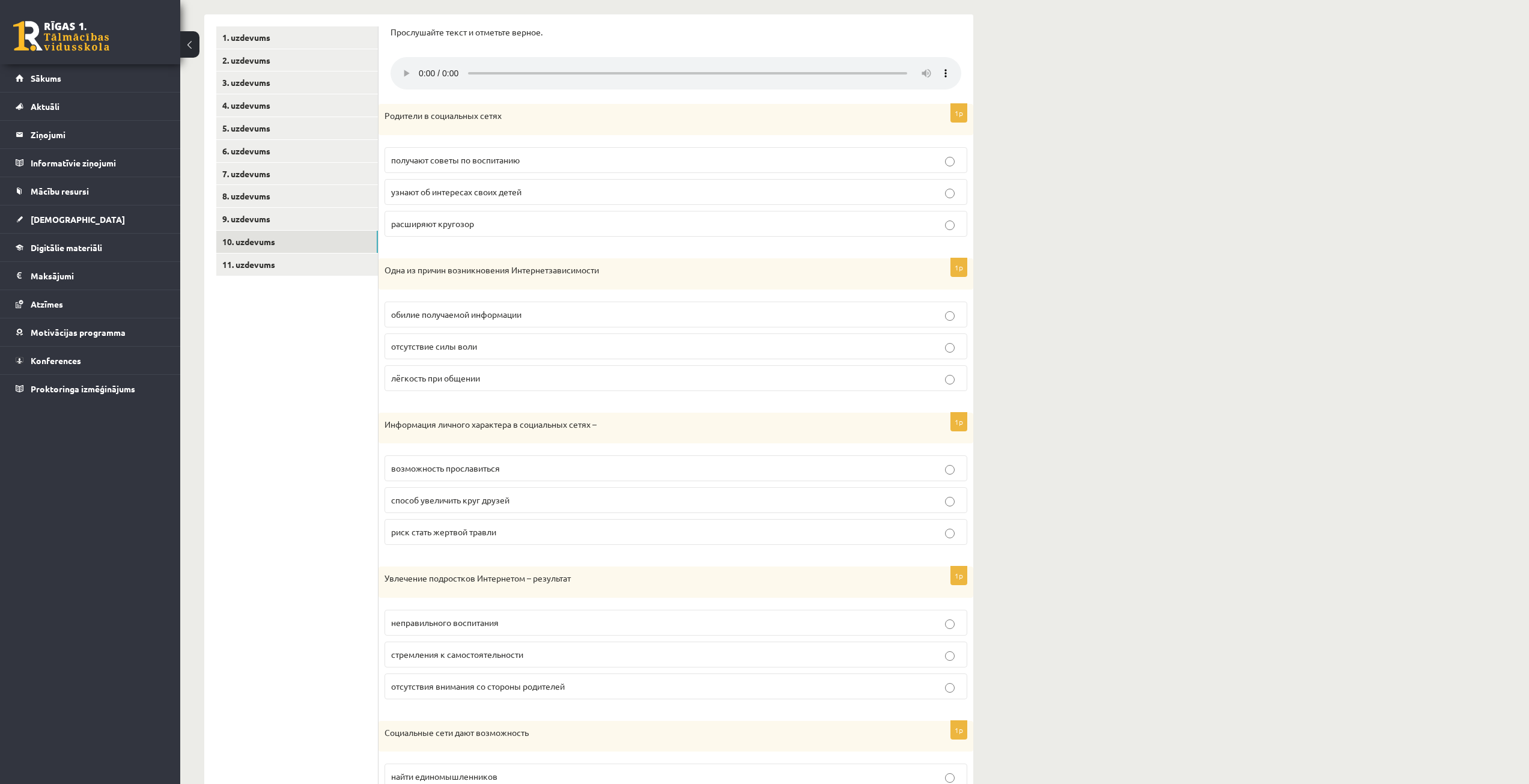
scroll to position [239, 0]
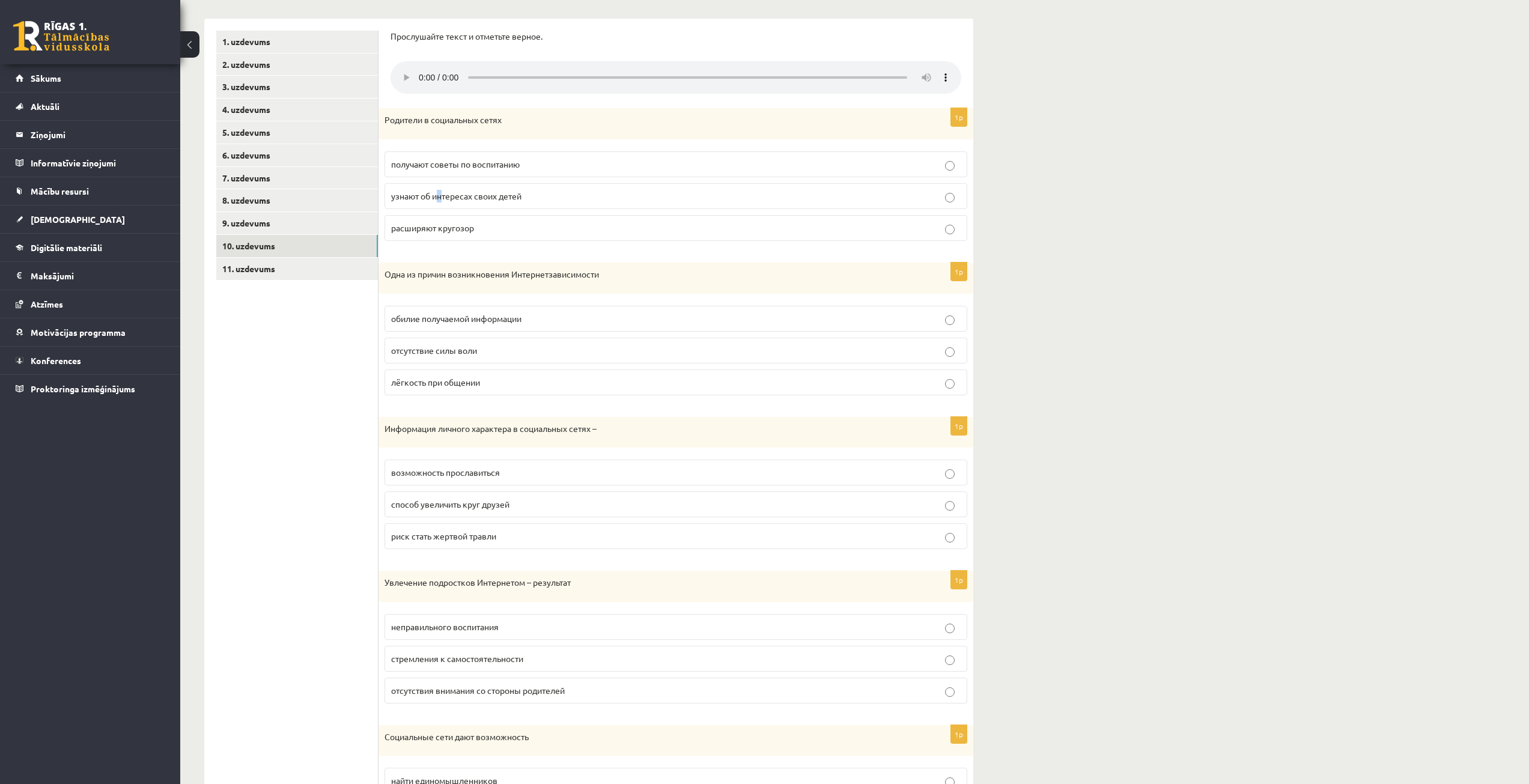
click at [444, 192] on label "узнают об интересах своих детей" at bounding box center [676, 196] width 583 height 26
click at [511, 199] on span "узнают об интересах своих детей" at bounding box center [456, 196] width 130 height 11
click at [498, 380] on p "лёгкость при общении" at bounding box center [676, 382] width 569 height 12
click at [315, 269] on link "11. uzdevums" at bounding box center [297, 269] width 162 height 22
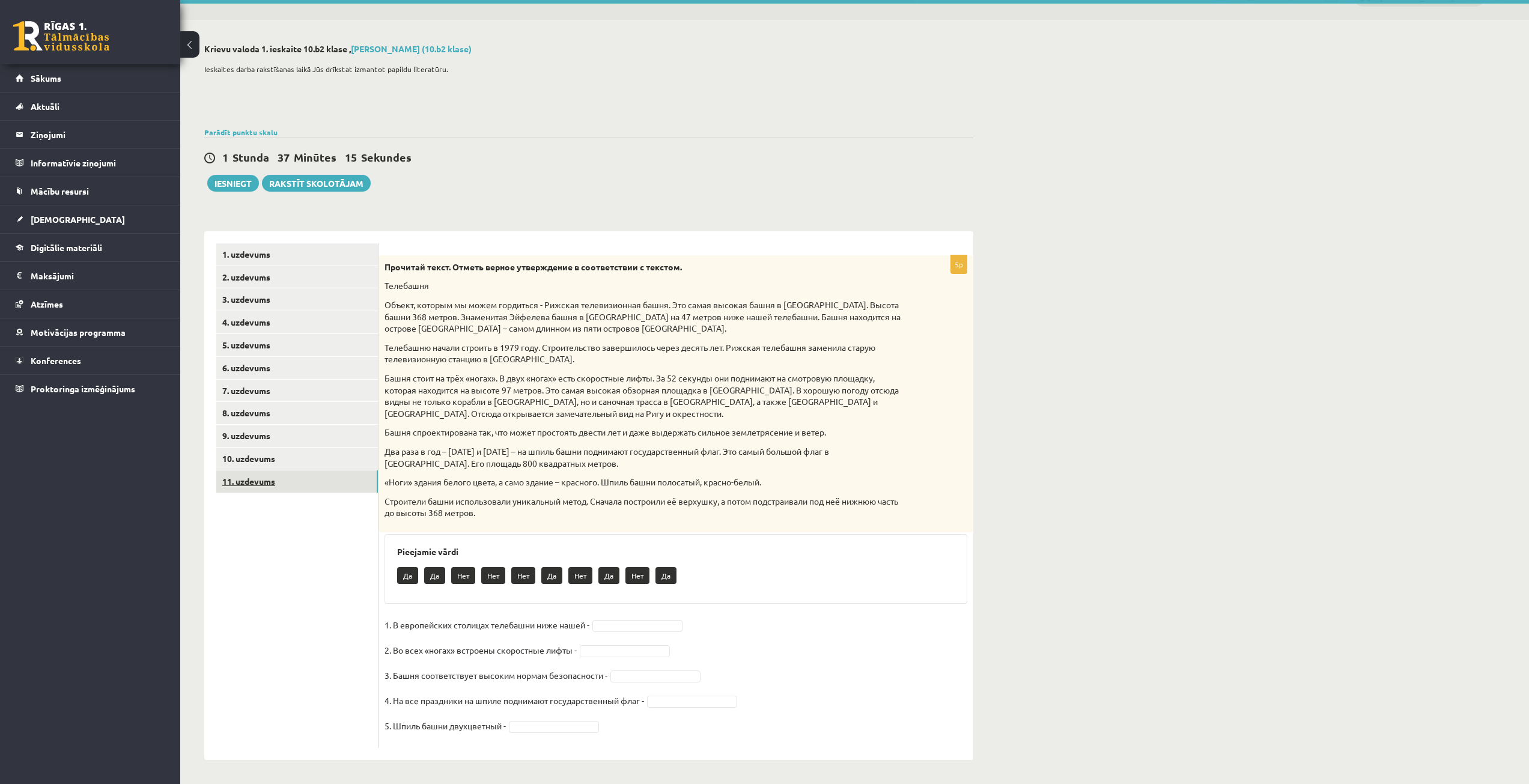
scroll to position [27, 0]
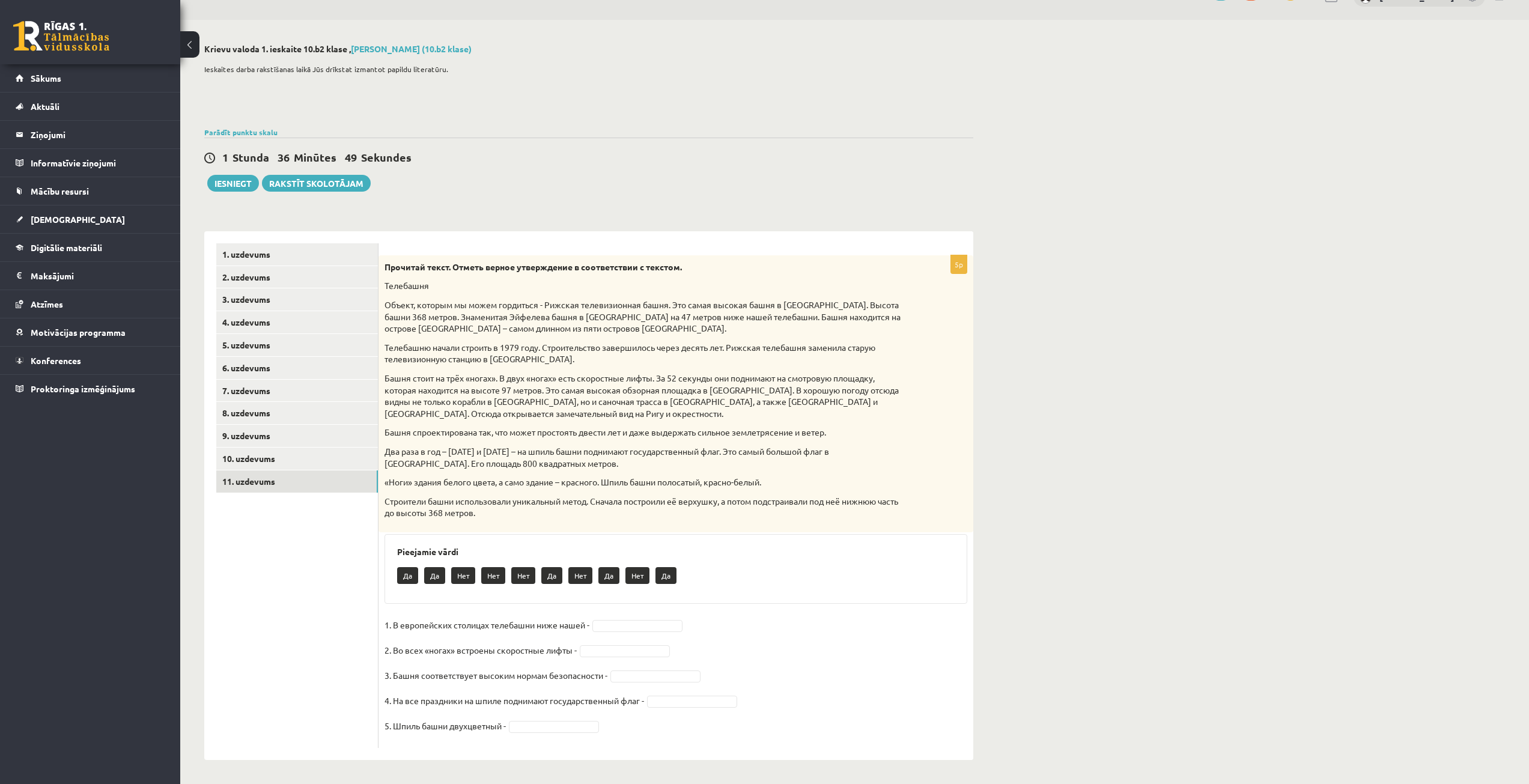
click at [630, 618] on fieldset "1. В европейских столицах телебашни ниже нашей - 2. Во всех «ногах» встроены ск…" at bounding box center [676, 678] width 583 height 126
click at [344, 460] on link "10. uzdevums" at bounding box center [297, 458] width 162 height 22
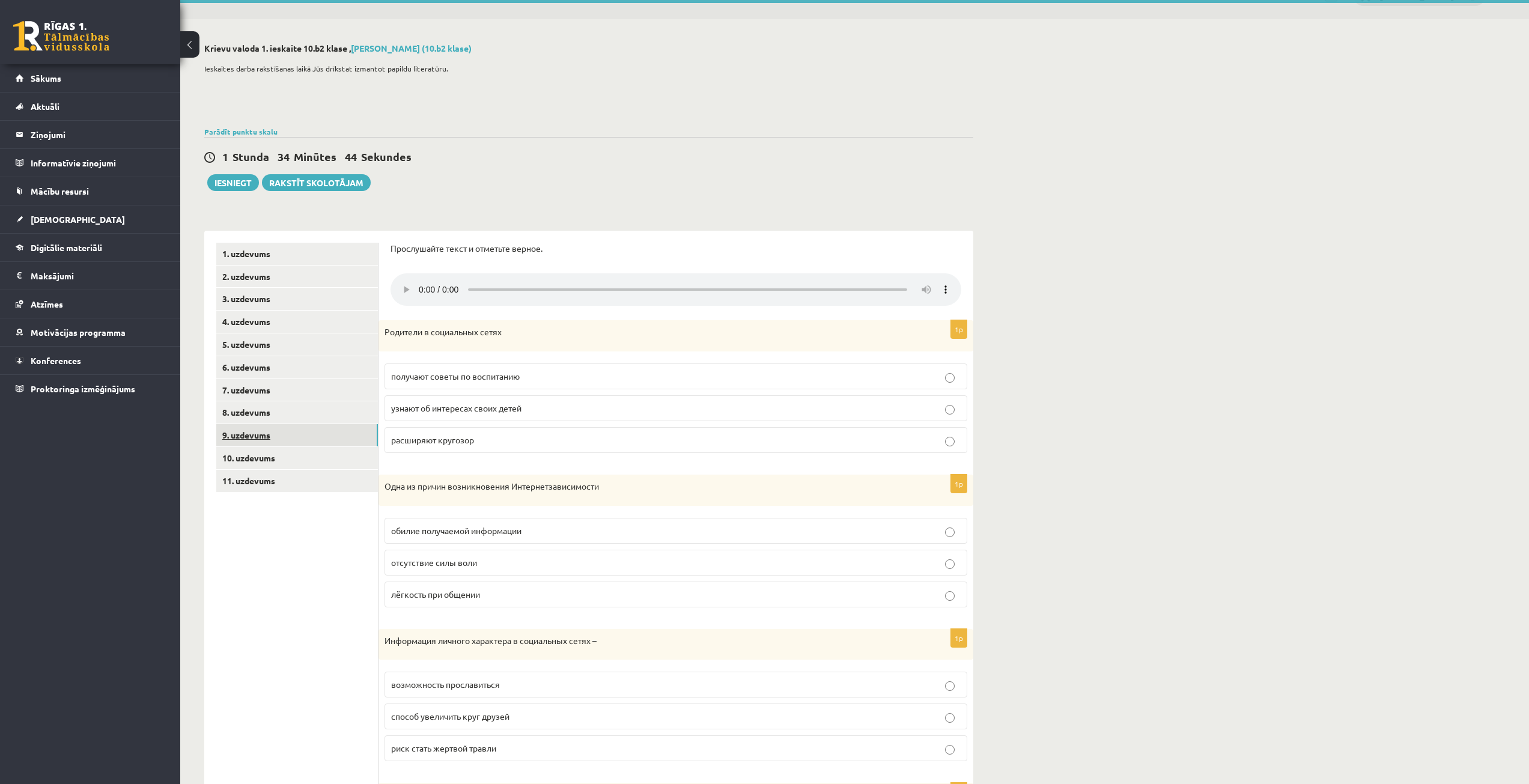
click at [342, 442] on link "9. uzdevums" at bounding box center [297, 435] width 162 height 22
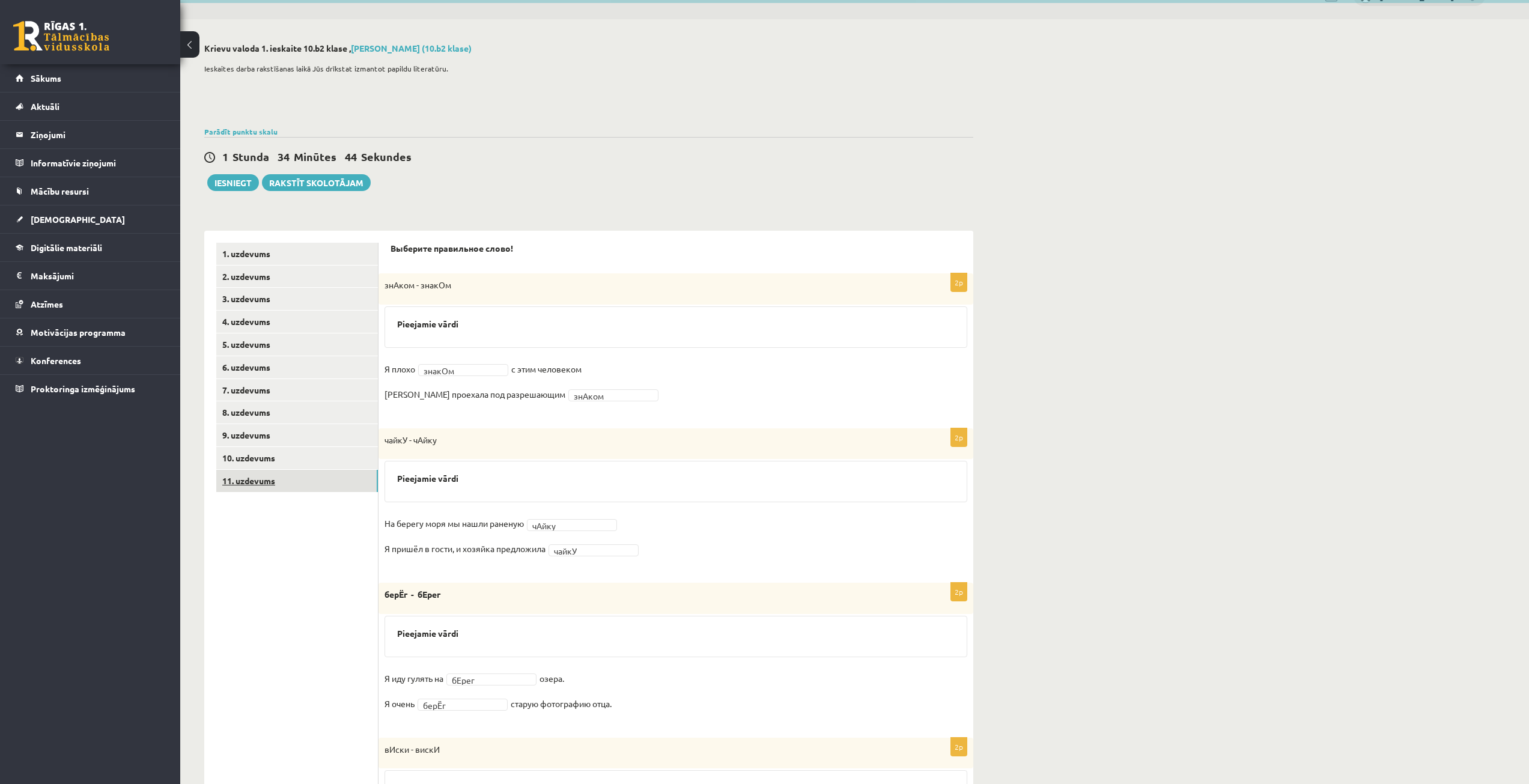
click at [342, 480] on link "11. uzdevums" at bounding box center [297, 481] width 162 height 22
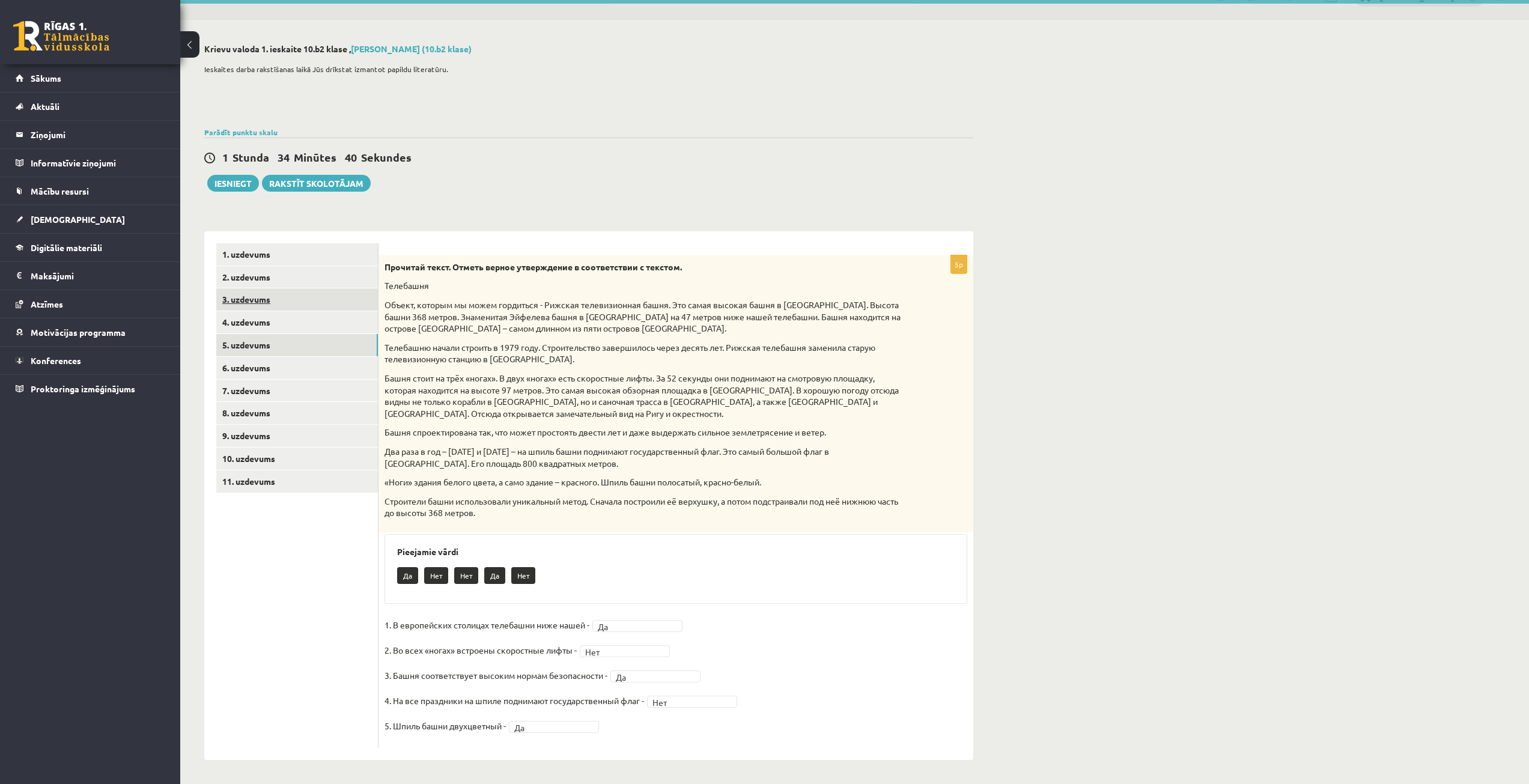
click at [304, 308] on link "3. uzdevums" at bounding box center [297, 299] width 162 height 22
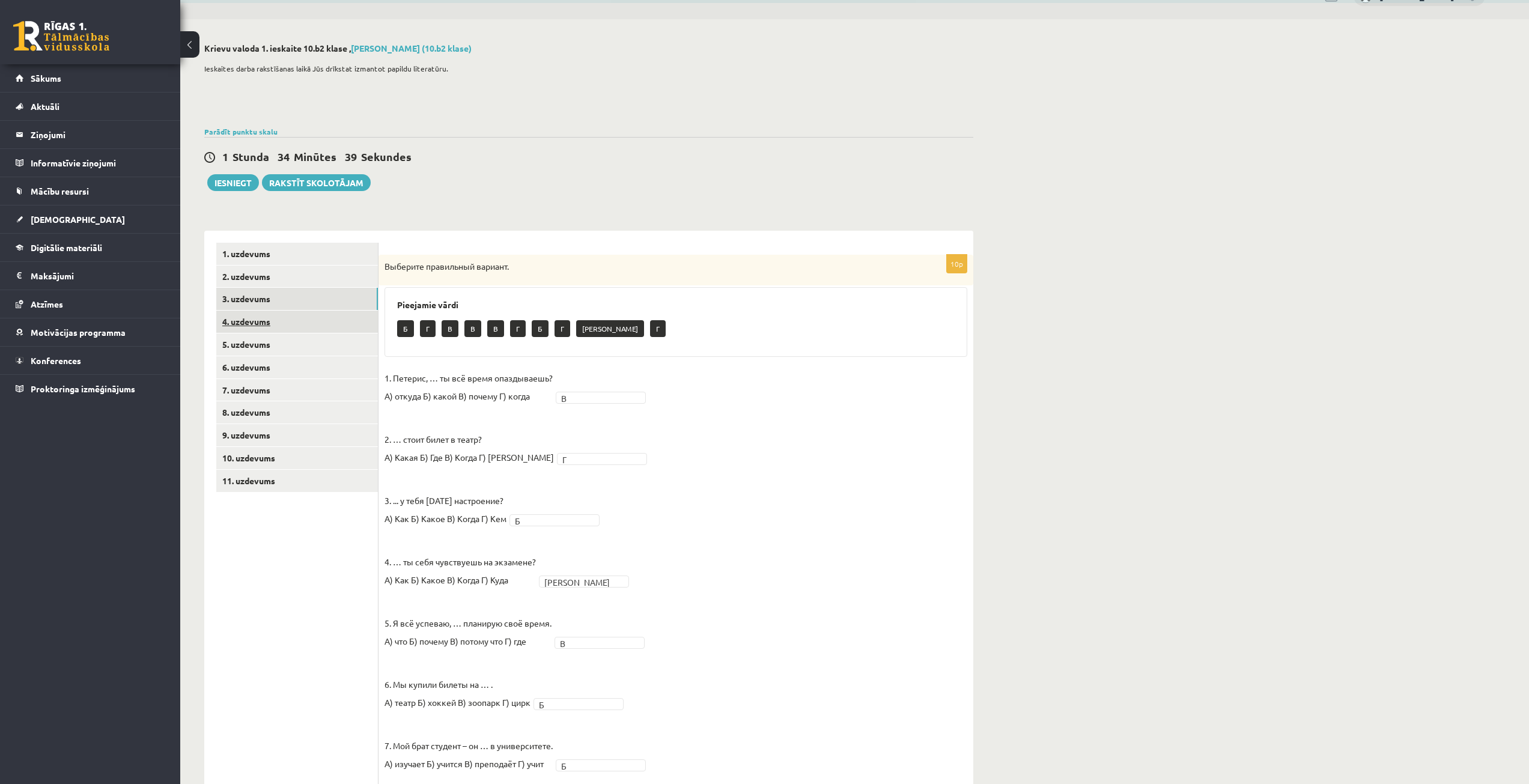
click at [300, 329] on link "4. uzdevums" at bounding box center [297, 322] width 162 height 22
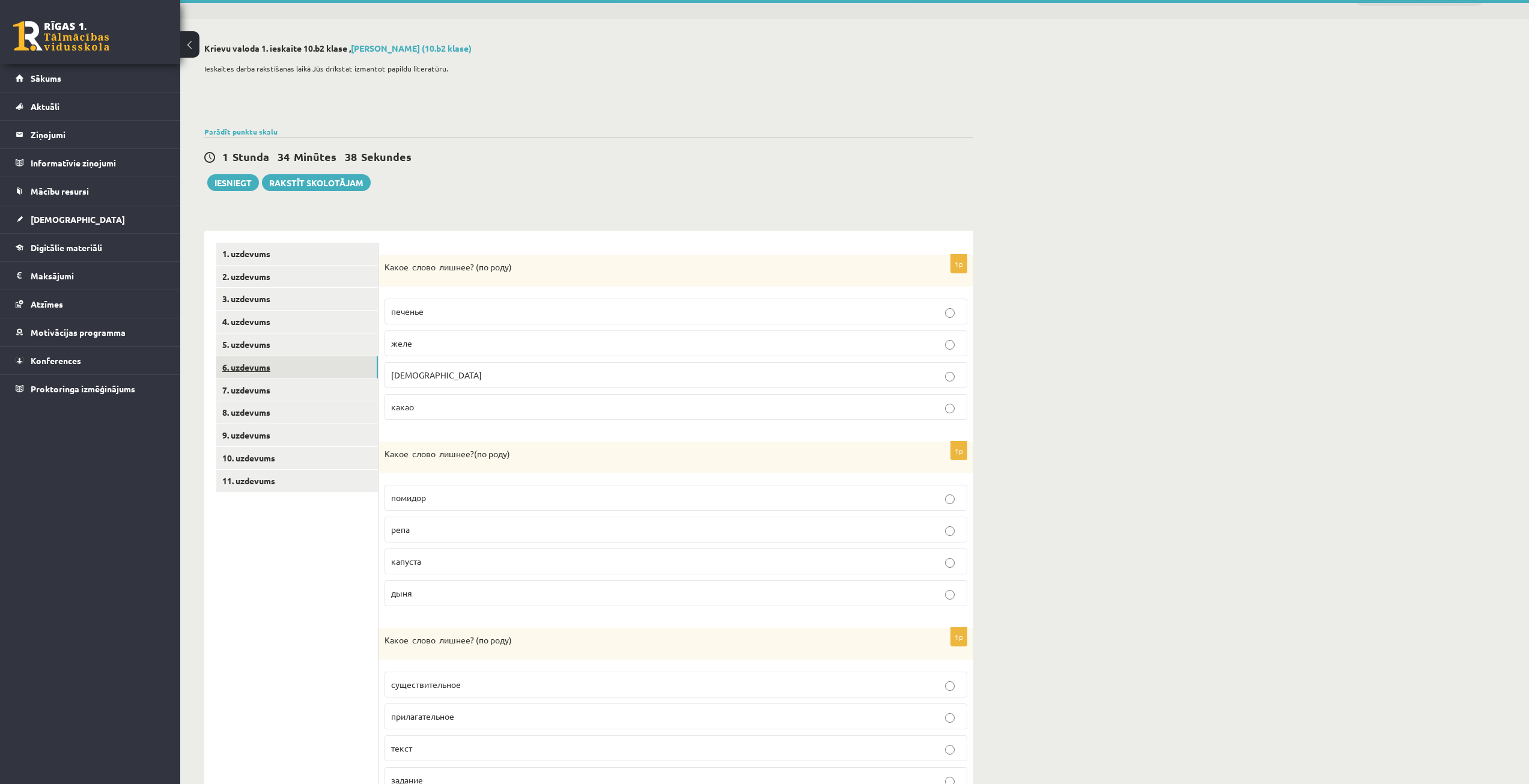
click at [295, 365] on link "6. uzdevums" at bounding box center [297, 368] width 162 height 22
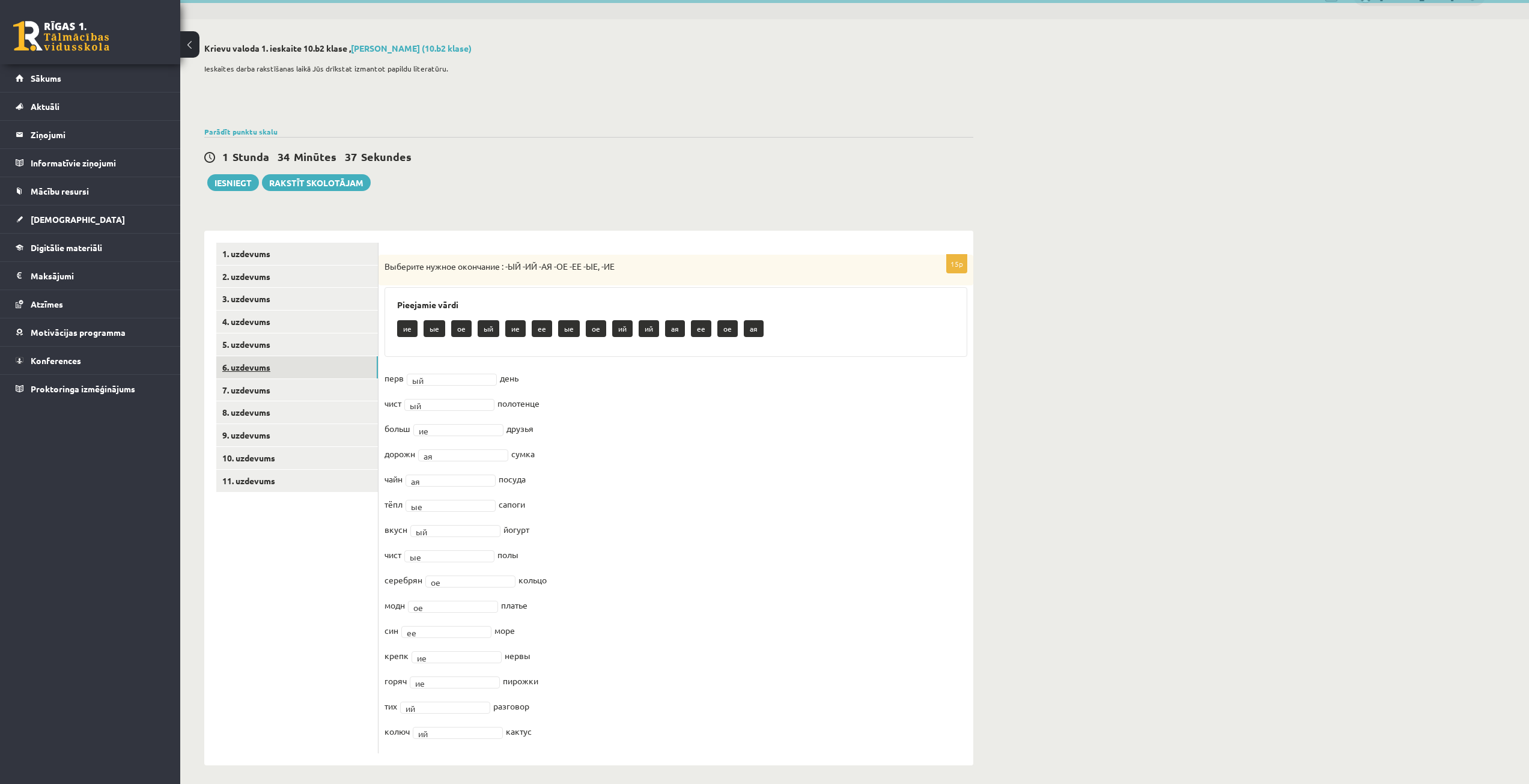
click at [295, 377] on link "6. uzdevums" at bounding box center [297, 368] width 162 height 22
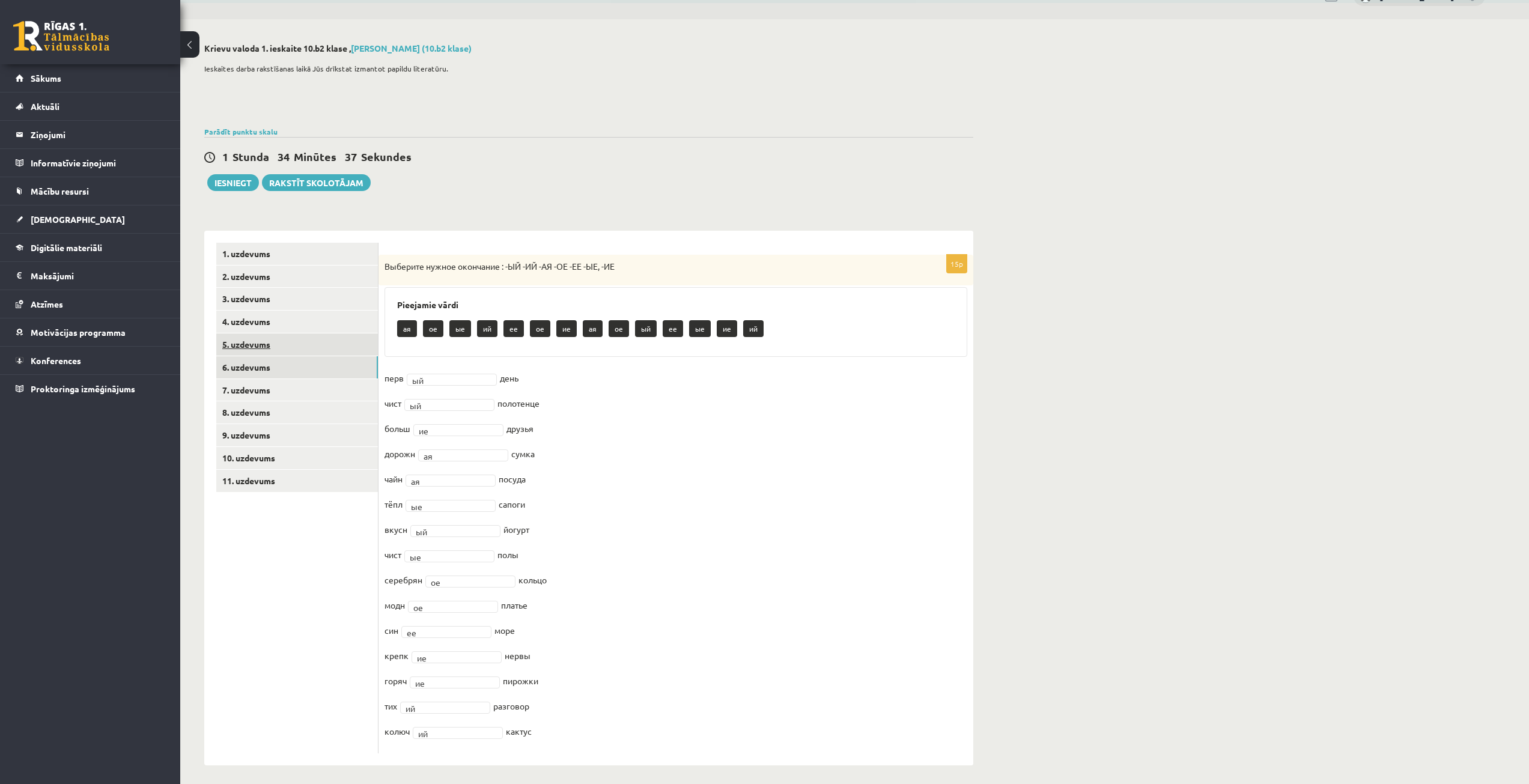
click at [301, 353] on link "5. uzdevums" at bounding box center [297, 344] width 162 height 22
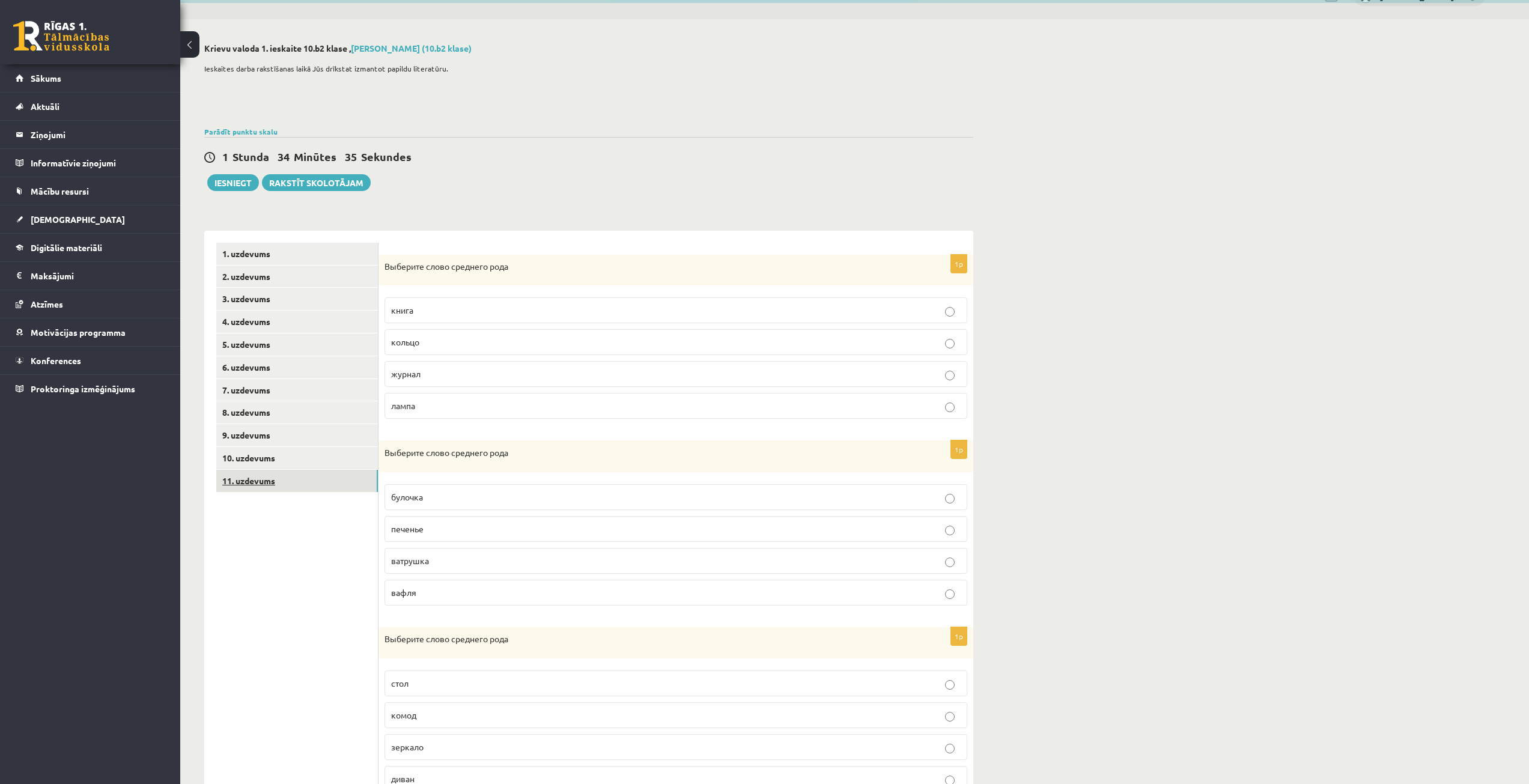
click at [287, 474] on link "11. uzdevums" at bounding box center [297, 481] width 162 height 22
